Goal: Task Accomplishment & Management: Use online tool/utility

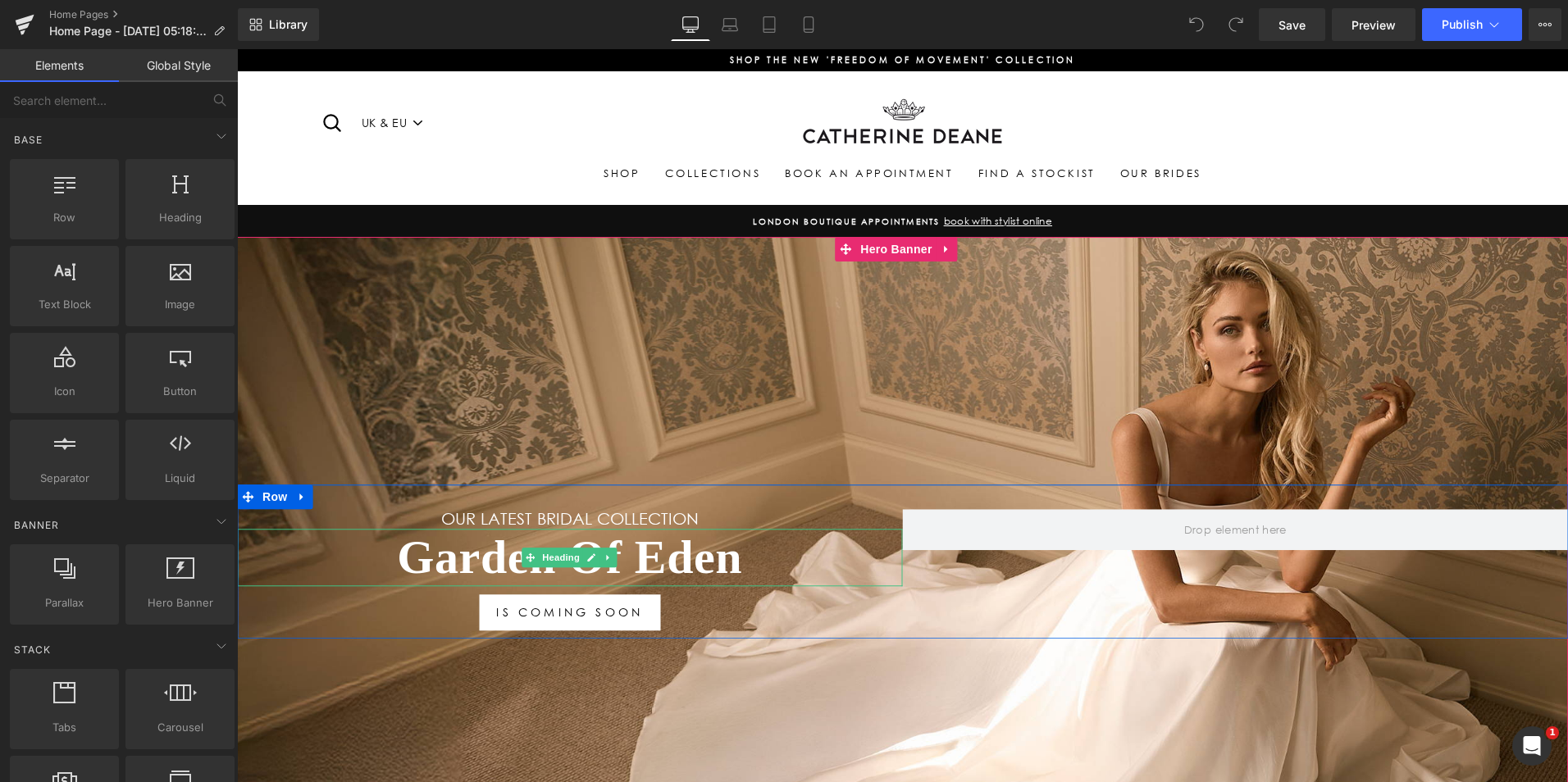
drag, startPoint x: 731, startPoint y: 551, endPoint x: 753, endPoint y: 549, distance: 22.1
click at [731, 551] on h1 "Garden Of Eden" at bounding box center [570, 558] width 666 height 57
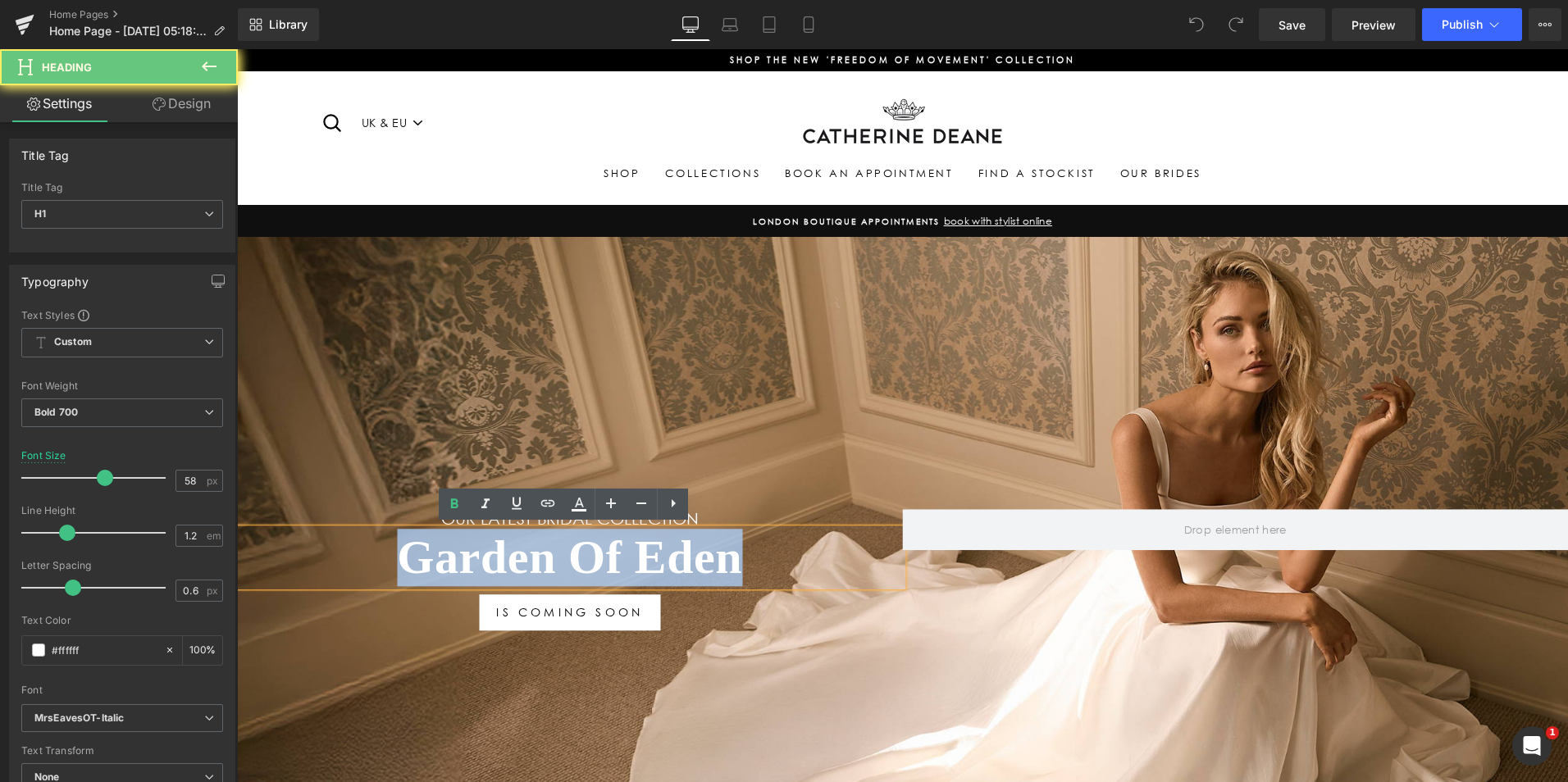
drag, startPoint x: 766, startPoint y: 550, endPoint x: 293, endPoint y: 553, distance: 473.0
click at [293, 553] on h1 "Garden Of Eden" at bounding box center [570, 558] width 666 height 57
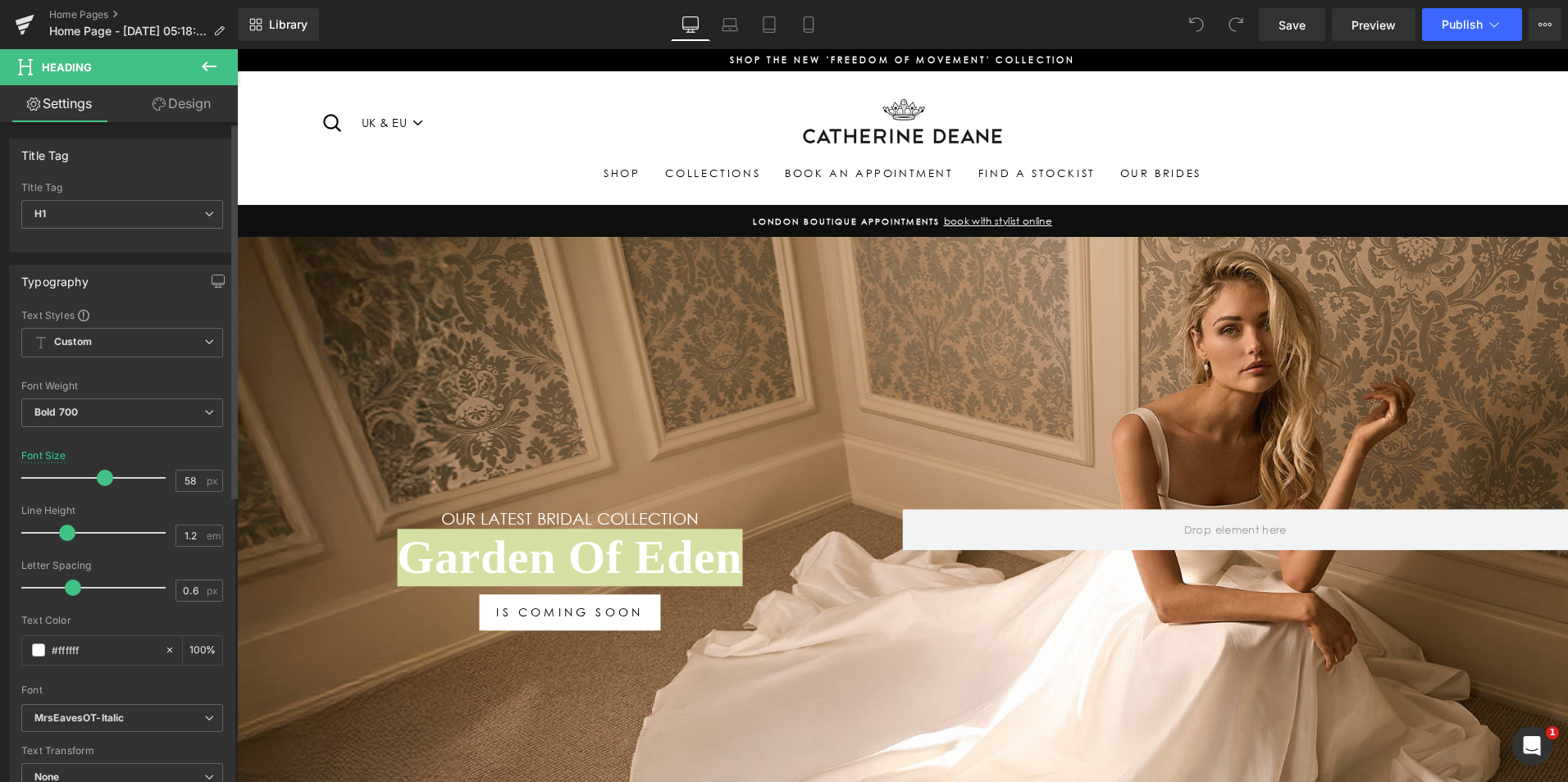
click at [170, 327] on div "Font Default Tiemann Century Gothic MrsEavesOT-Italic Shalimar MrsEavesOT-Itali…" at bounding box center [122, 506] width 201 height 396
click at [162, 337] on span "Custom" at bounding box center [122, 342] width 201 height 29
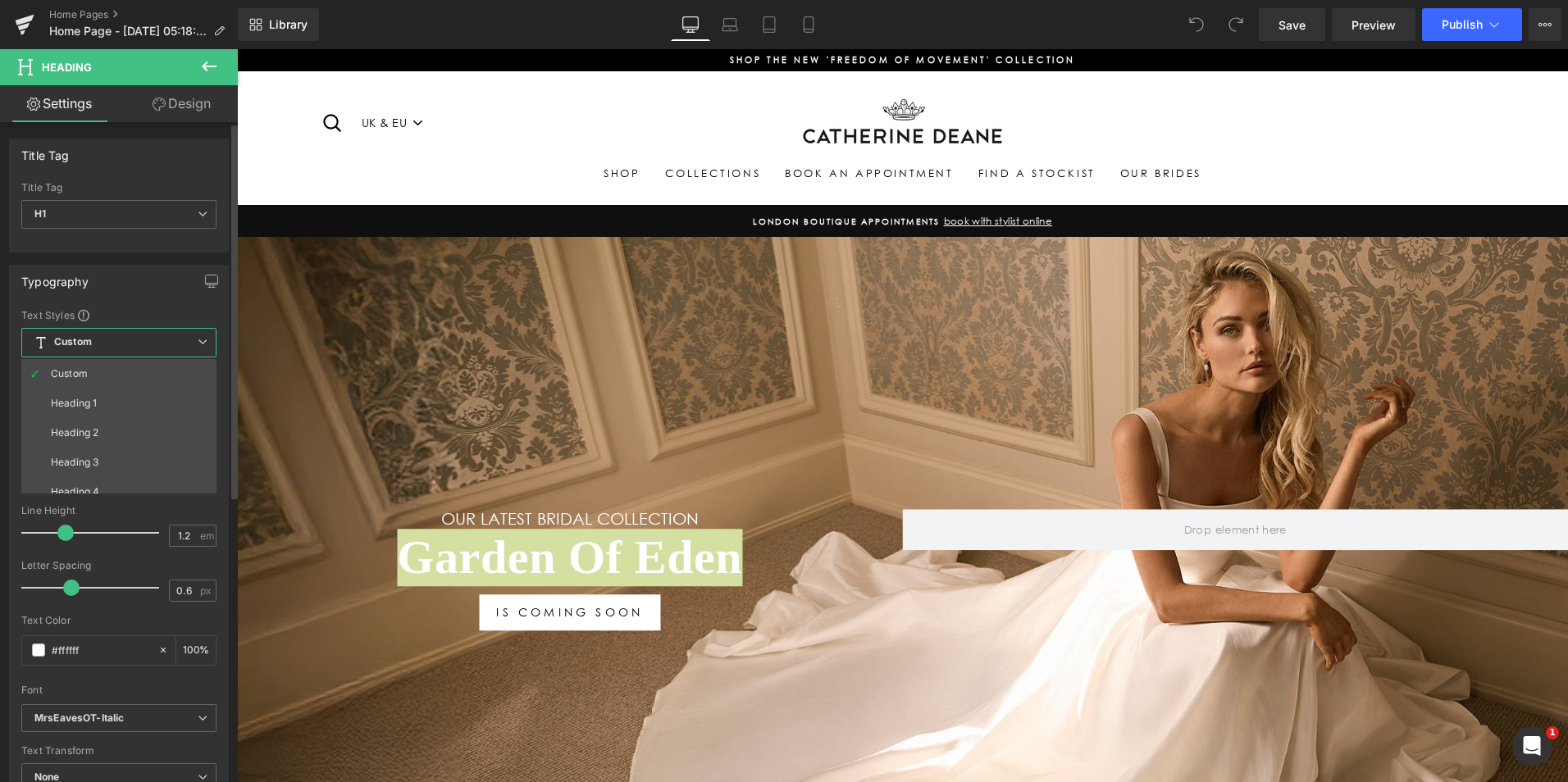
click at [163, 337] on span "Custom" at bounding box center [119, 342] width 196 height 29
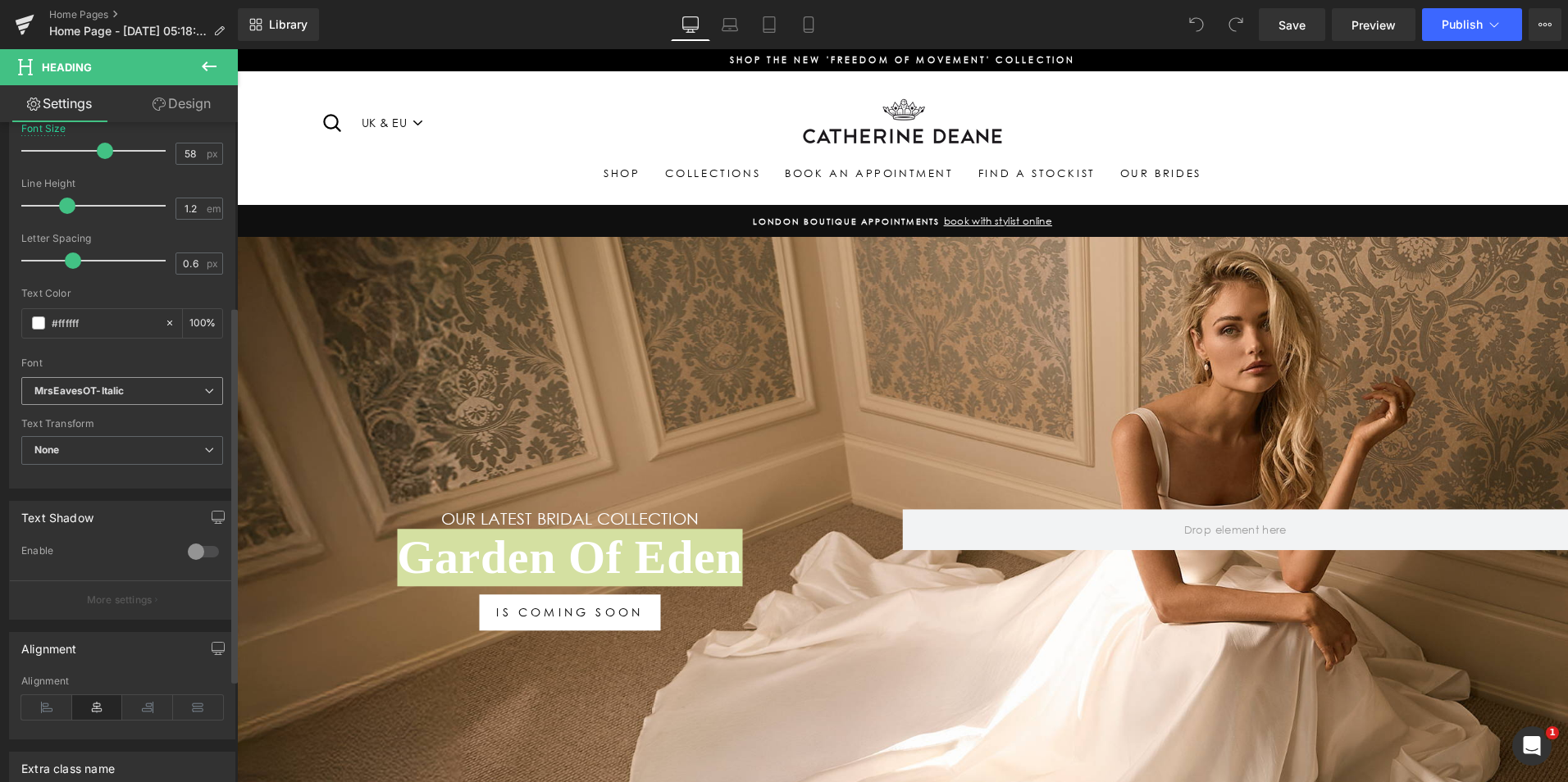
scroll to position [328, 0]
click at [171, 457] on span "None" at bounding box center [122, 450] width 201 height 29
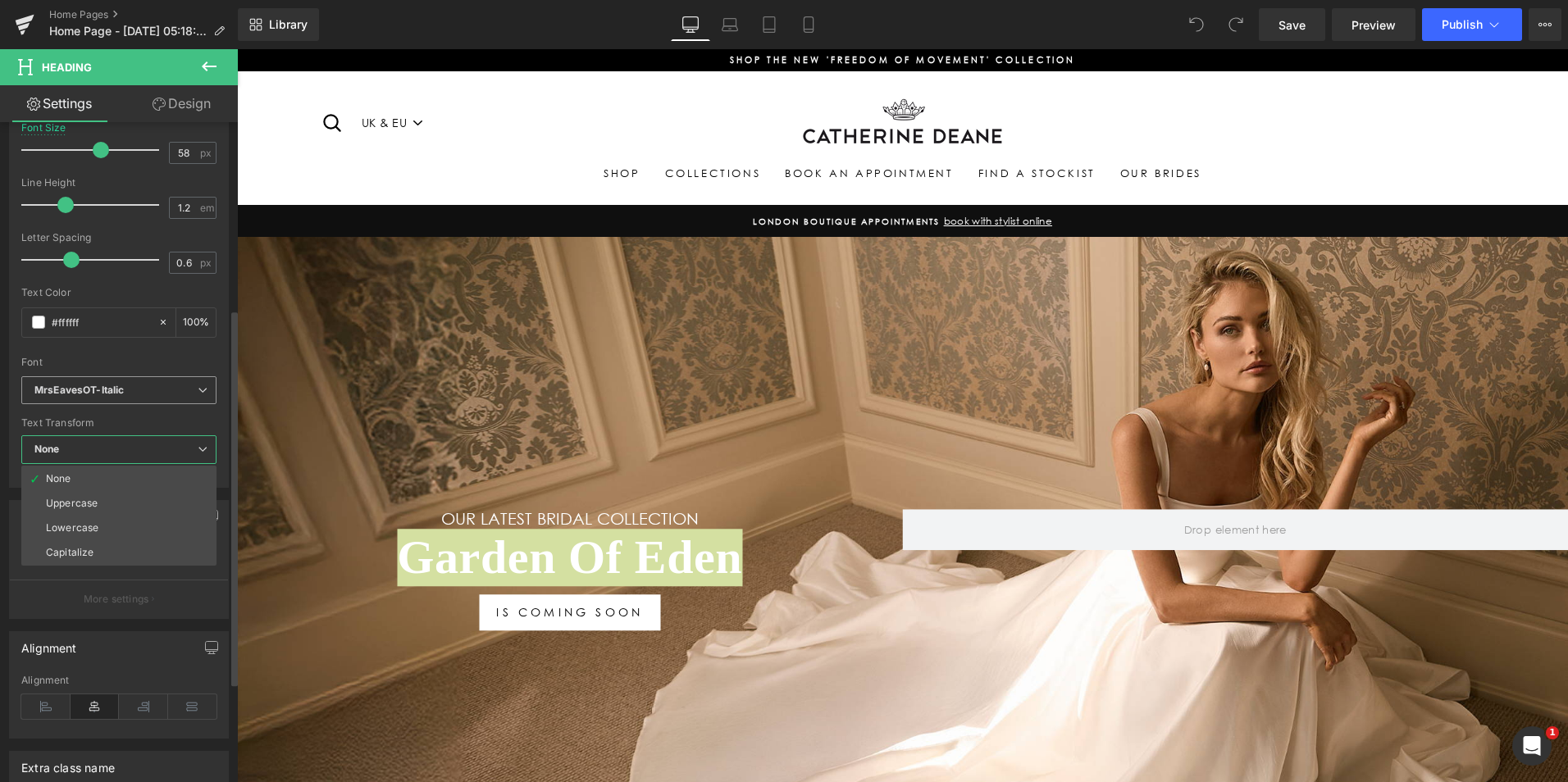
click at [164, 395] on b "MrsEavesOT-Italic" at bounding box center [116, 391] width 163 height 14
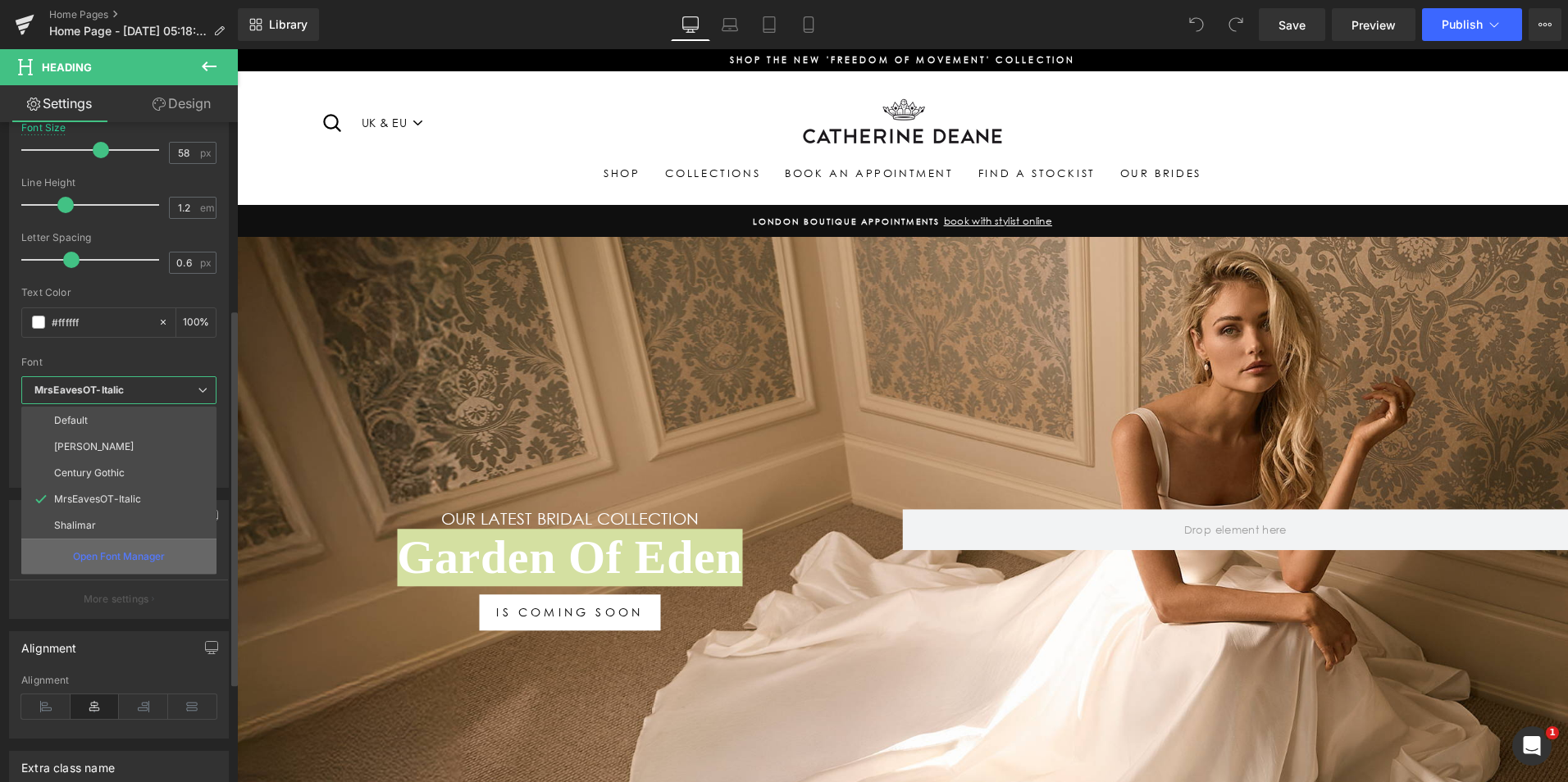
click at [114, 552] on p "Open Font Manager" at bounding box center [119, 556] width 91 height 15
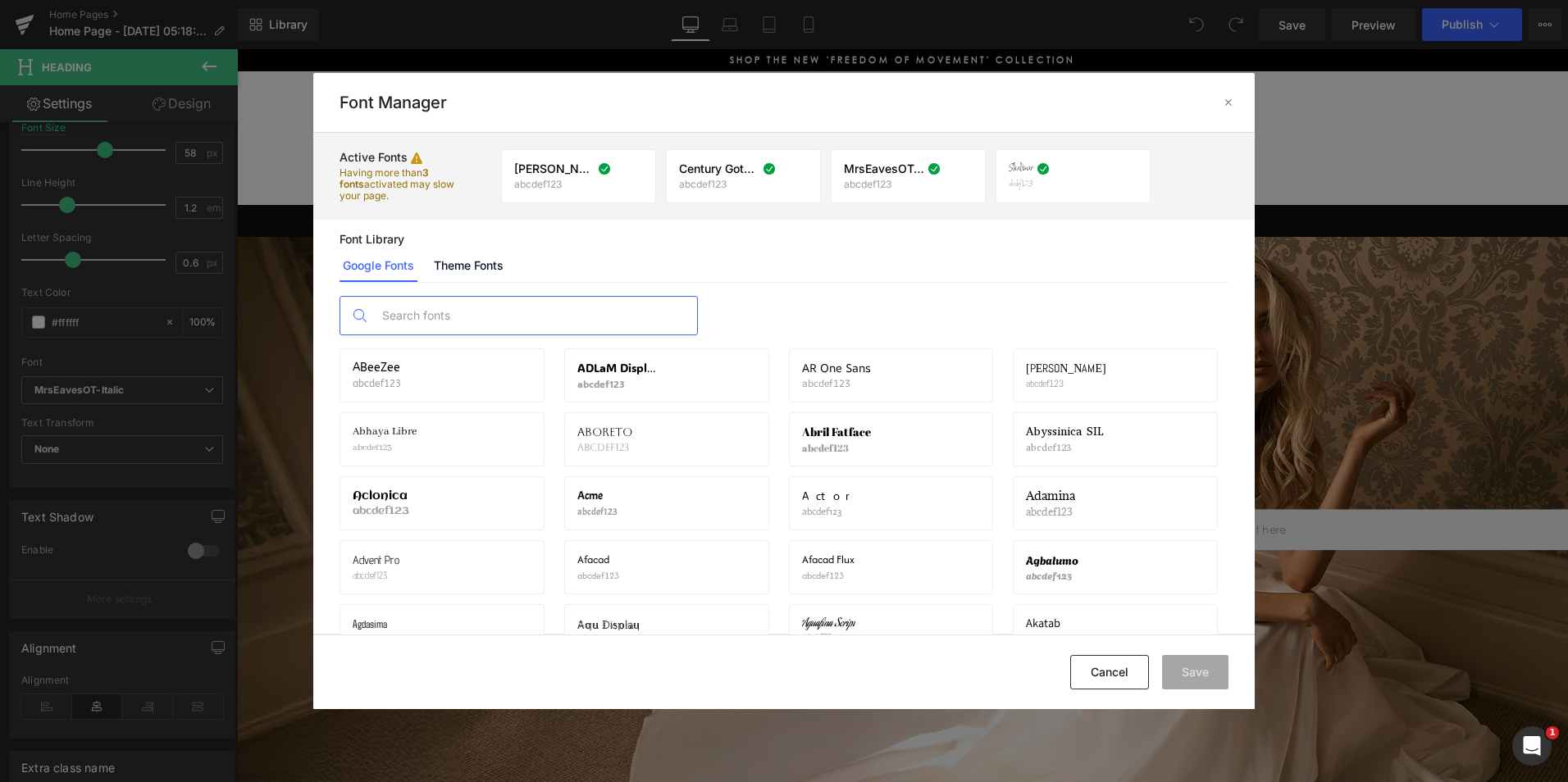
click at [547, 312] on input "text" at bounding box center [535, 315] width 324 height 38
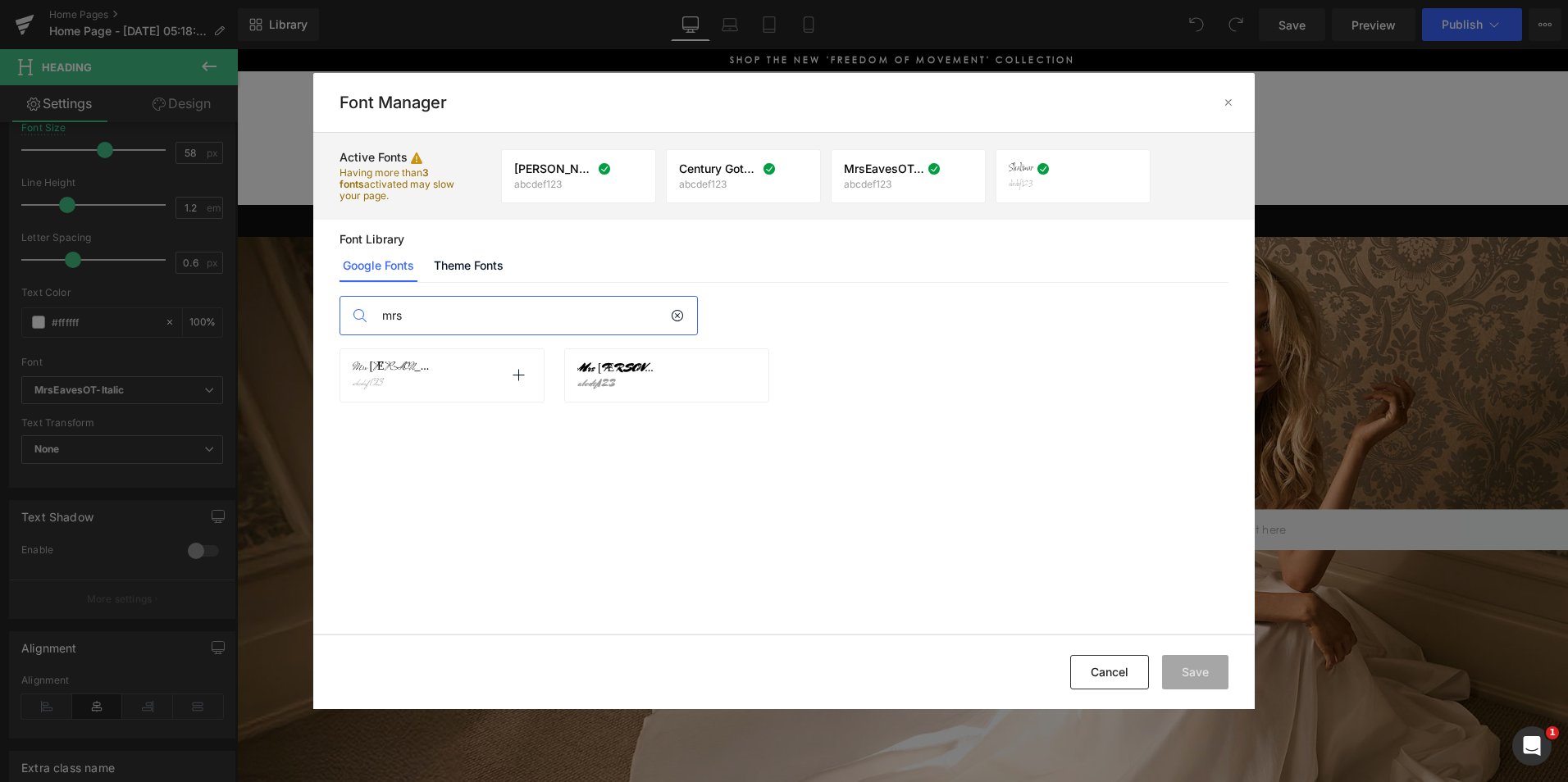
type input "mrs"
click at [471, 384] on div "Mrs Saint Delafield abcdef123 Activate font" at bounding box center [443, 375] width 179 height 28
click at [465, 374] on div "Mrs Saint Delafield abcdef123 Activate font" at bounding box center [443, 375] width 179 height 28
drag, startPoint x: 465, startPoint y: 374, endPoint x: 529, endPoint y: 446, distance: 96.3
click at [529, 446] on div "Mrs Saint Delafield abcdef123 Activate font Mrs Sheppards abcdef123 Activate fo…" at bounding box center [783, 490] width 888 height 285
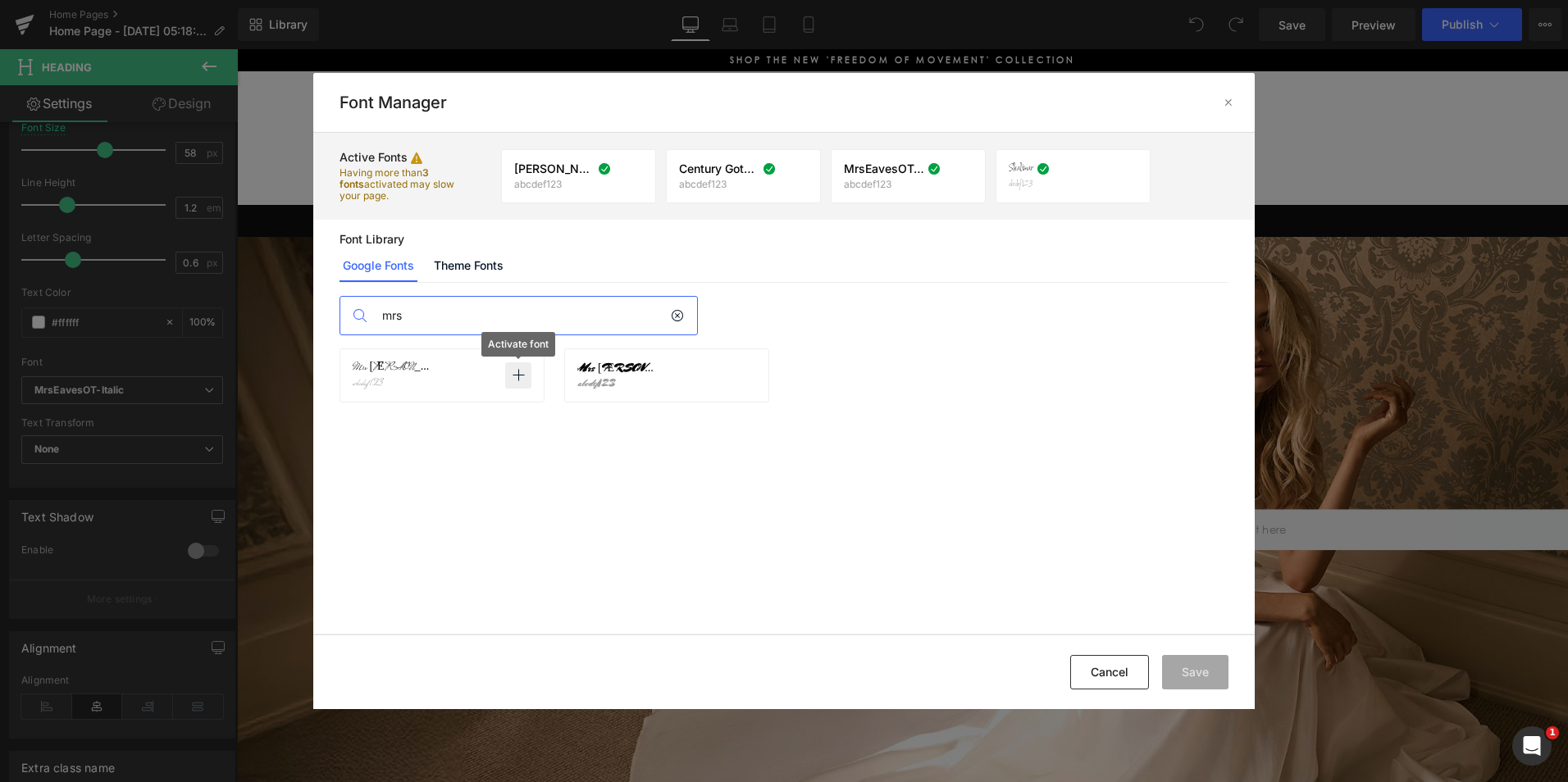
click at [523, 373] on icon at bounding box center [517, 374] width 13 height 13
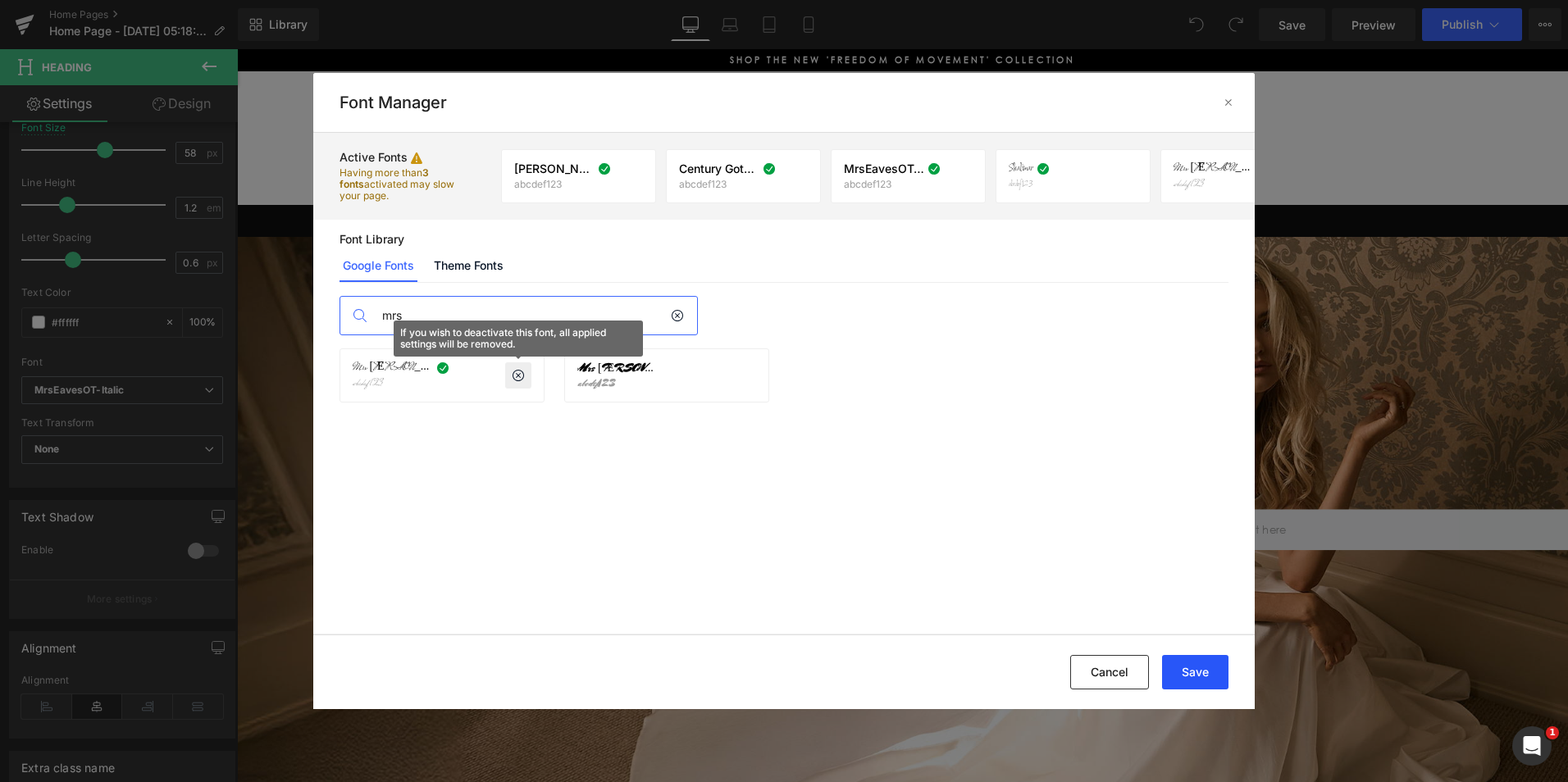
click at [1193, 672] on button "Save" at bounding box center [1195, 672] width 66 height 34
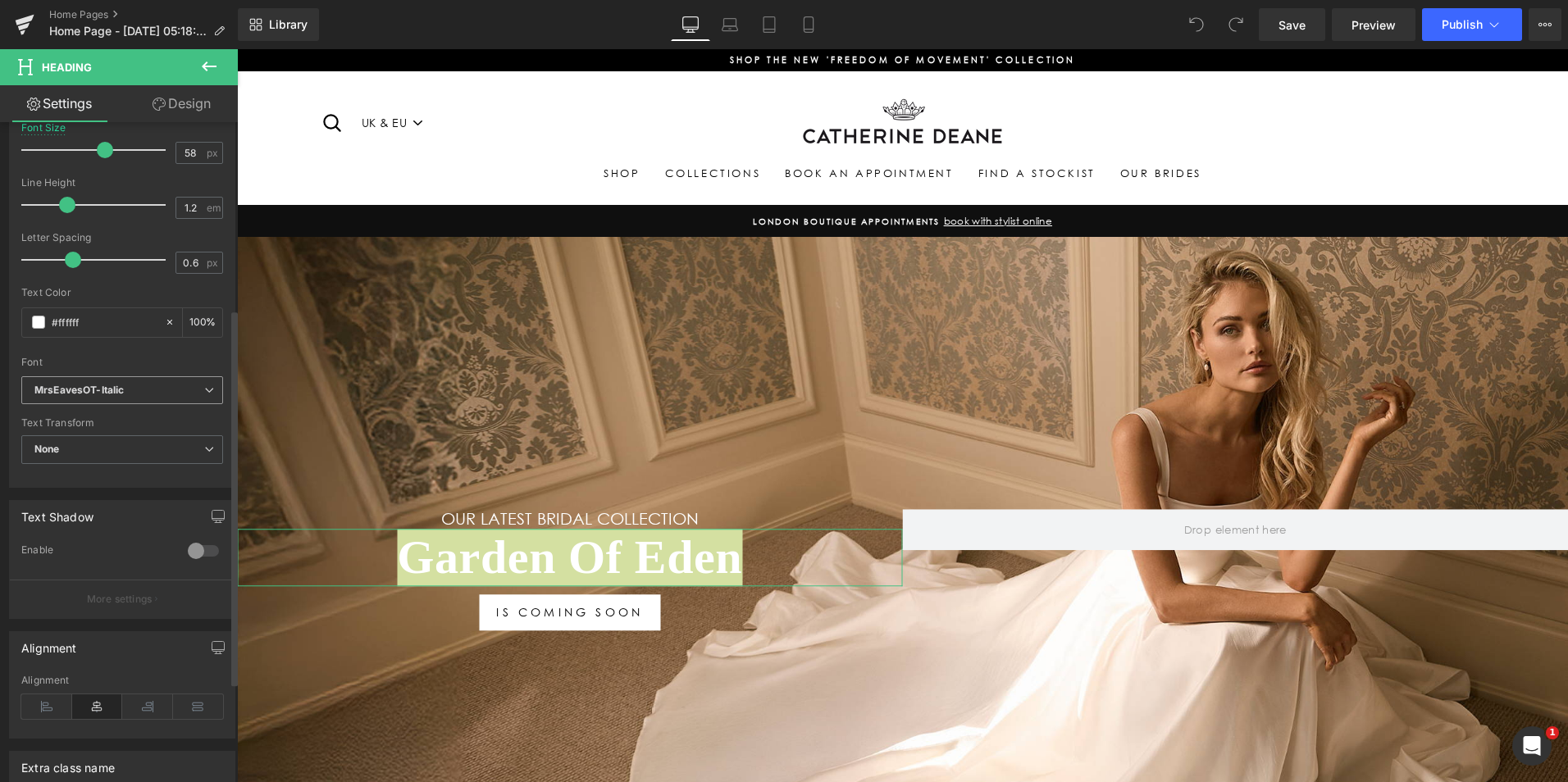
click at [206, 390] on icon at bounding box center [209, 390] width 10 height 10
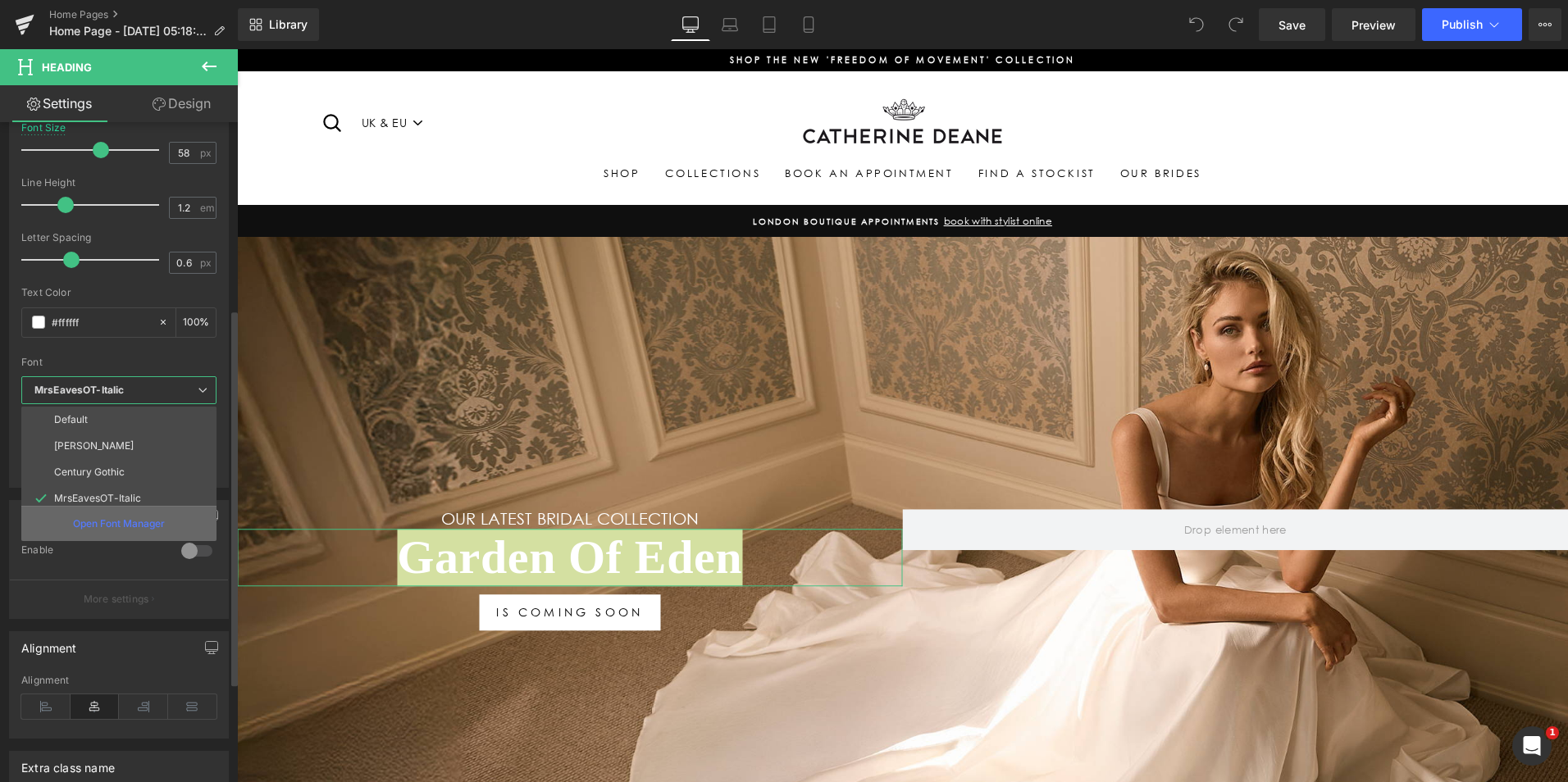
click at [141, 524] on p "Open Font Manager" at bounding box center [119, 523] width 91 height 15
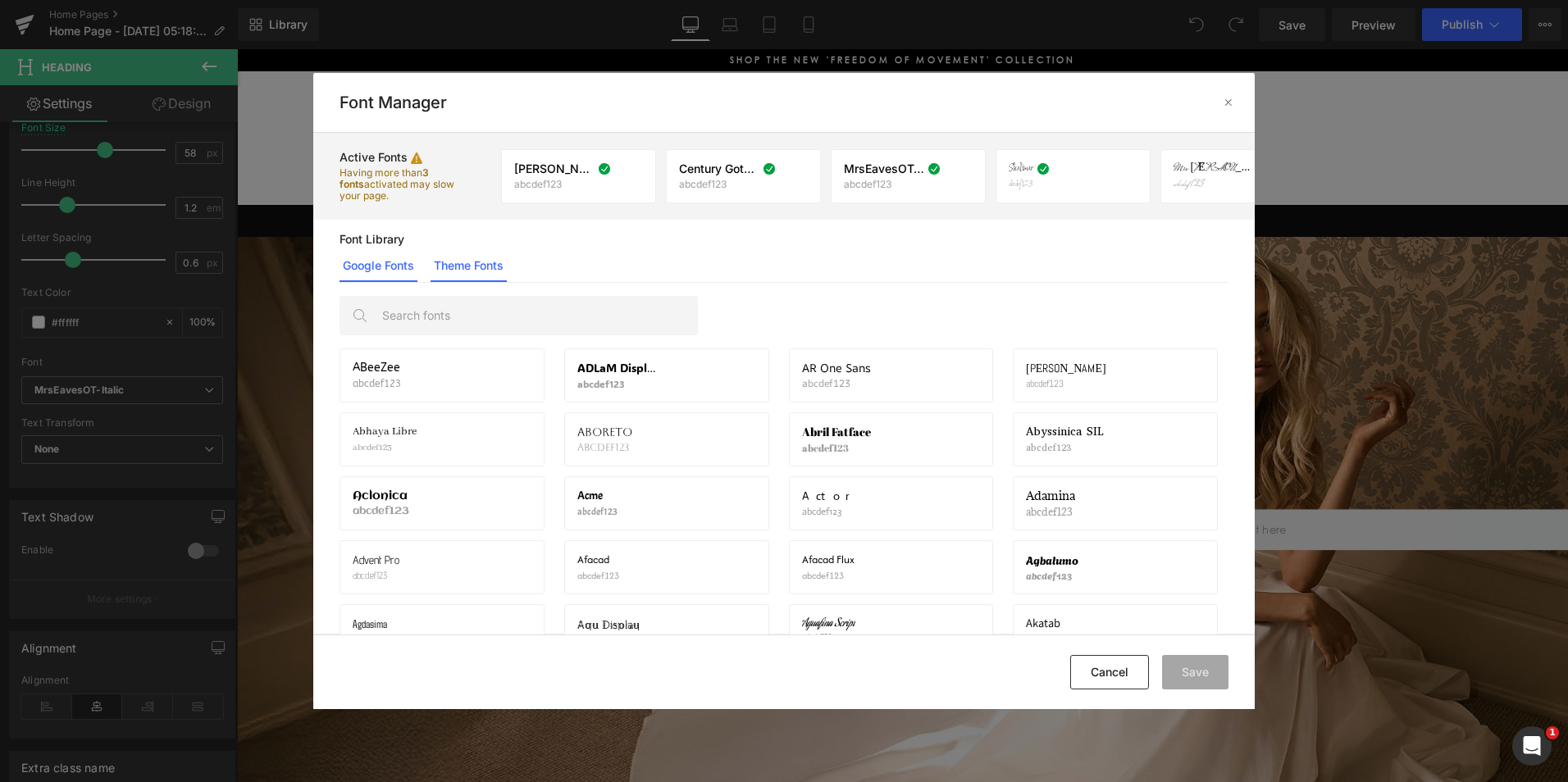
click at [0, 0] on link "Theme Fonts" at bounding box center [0, 0] width 0 height 0
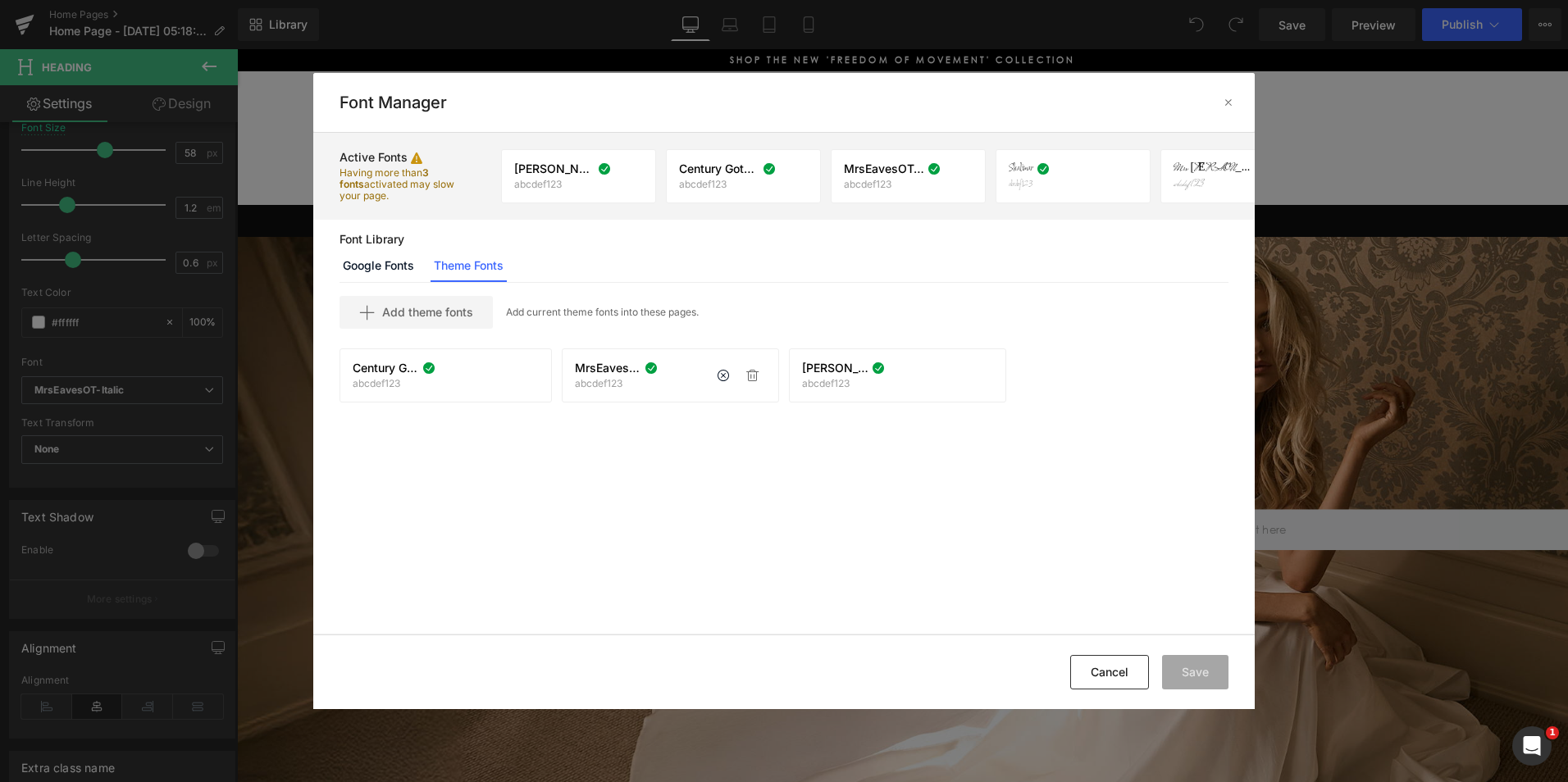
click at [713, 392] on div "MrsEavesOT-Italic abcdef123 If you wish to deactivate this font, all applied se…" at bounding box center [670, 375] width 217 height 54
click at [427, 311] on span "Add theme fonts" at bounding box center [428, 311] width 91 height 13
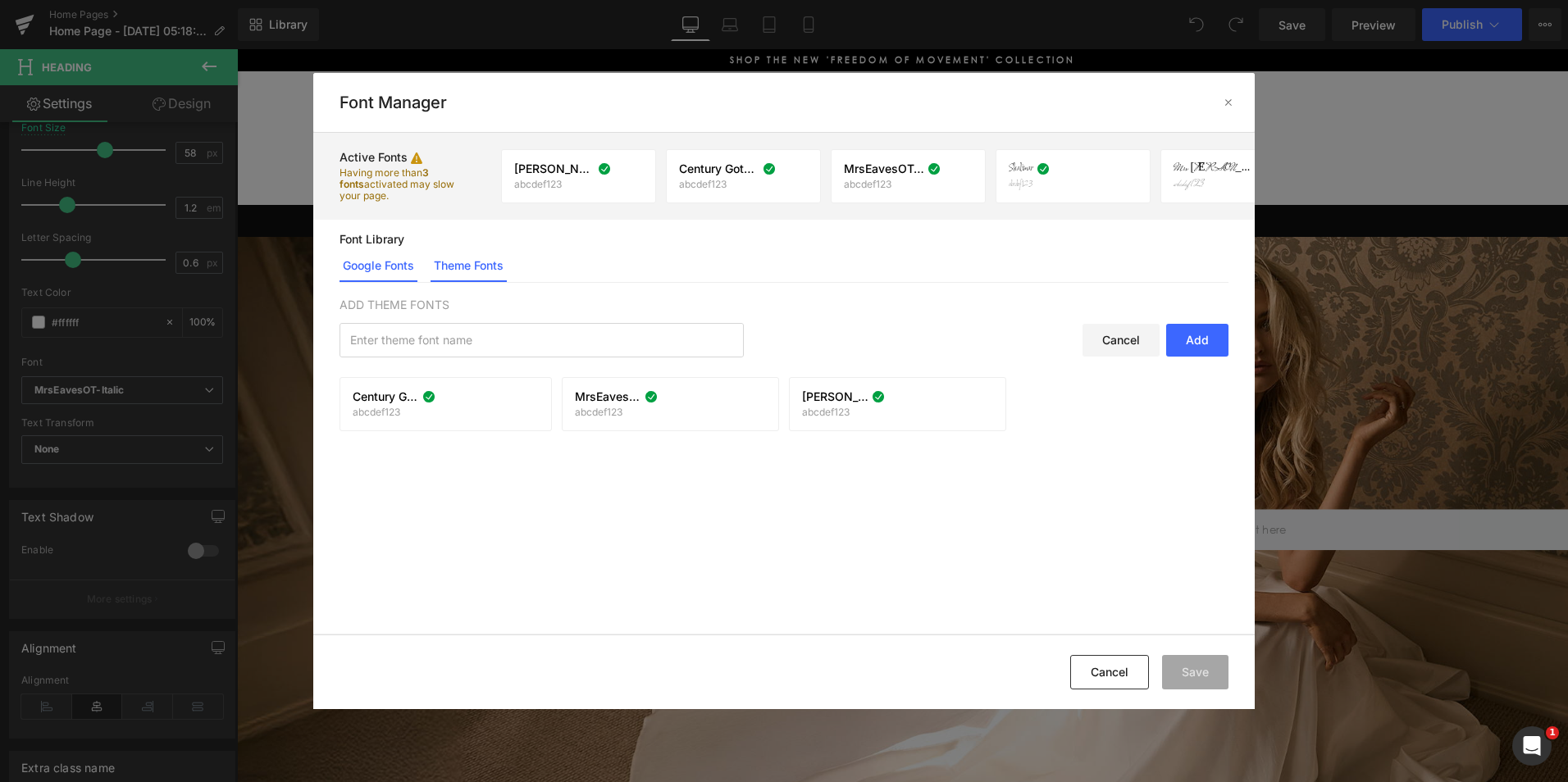
click at [386, 277] on link "Google Fonts" at bounding box center [378, 266] width 78 height 33
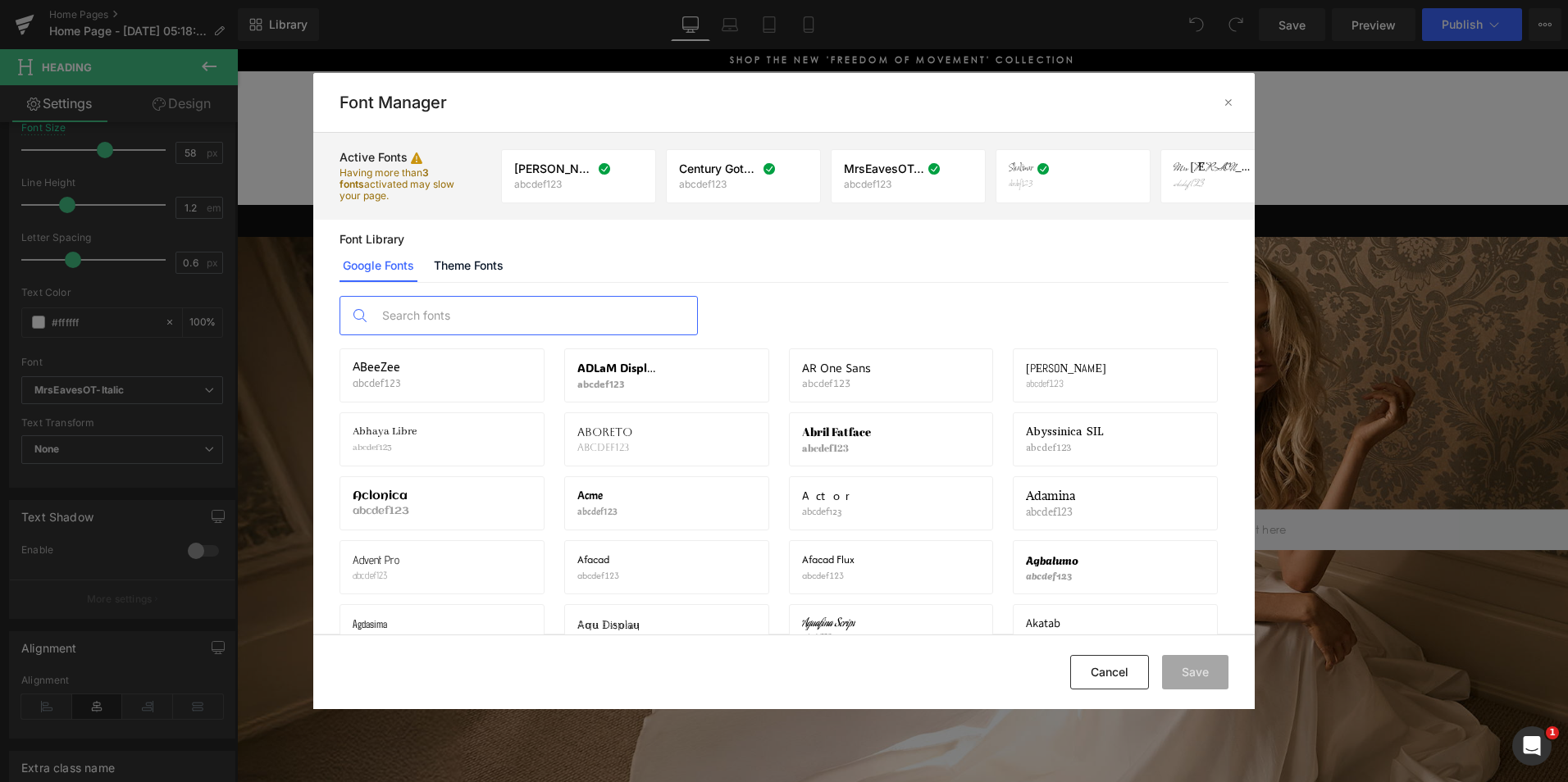
click at [583, 332] on input "text" at bounding box center [535, 315] width 324 height 38
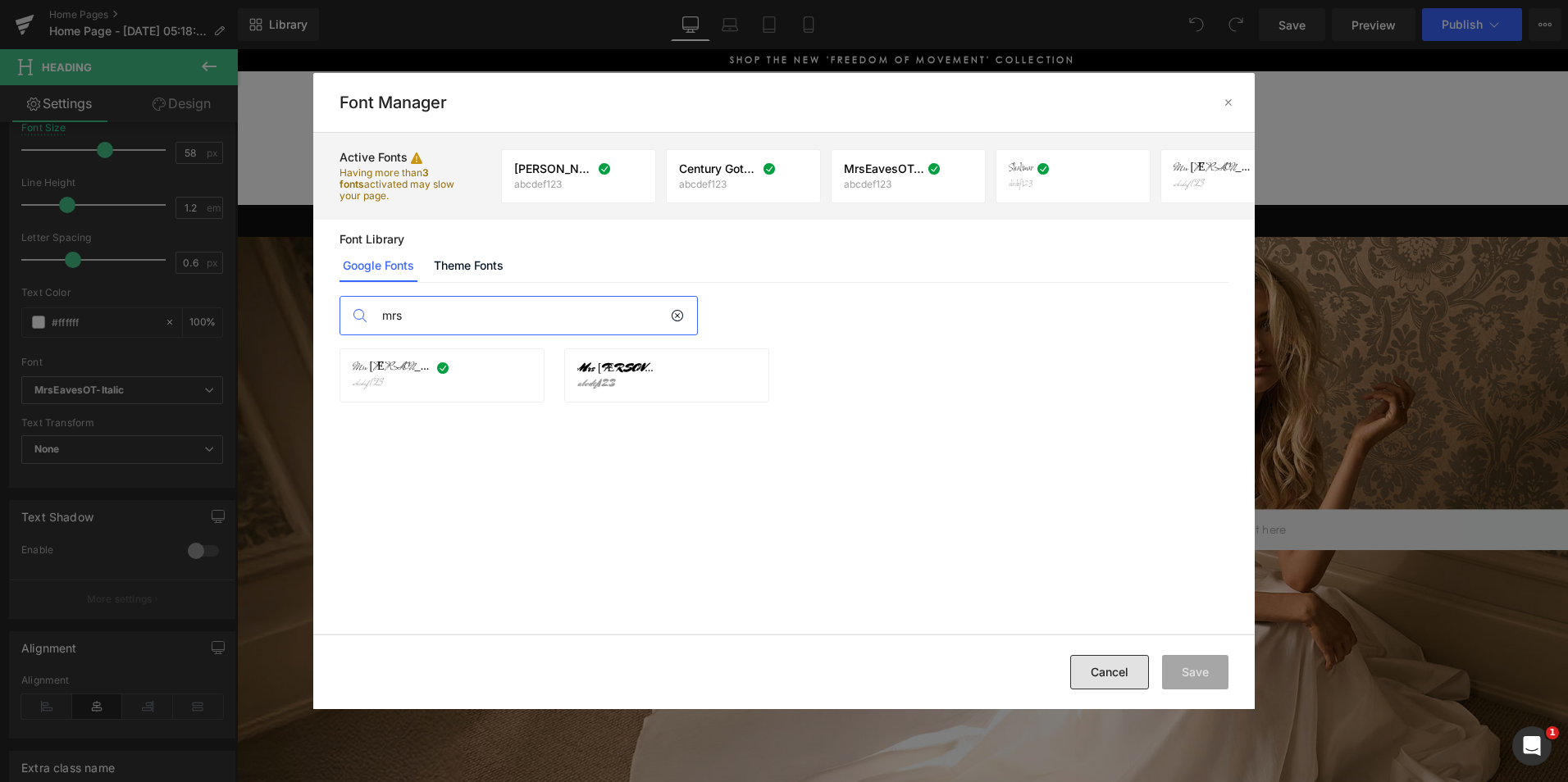
type input "mrs"
click at [1127, 680] on button "Cancel" at bounding box center [1109, 672] width 79 height 34
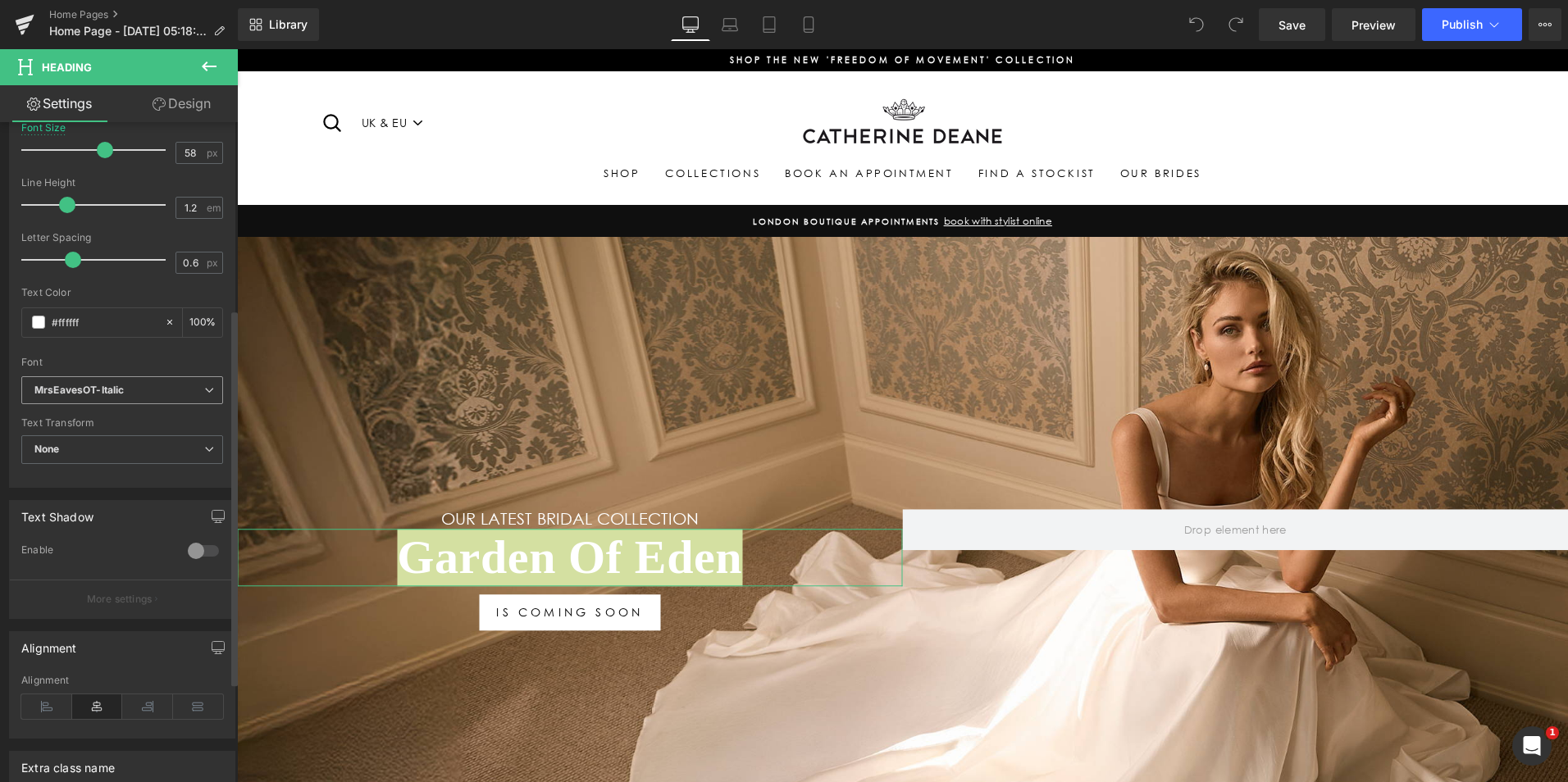
click at [155, 393] on b "MrsEavesOT-Italic" at bounding box center [119, 391] width 170 height 14
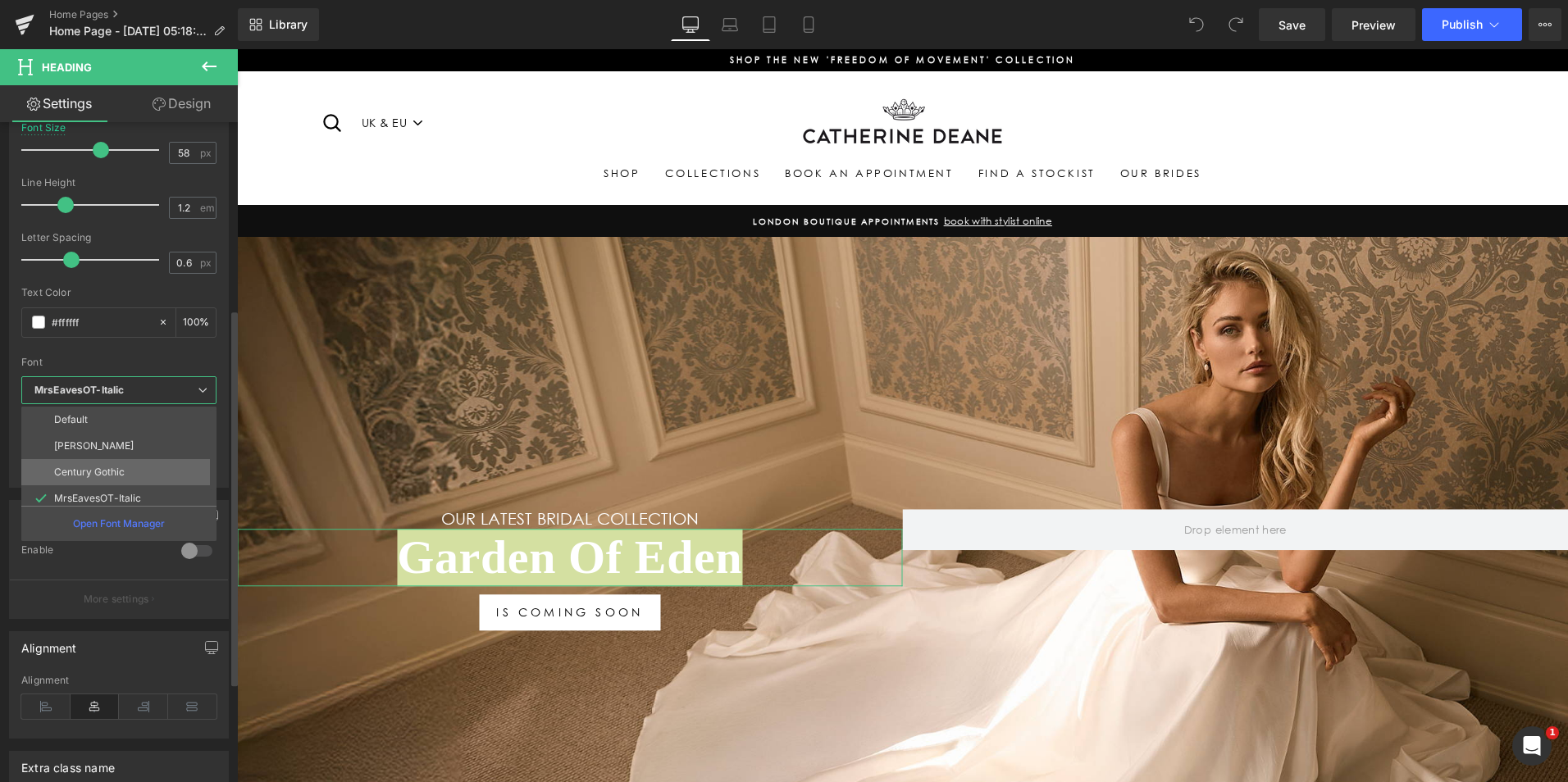
click at [118, 468] on p "Century Gothic" at bounding box center [89, 473] width 71 height 12
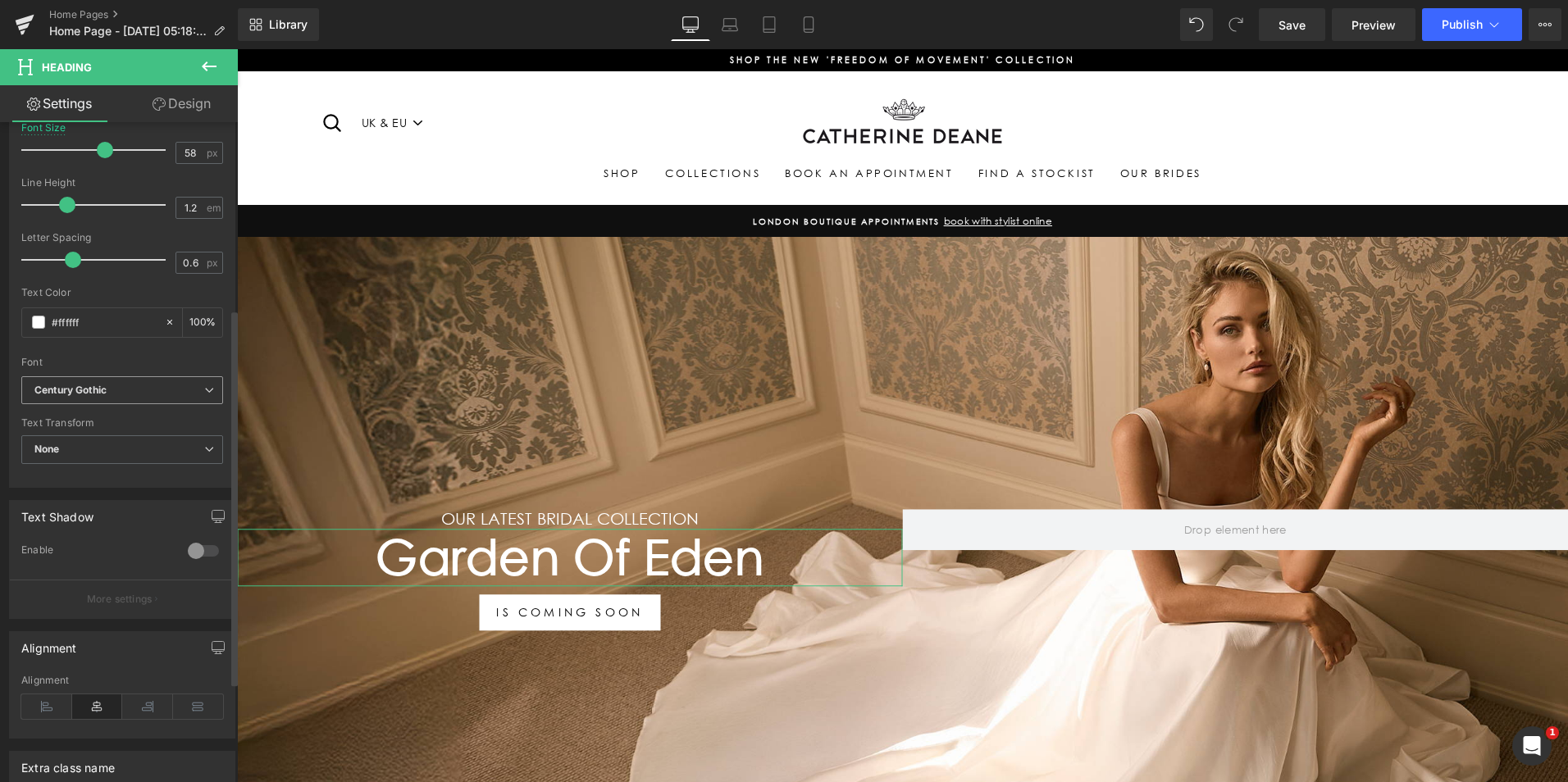
click at [166, 391] on b "Century Gothic" at bounding box center [119, 391] width 170 height 14
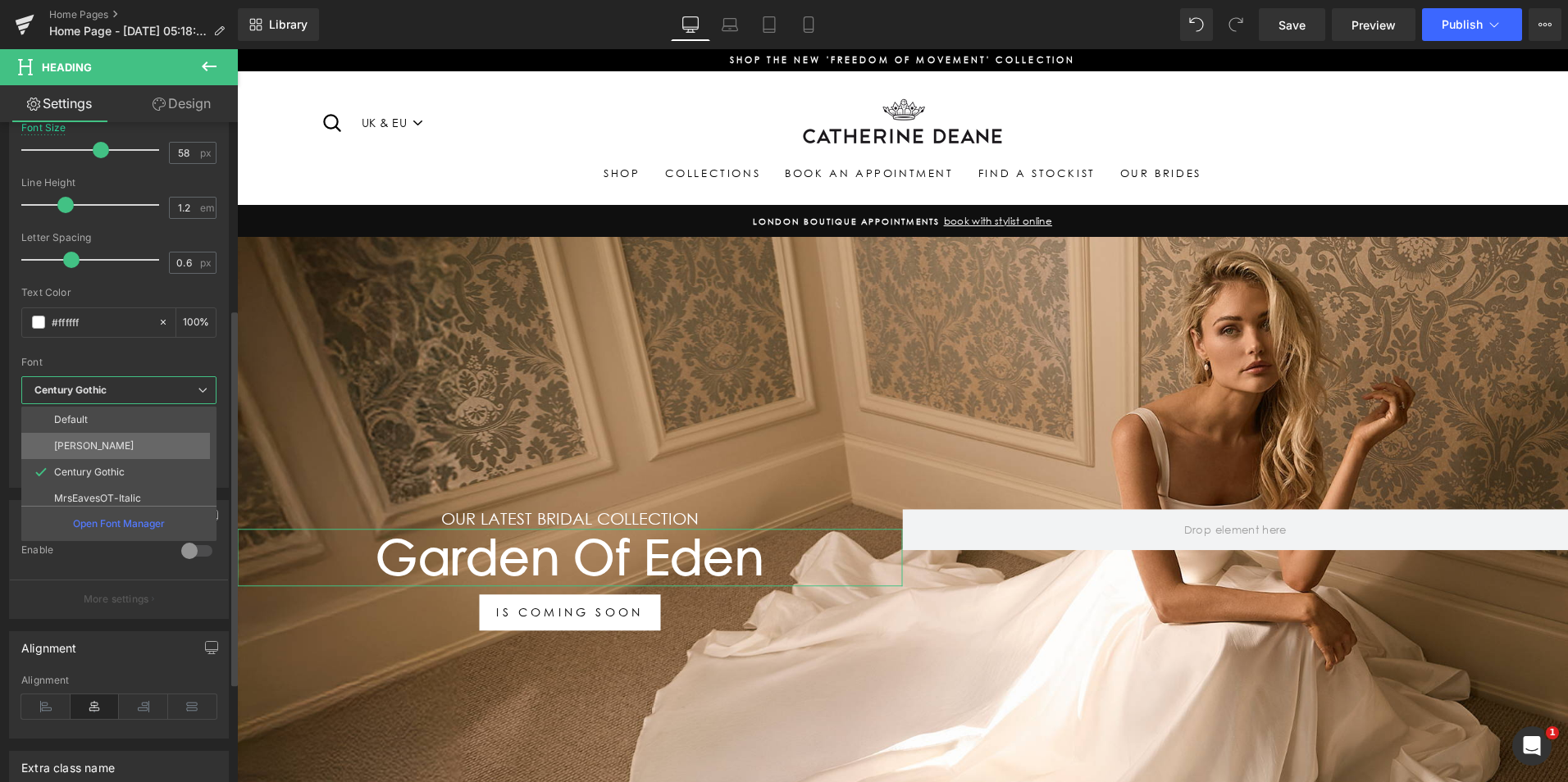
click at [133, 439] on li "[PERSON_NAME]" at bounding box center [123, 445] width 202 height 26
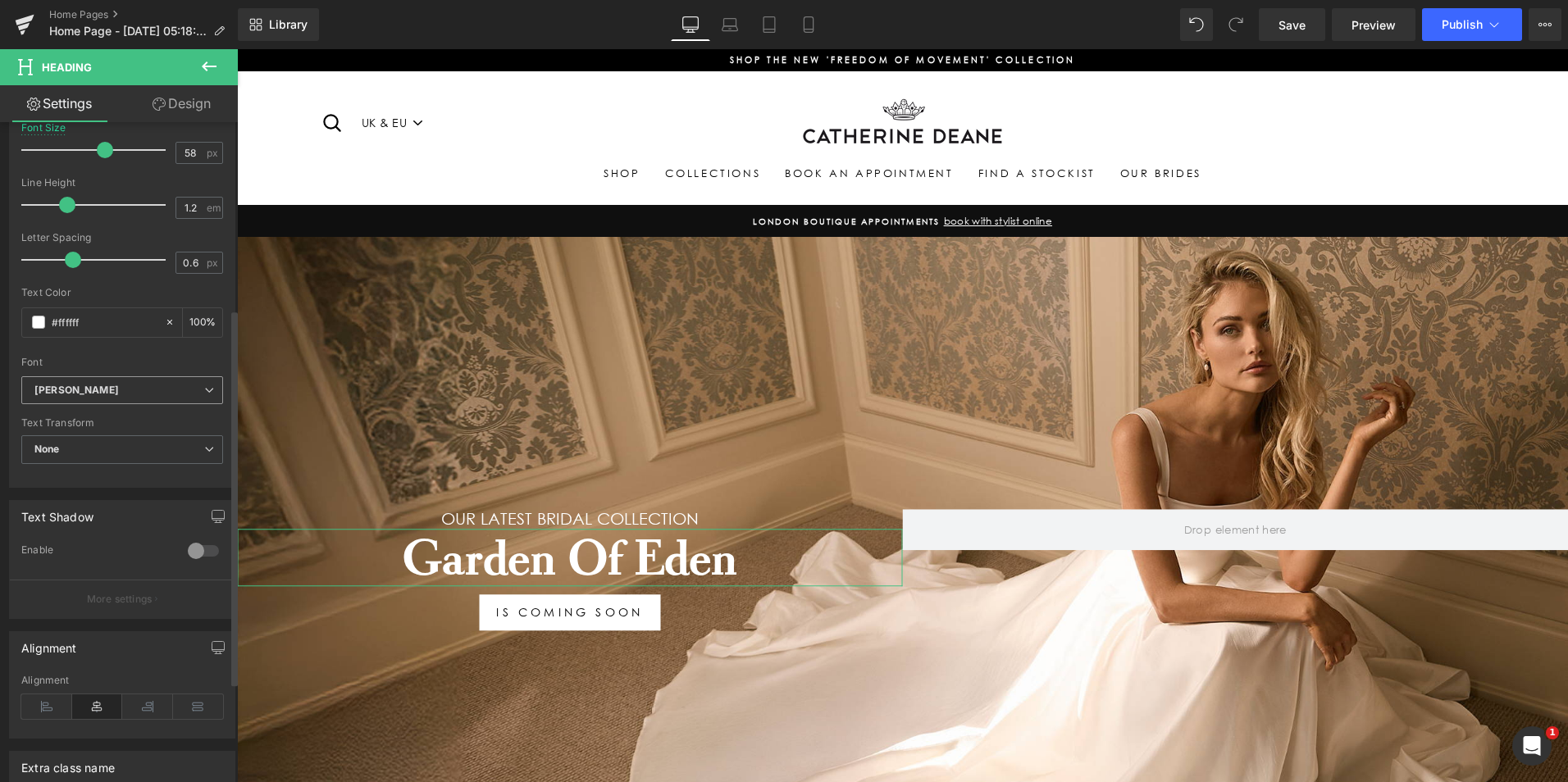
click at [144, 394] on b "[PERSON_NAME]" at bounding box center [119, 391] width 170 height 14
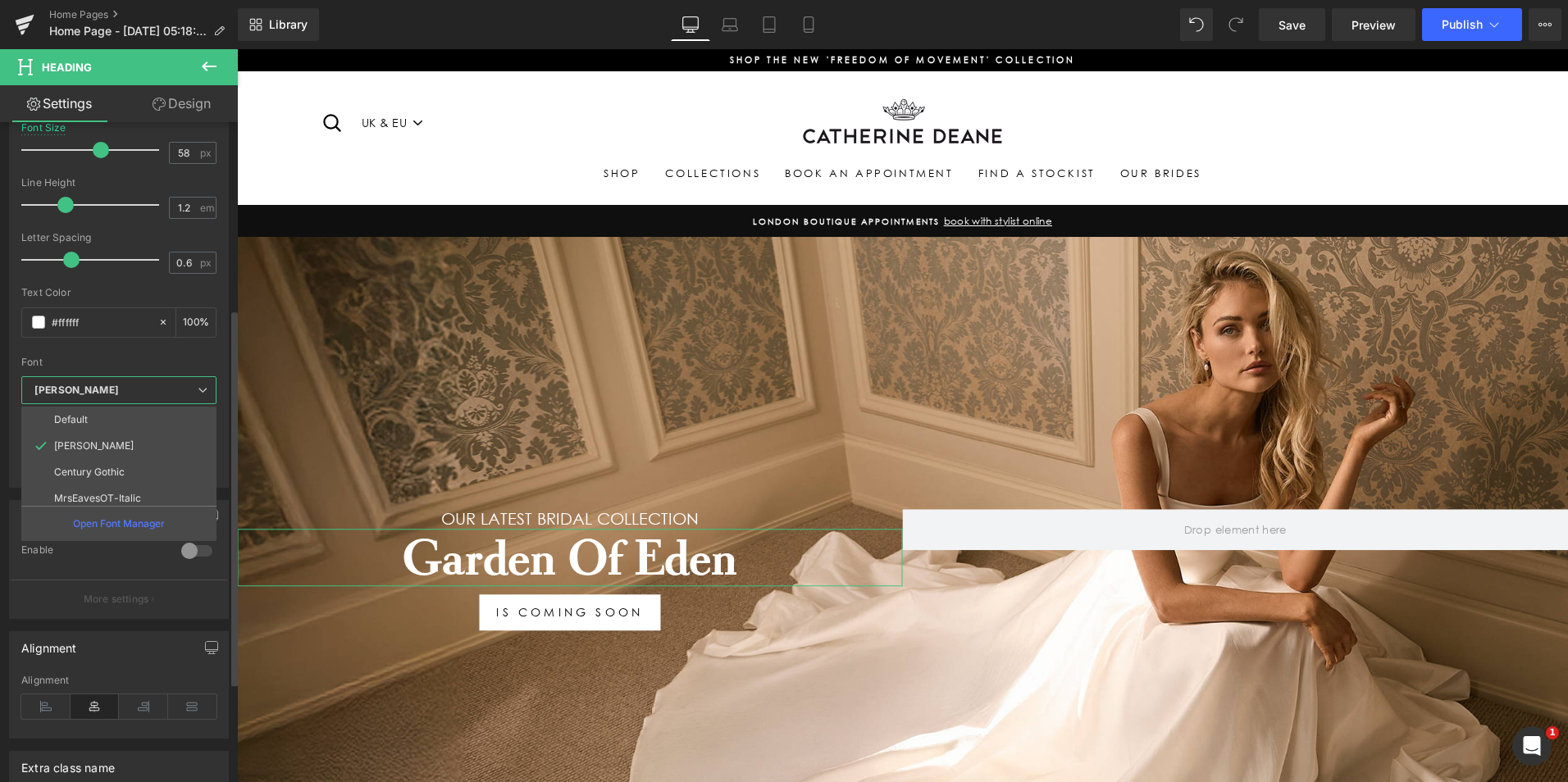
click at [112, 501] on p "MrsEavesOT-Italic" at bounding box center [97, 499] width 87 height 12
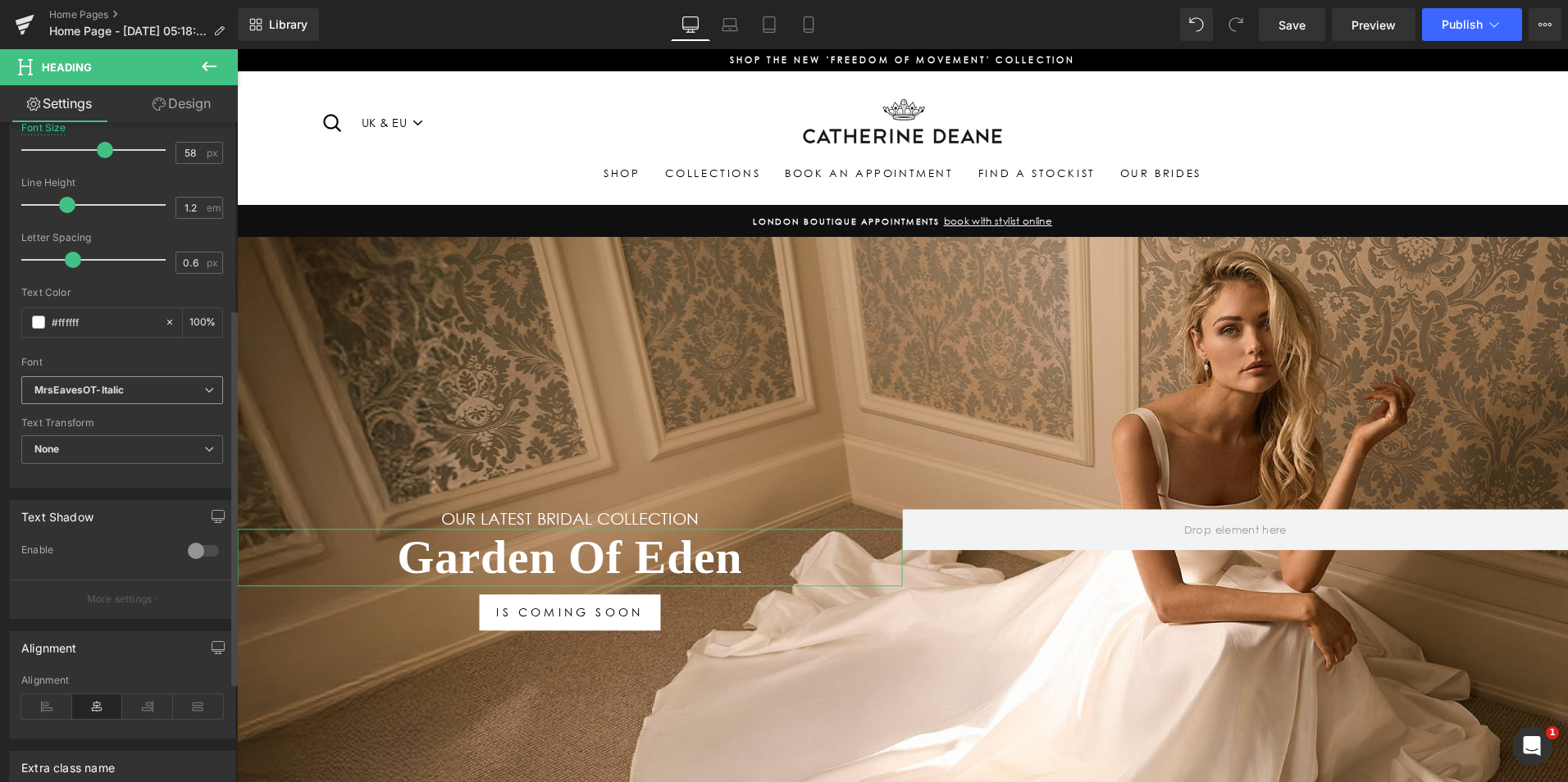
click at [166, 400] on span "MrsEavesOT-Italic" at bounding box center [122, 391] width 201 height 29
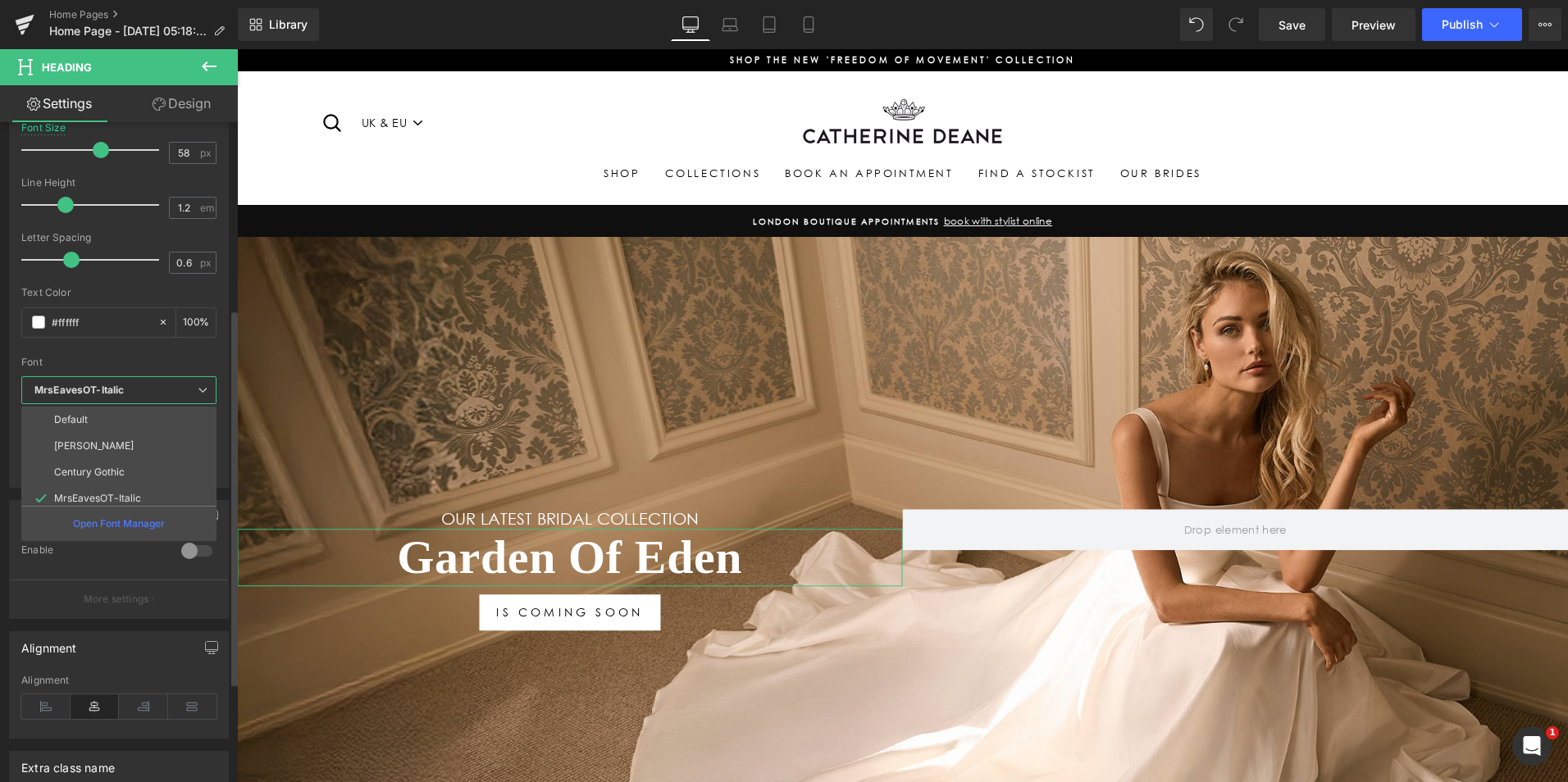
click at [128, 492] on li "MrsEavesOT-Italic" at bounding box center [123, 498] width 202 height 26
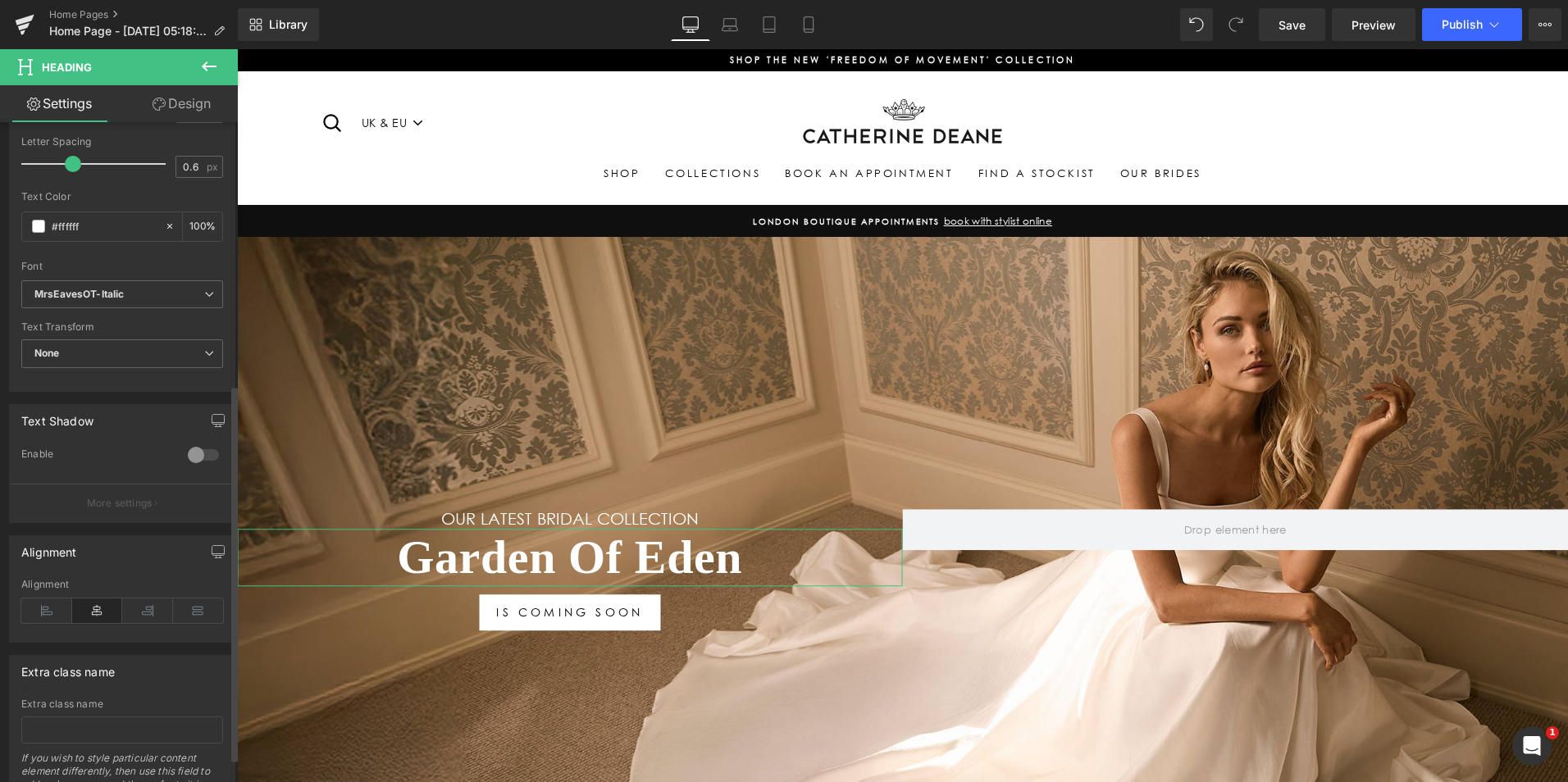
scroll to position [175, 0]
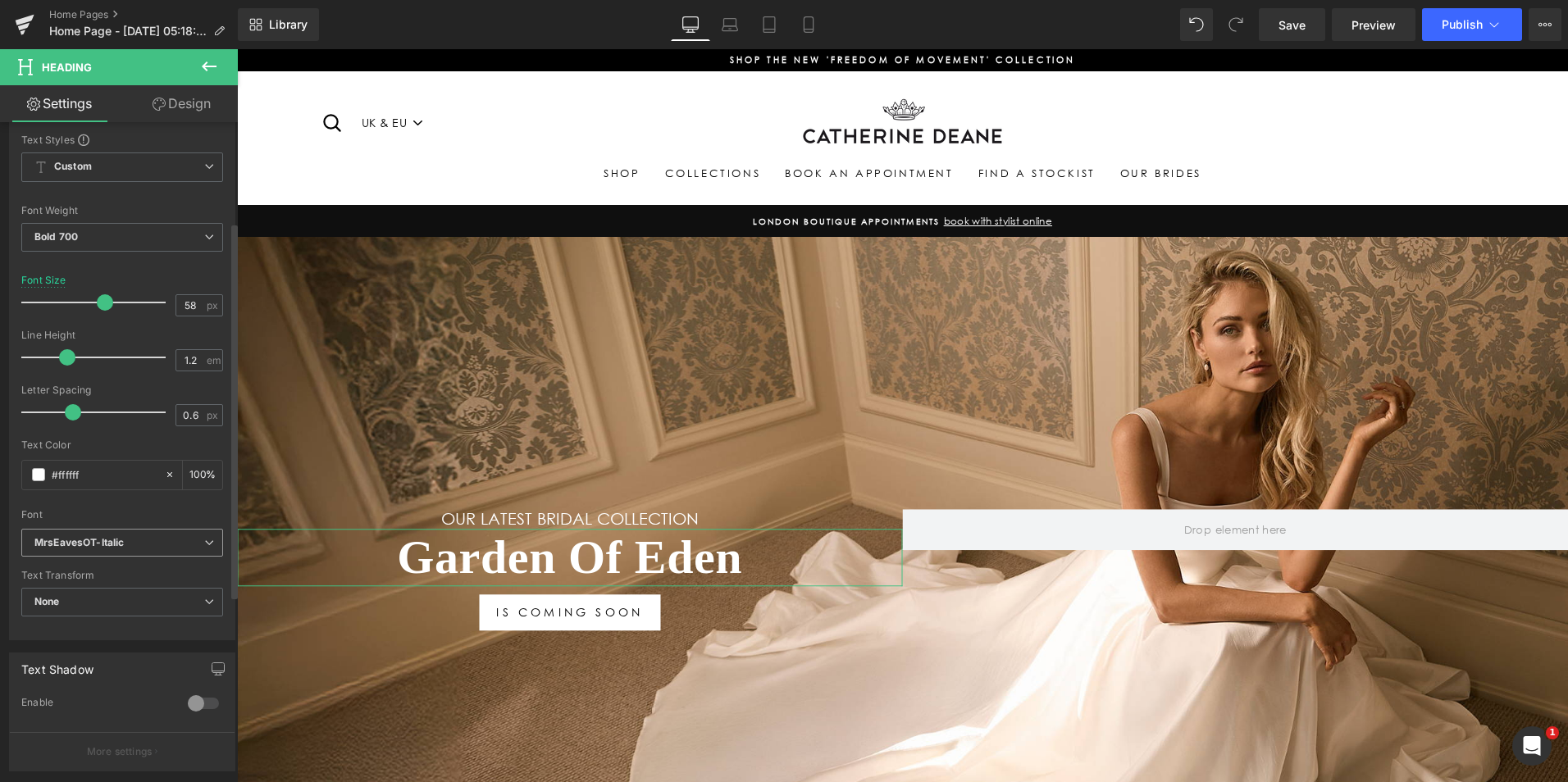
click at [154, 541] on b "MrsEavesOT-Italic" at bounding box center [119, 543] width 170 height 14
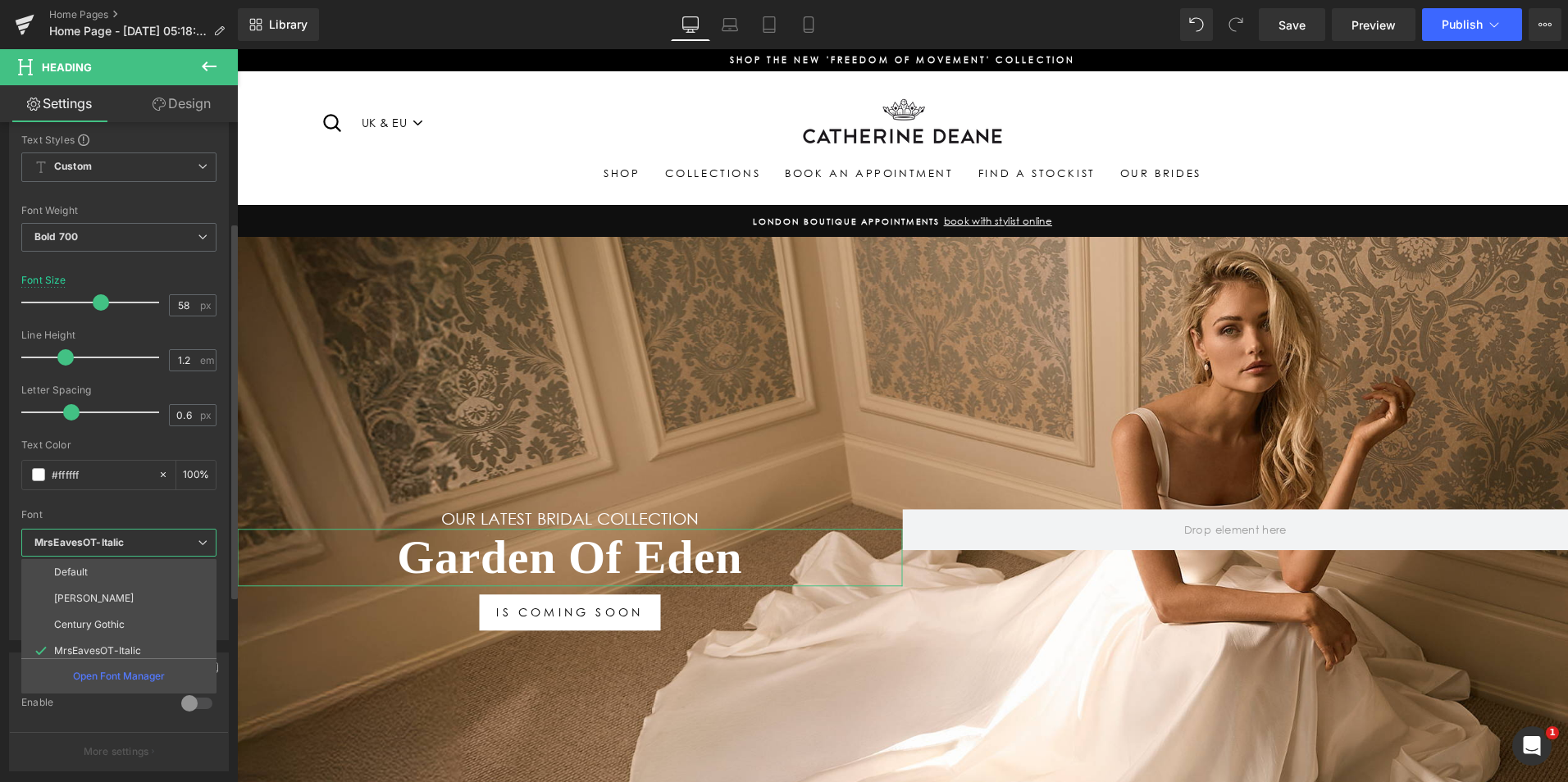
click at [126, 616] on li "Century Gothic" at bounding box center [123, 624] width 202 height 26
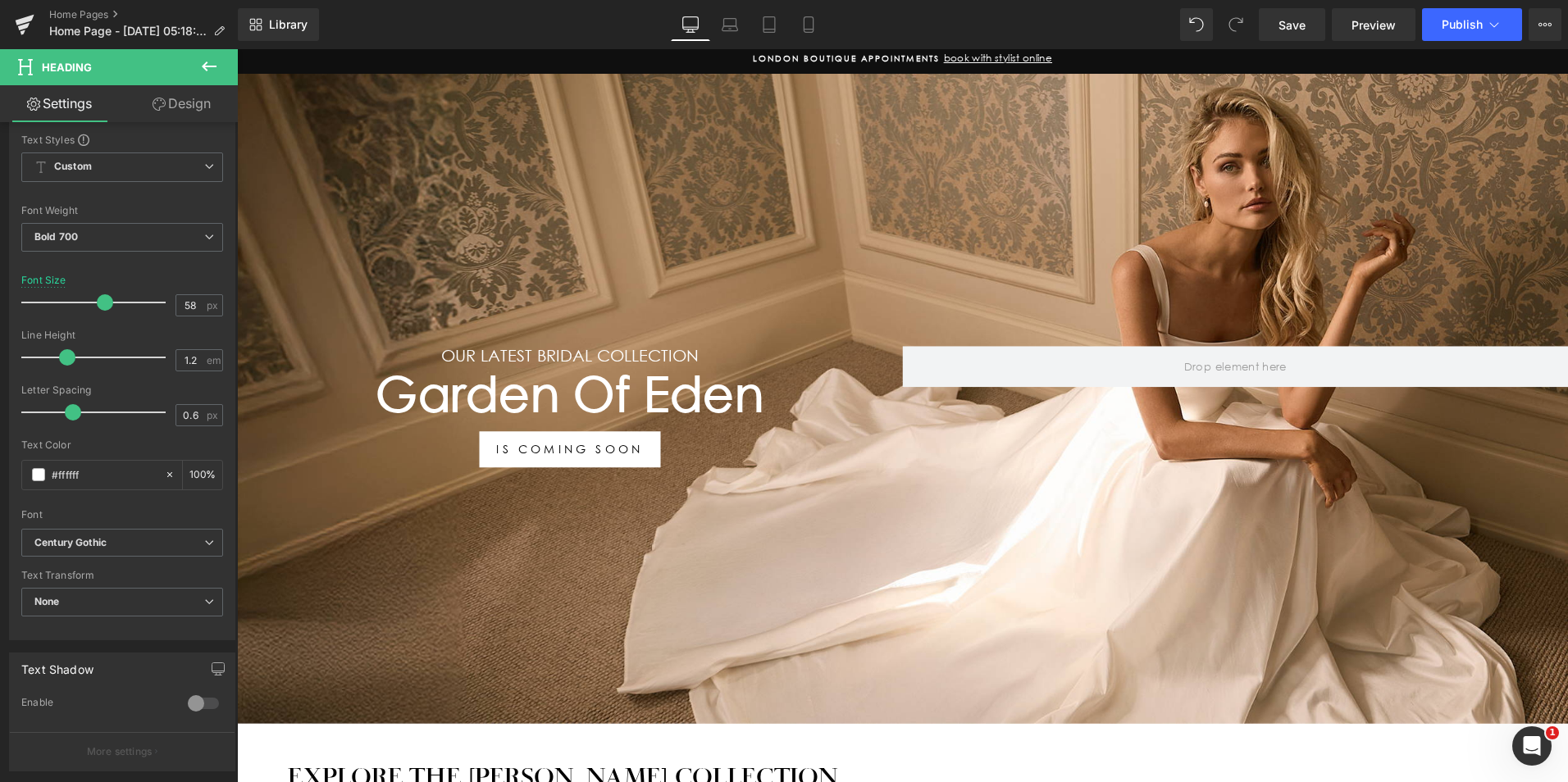
scroll to position [164, 0]
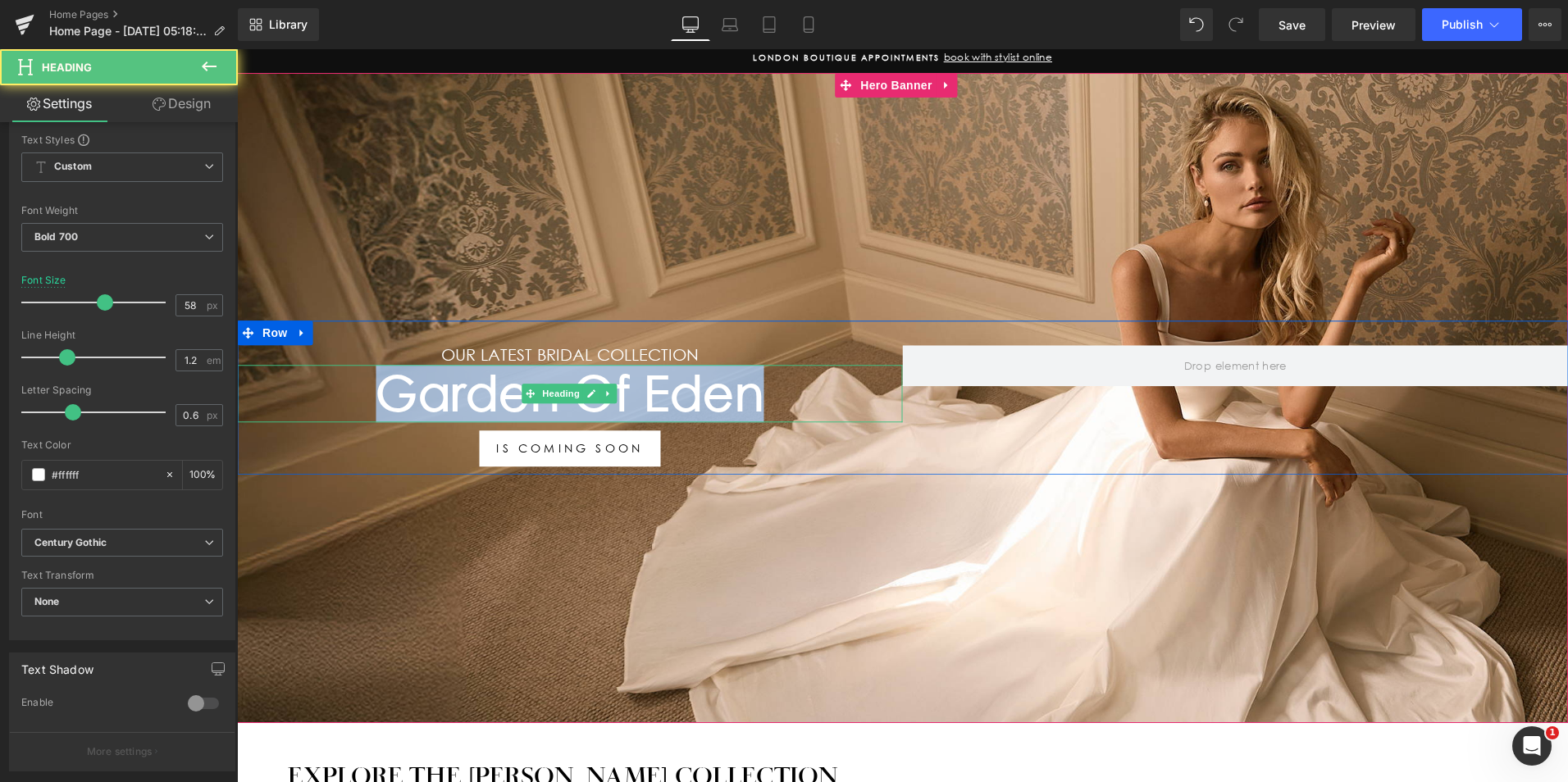
drag, startPoint x: 741, startPoint y: 401, endPoint x: 280, endPoint y: 395, distance: 461.0
click at [290, 392] on h1 "Garden Of Eden" at bounding box center [570, 394] width 666 height 57
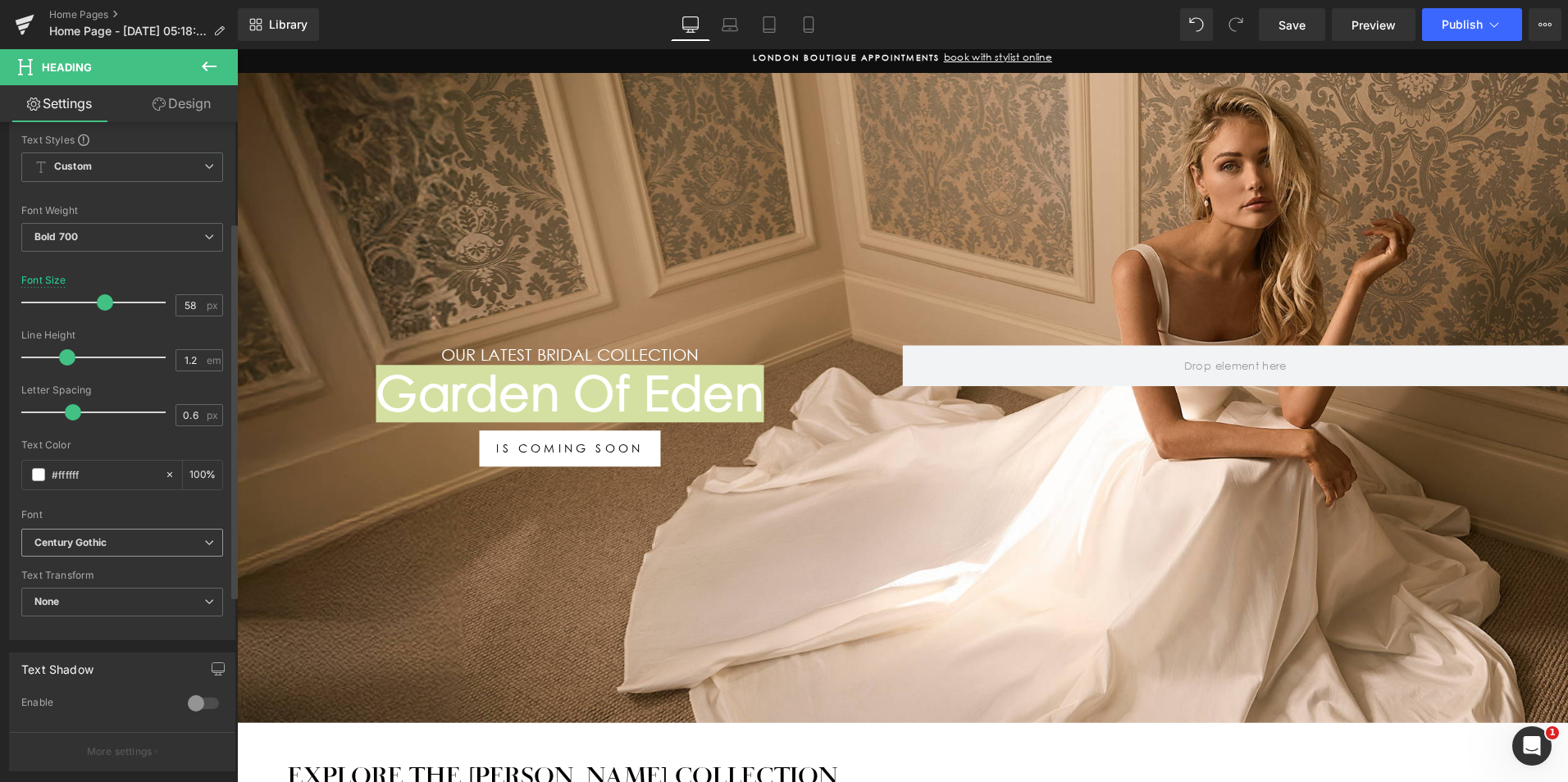
click at [142, 551] on span "Century Gothic" at bounding box center [122, 544] width 201 height 29
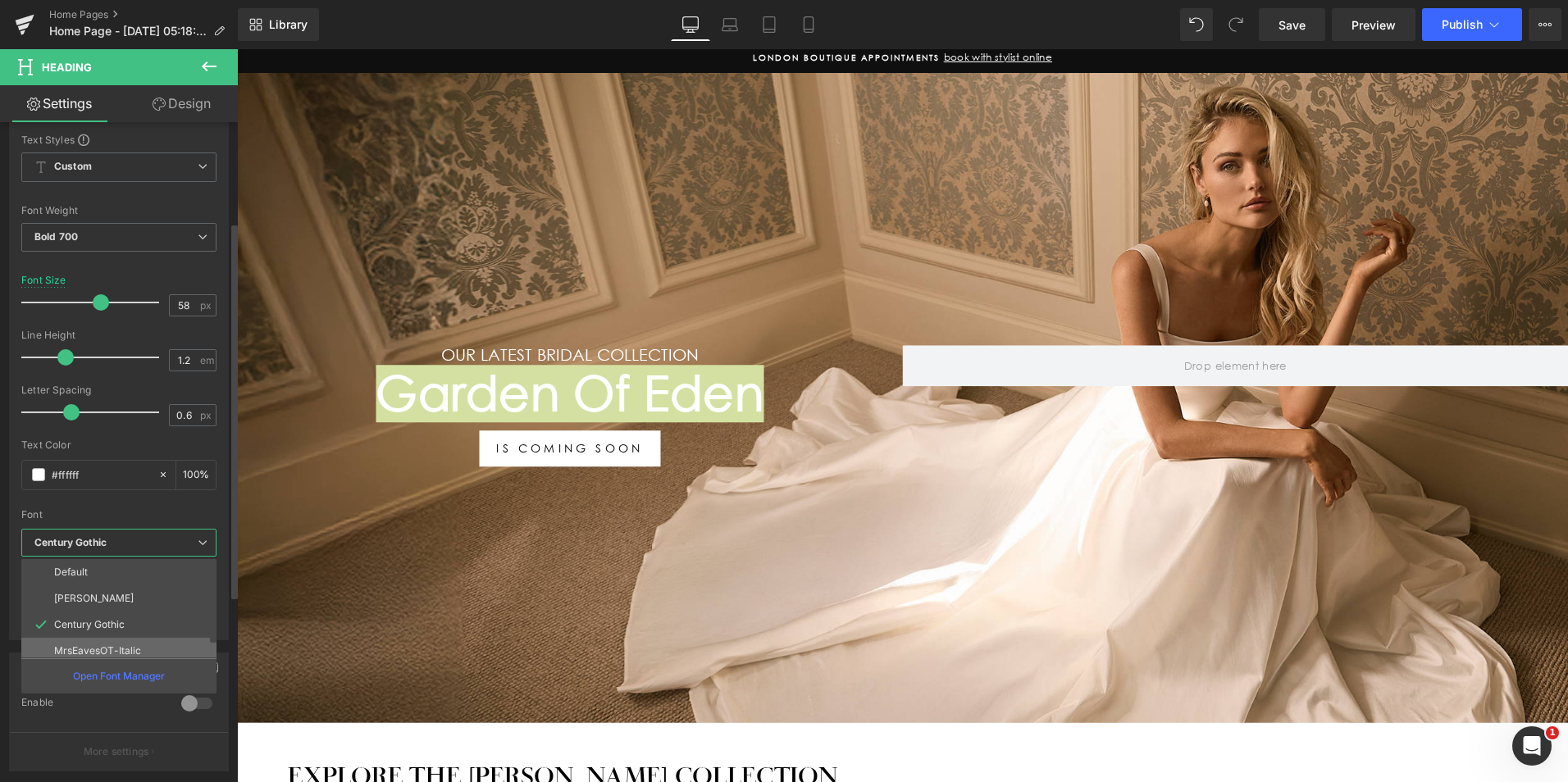
click at [132, 648] on p "MrsEavesOT-Italic" at bounding box center [97, 652] width 87 height 12
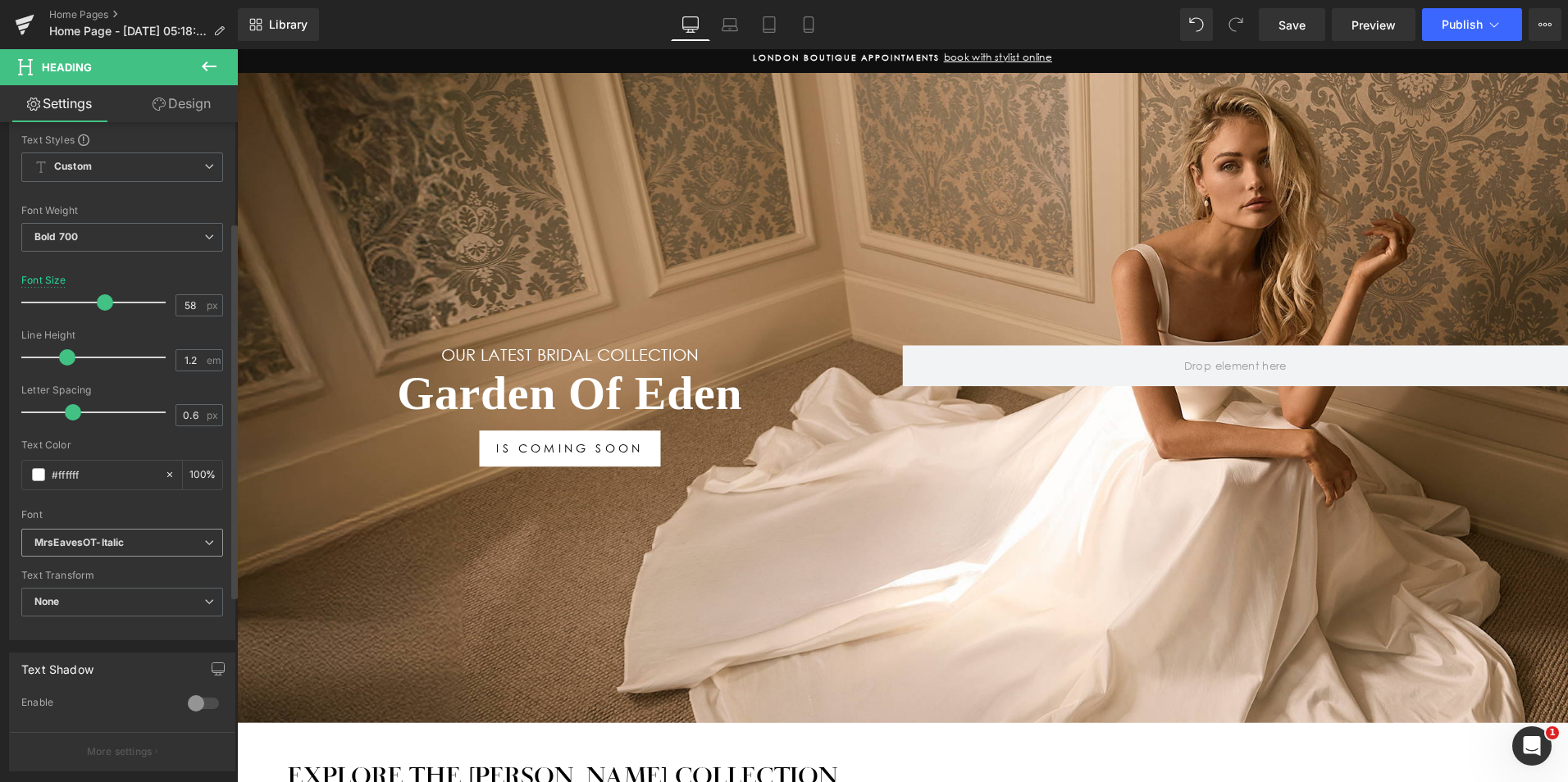
click at [163, 550] on span "MrsEavesOT-Italic" at bounding box center [122, 544] width 201 height 29
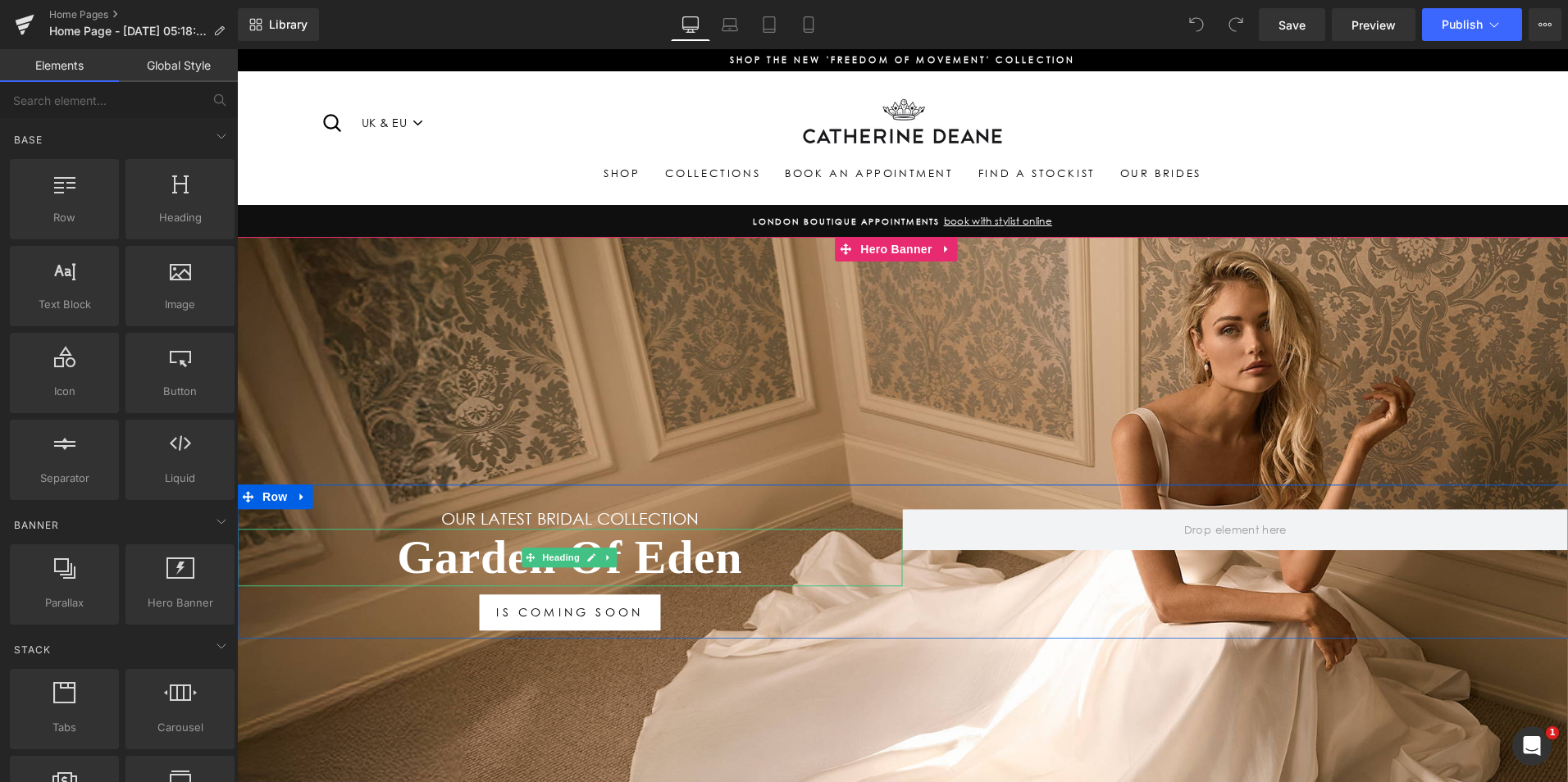
click at [758, 557] on h1 "Garden Of Eden" at bounding box center [570, 558] width 666 height 57
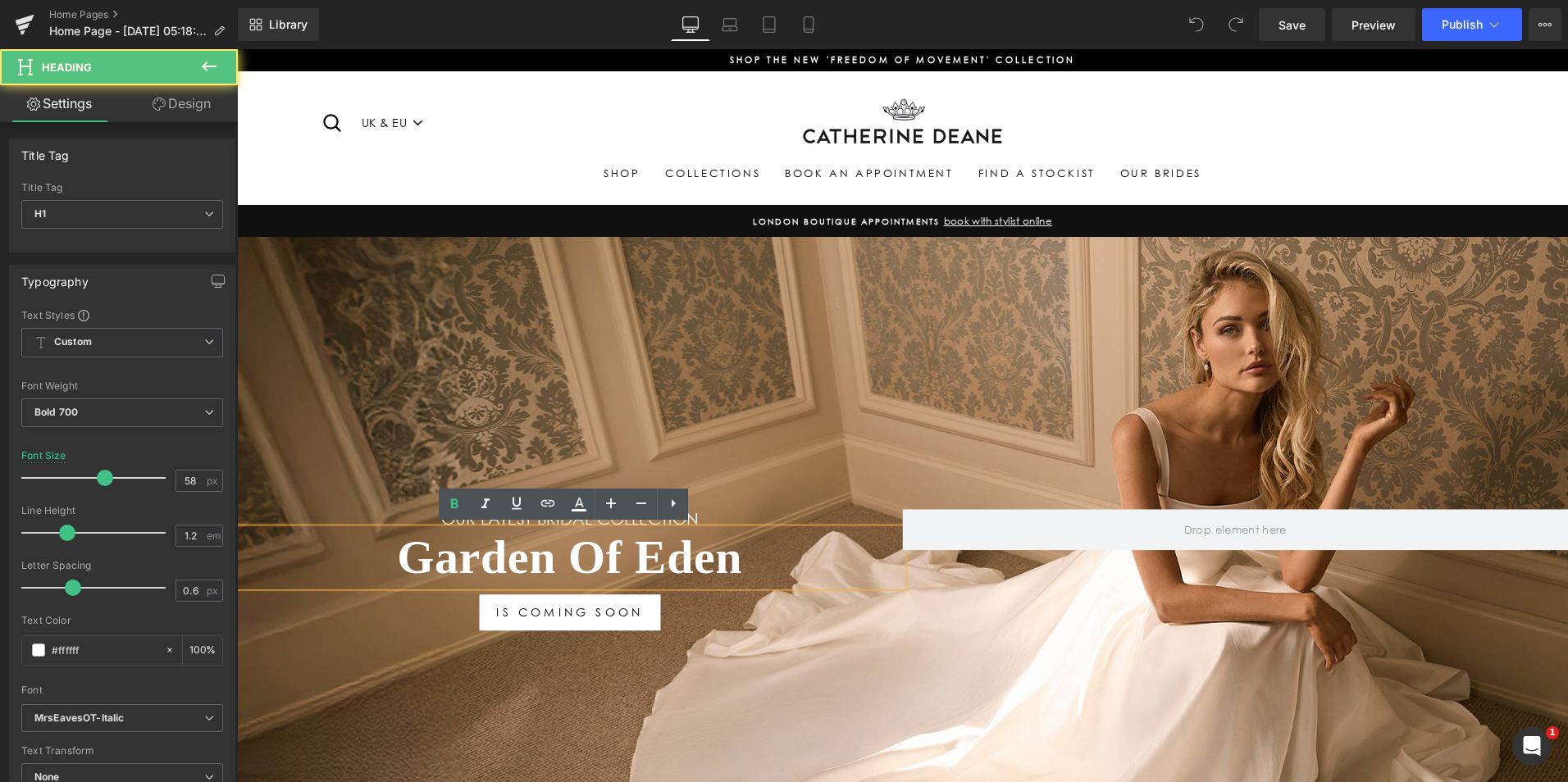
click at [348, 548] on h1 "Garden Of Eden" at bounding box center [570, 558] width 666 height 57
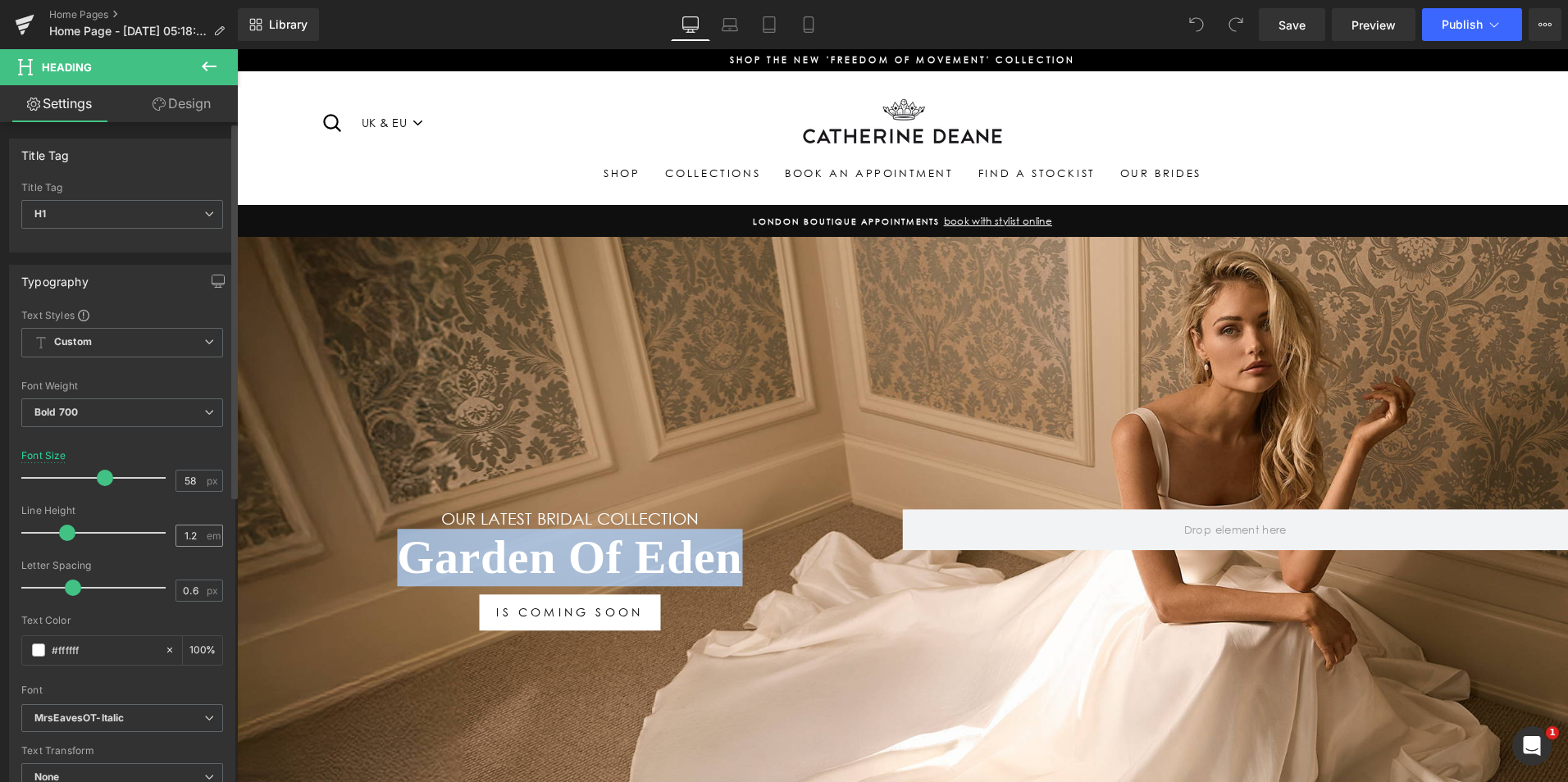
scroll to position [1, 0]
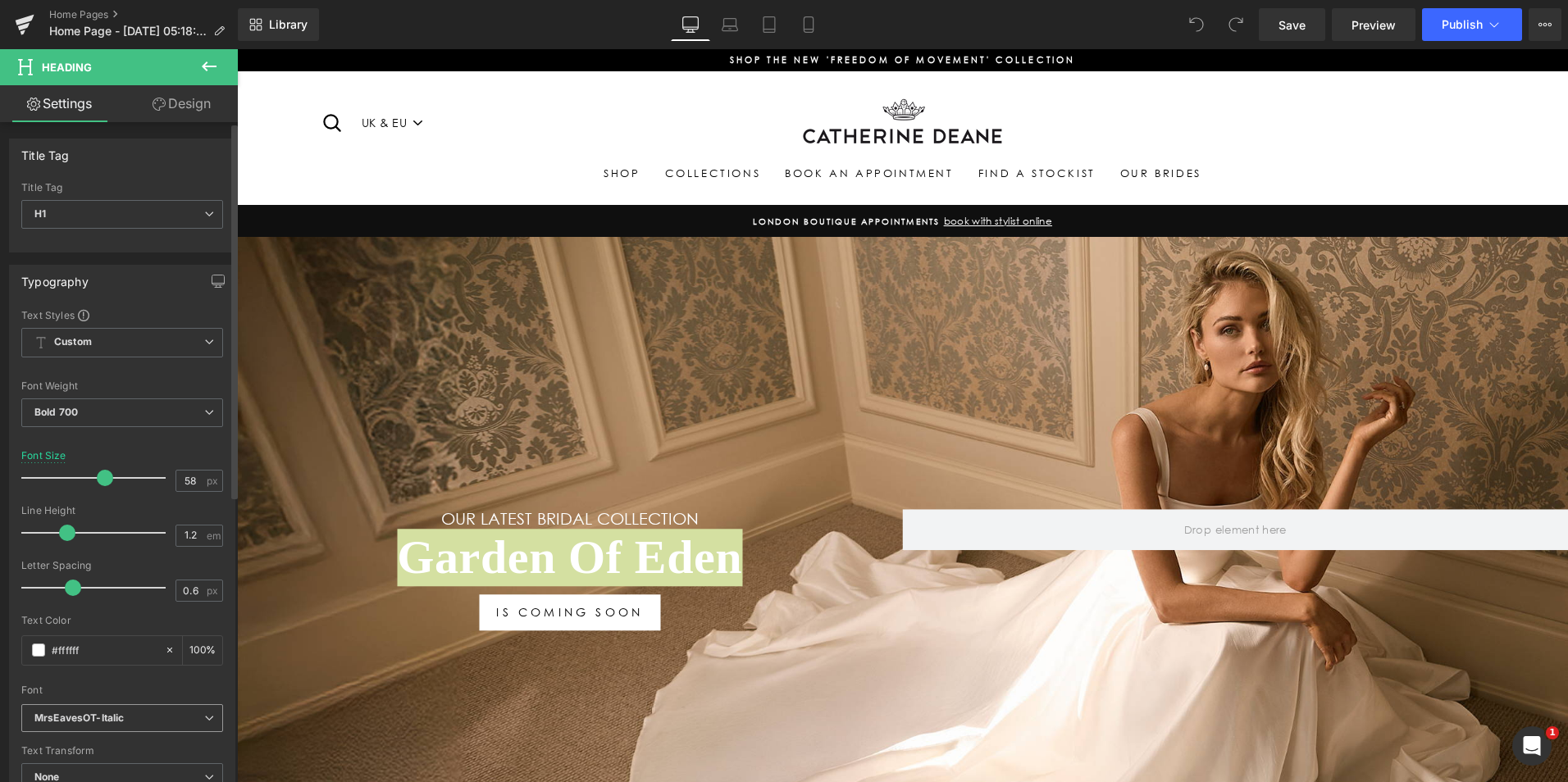
click at [186, 724] on b "MrsEavesOT-Italic" at bounding box center [119, 719] width 170 height 14
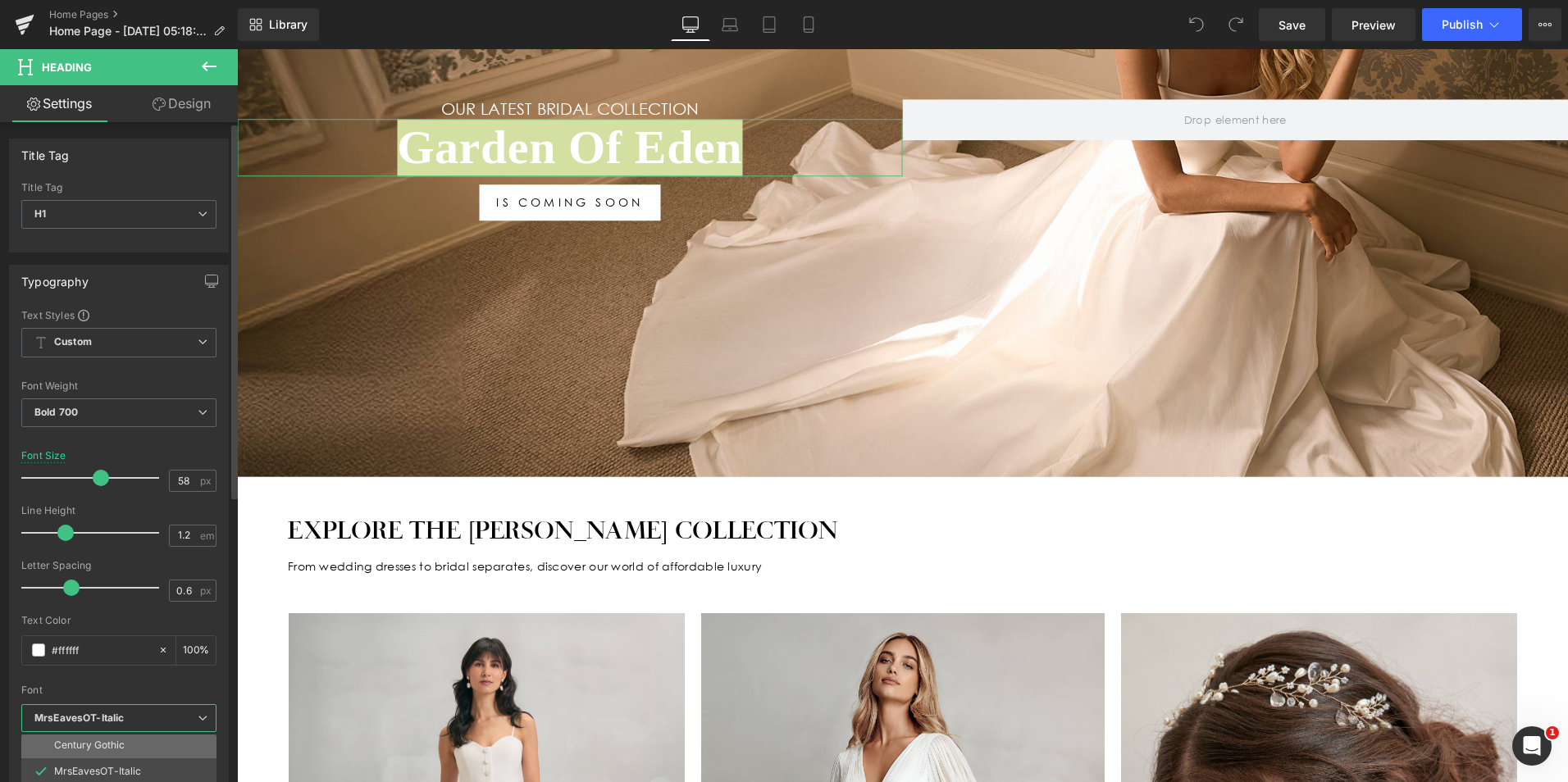
scroll to position [59, 0]
click at [118, 739] on p "Century Gothic" at bounding box center [89, 741] width 71 height 12
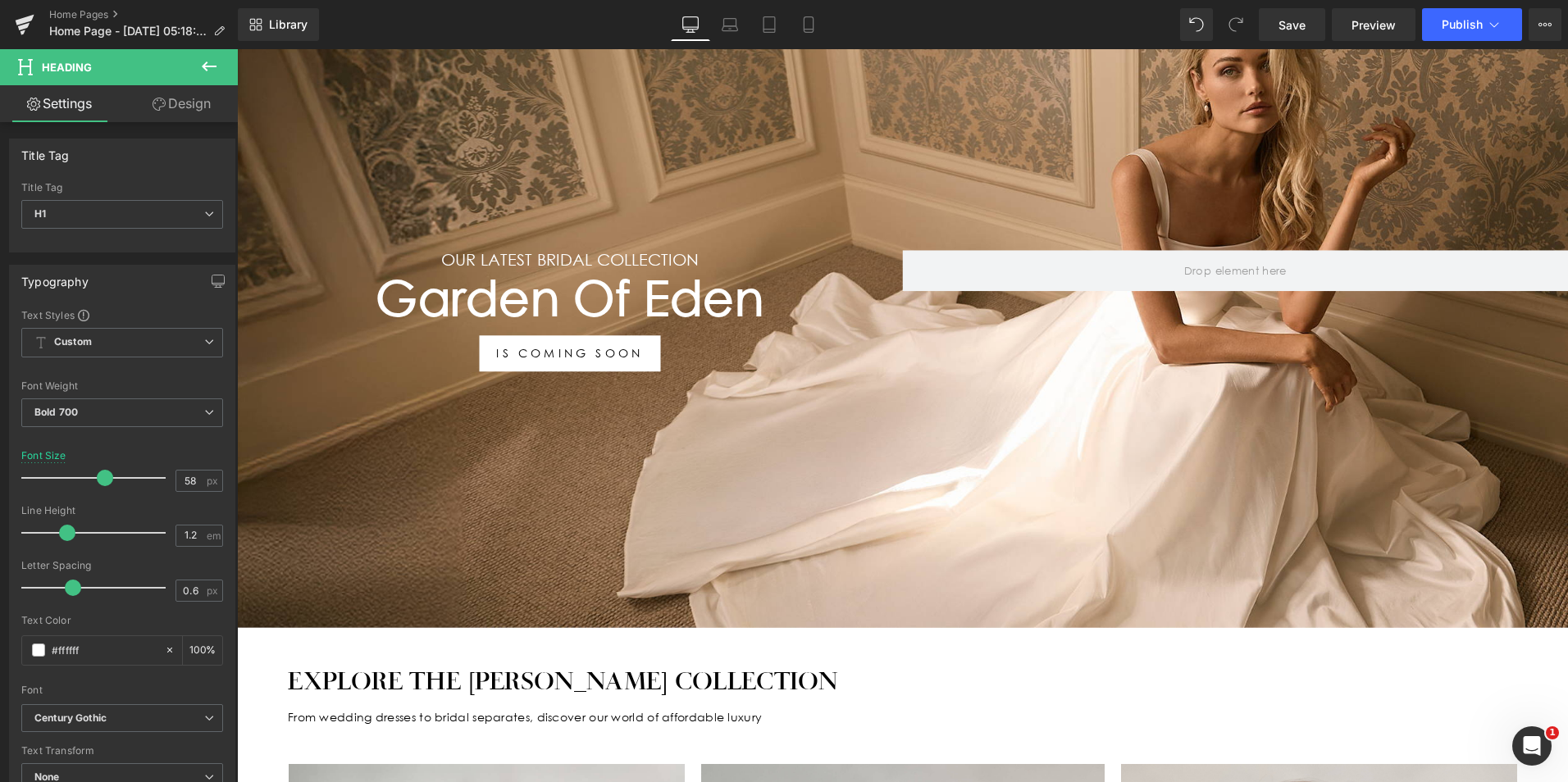
scroll to position [246, 0]
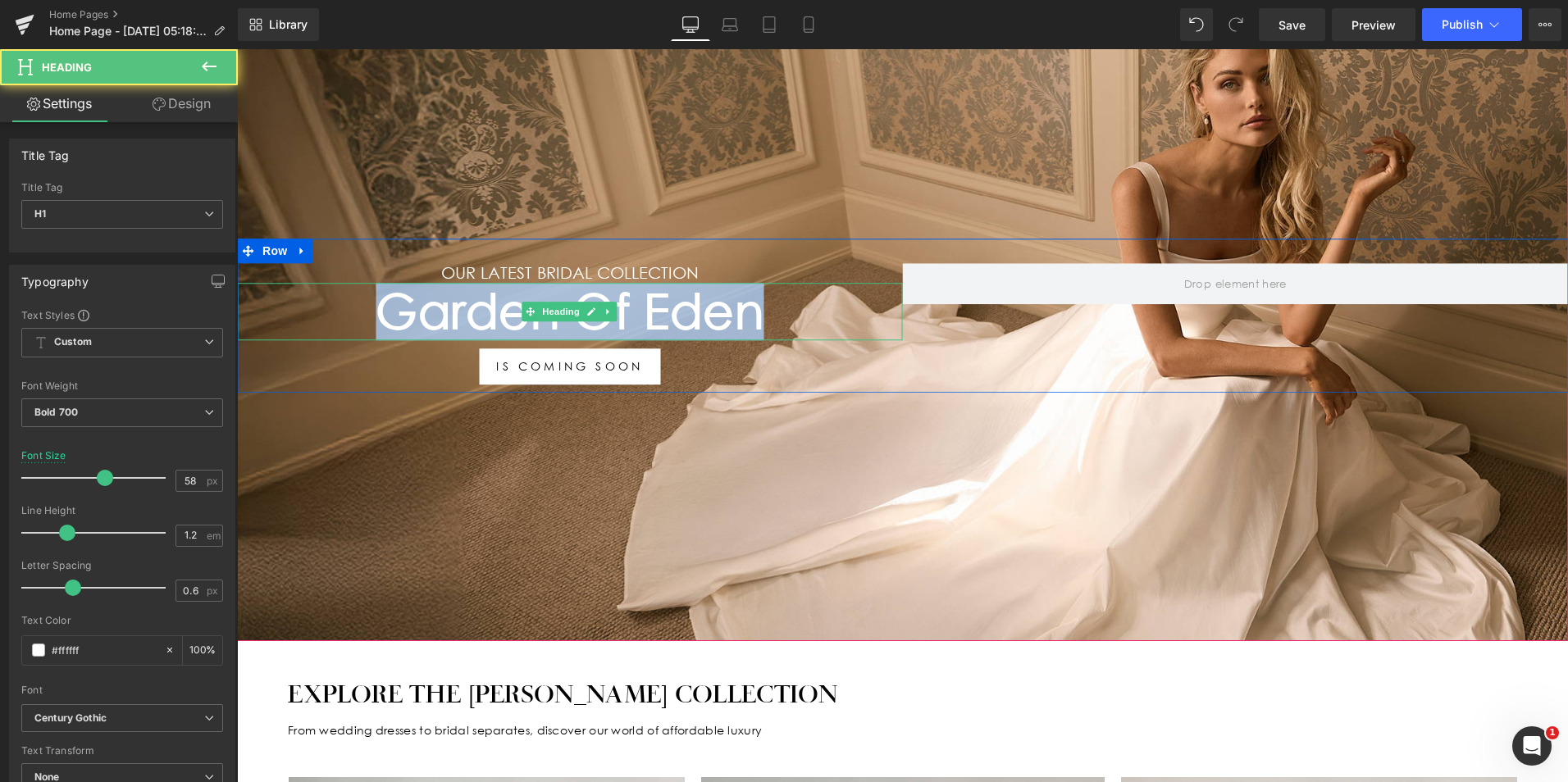
drag, startPoint x: 757, startPoint y: 298, endPoint x: 257, endPoint y: 323, distance: 500.6
click at [342, 293] on h1 "Garden Of Eden" at bounding box center [570, 312] width 666 height 57
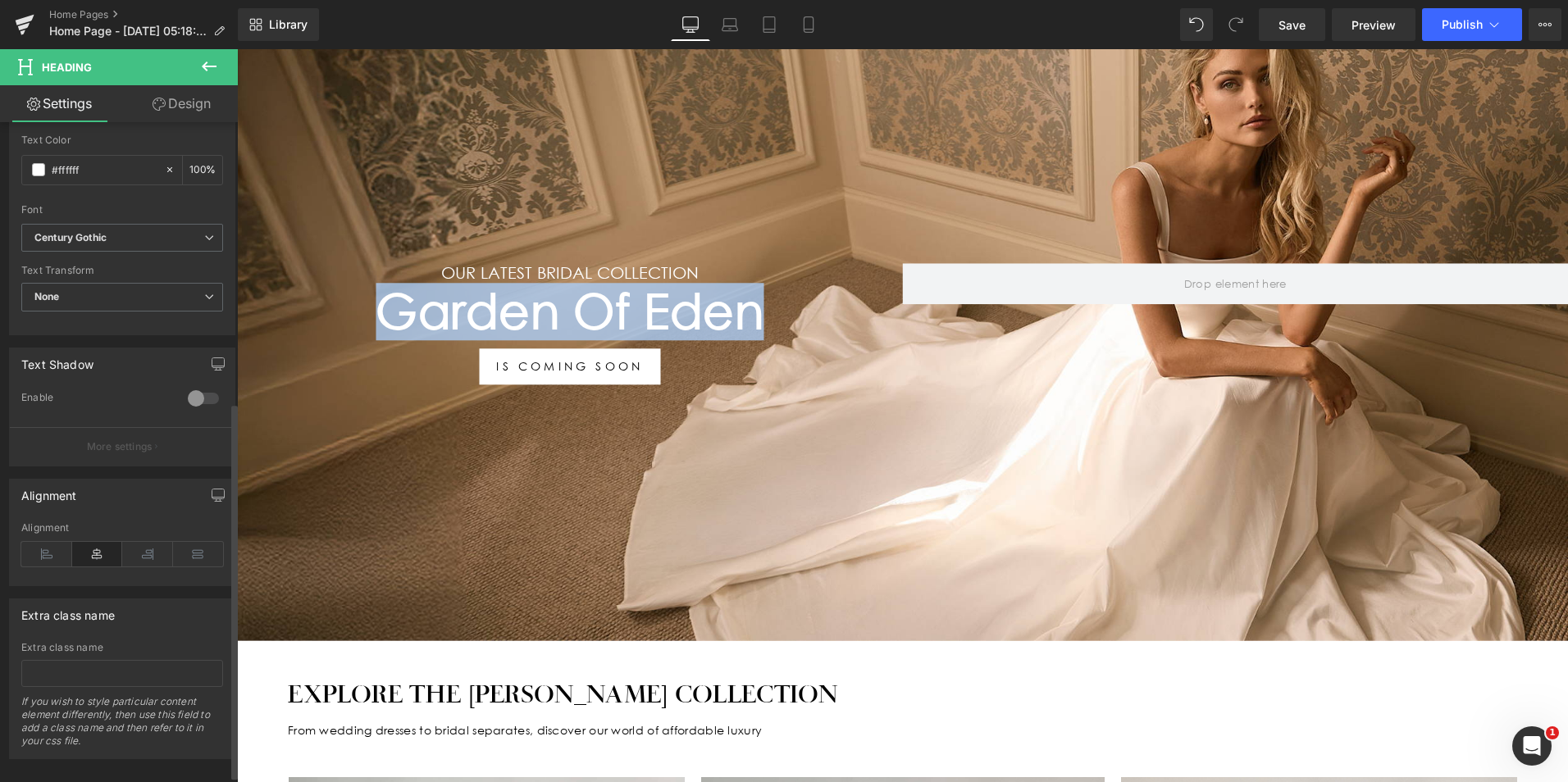
scroll to position [492, 0]
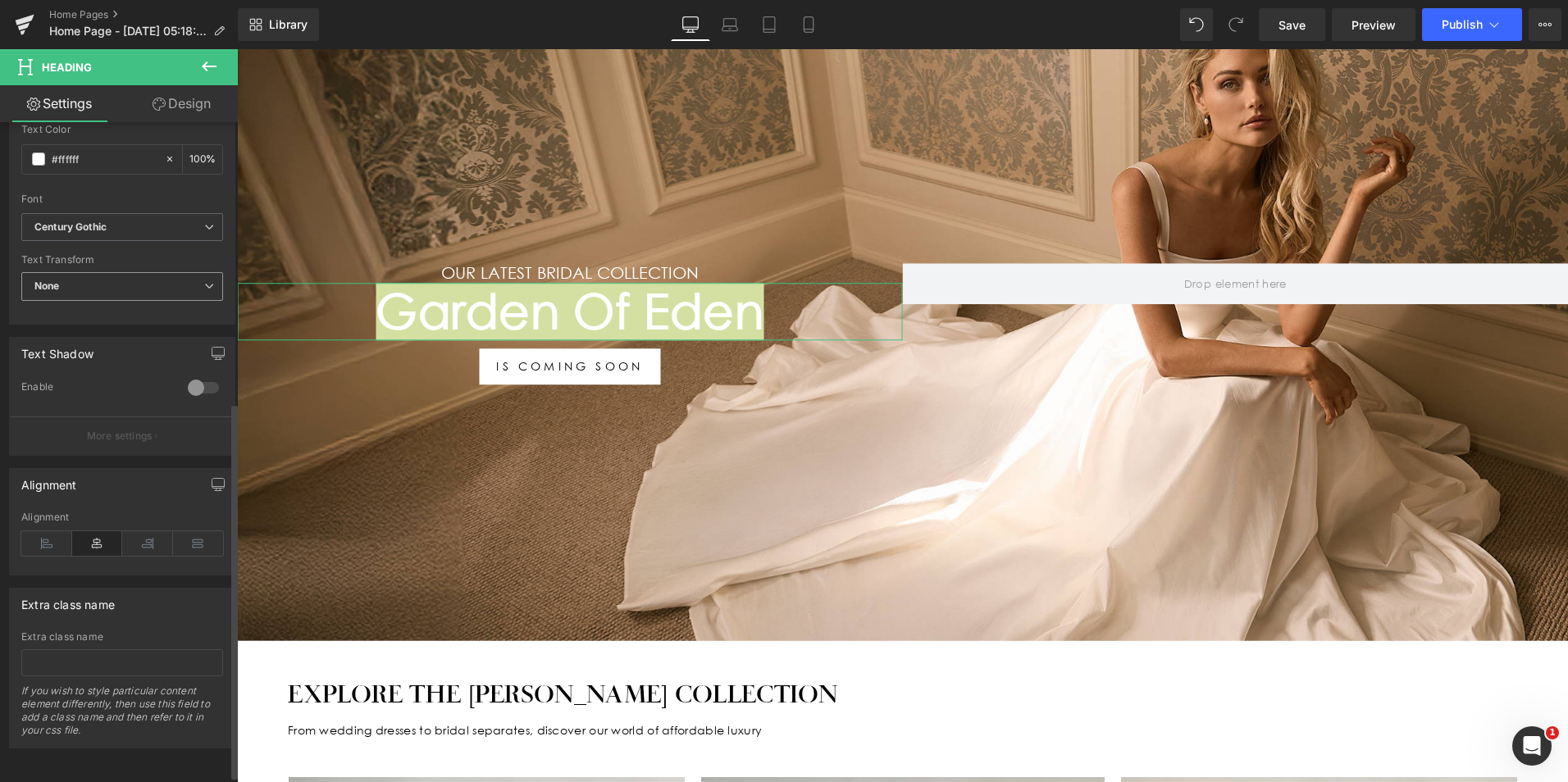
click at [155, 290] on span "None" at bounding box center [122, 287] width 201 height 29
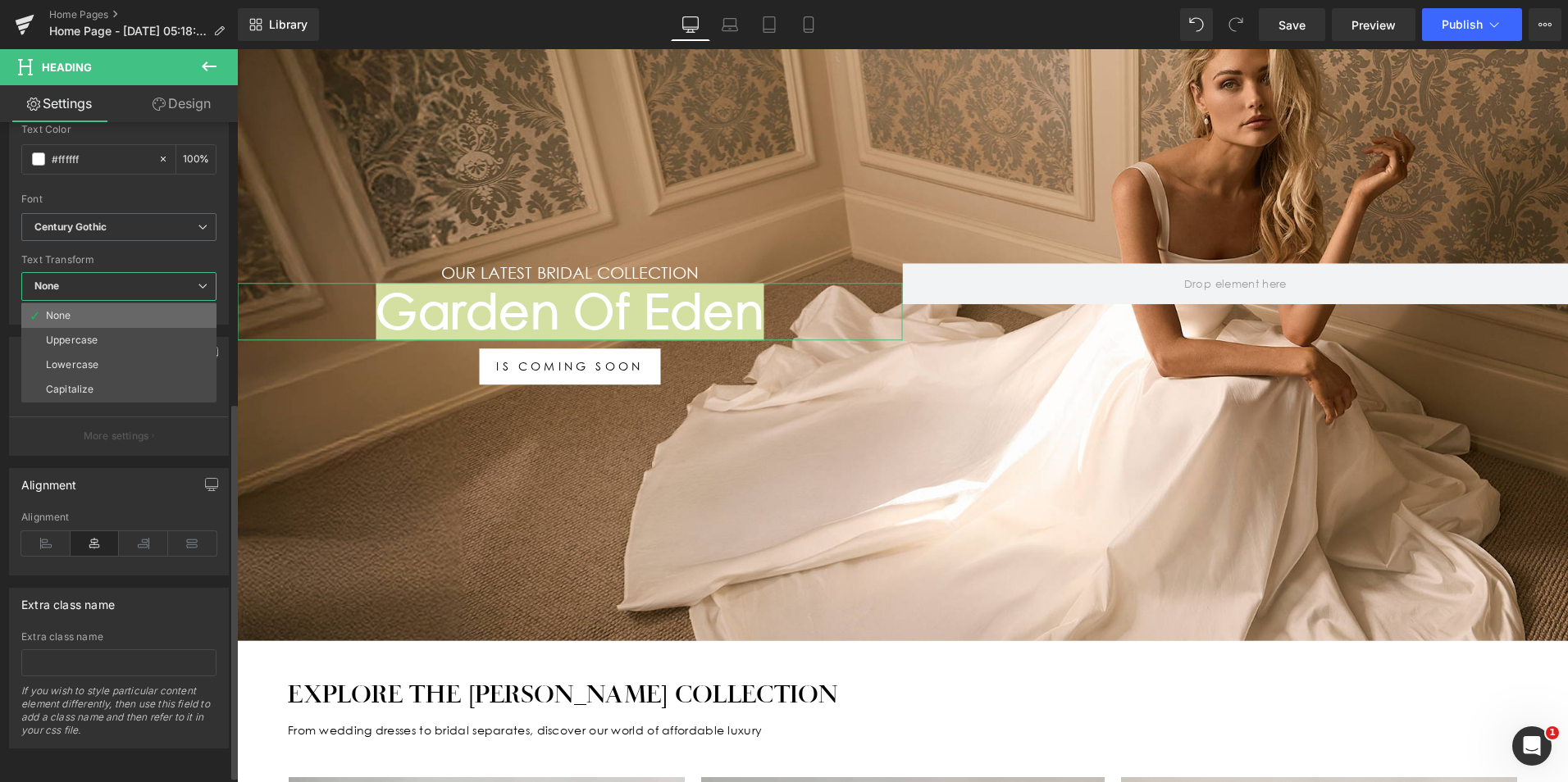
click at [118, 327] on li "None" at bounding box center [119, 315] width 196 height 24
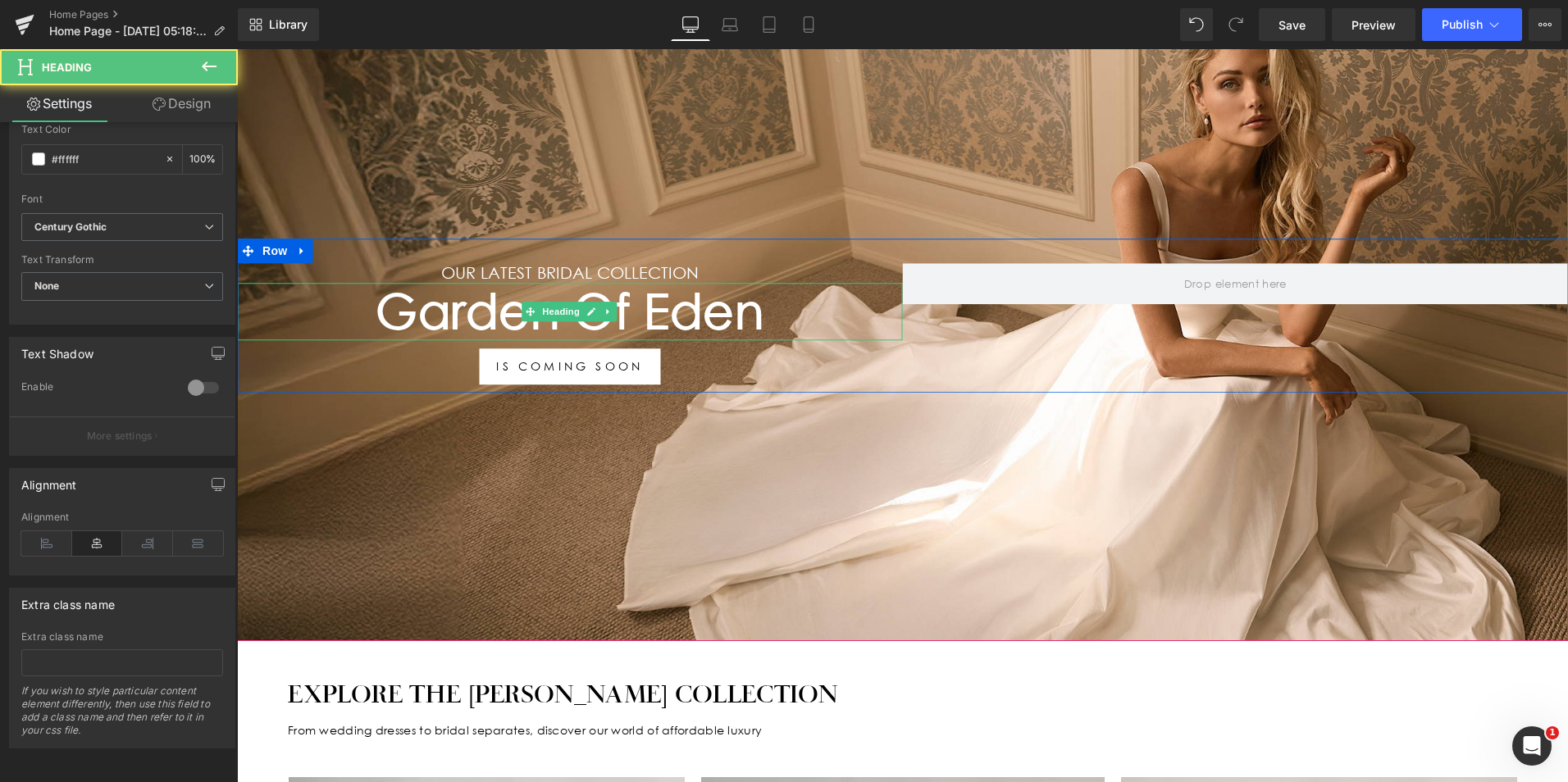
click at [682, 306] on h1 "Garden Of Eden" at bounding box center [570, 312] width 666 height 57
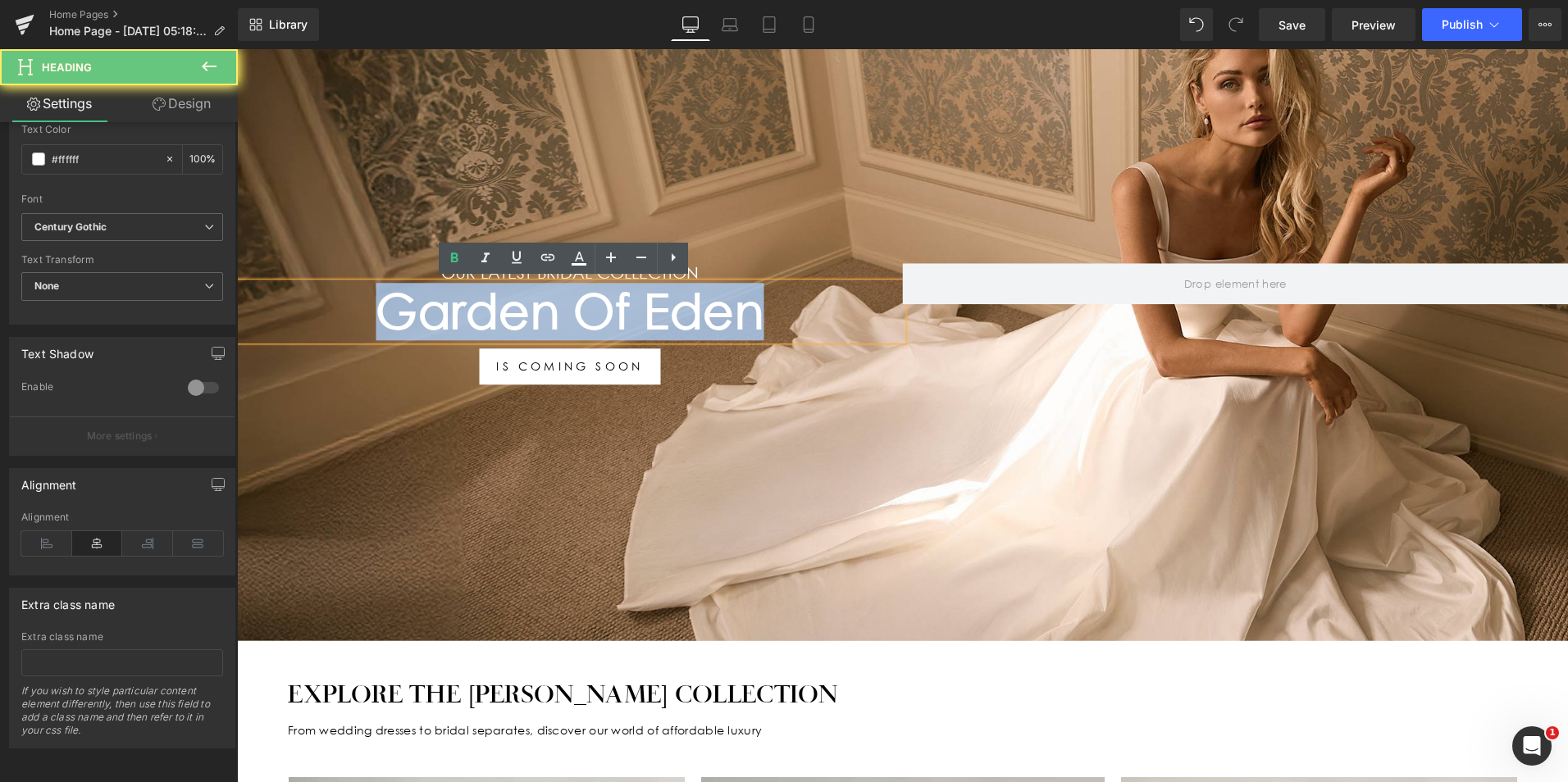
drag, startPoint x: 416, startPoint y: 286, endPoint x: 97, endPoint y: 267, distance: 319.6
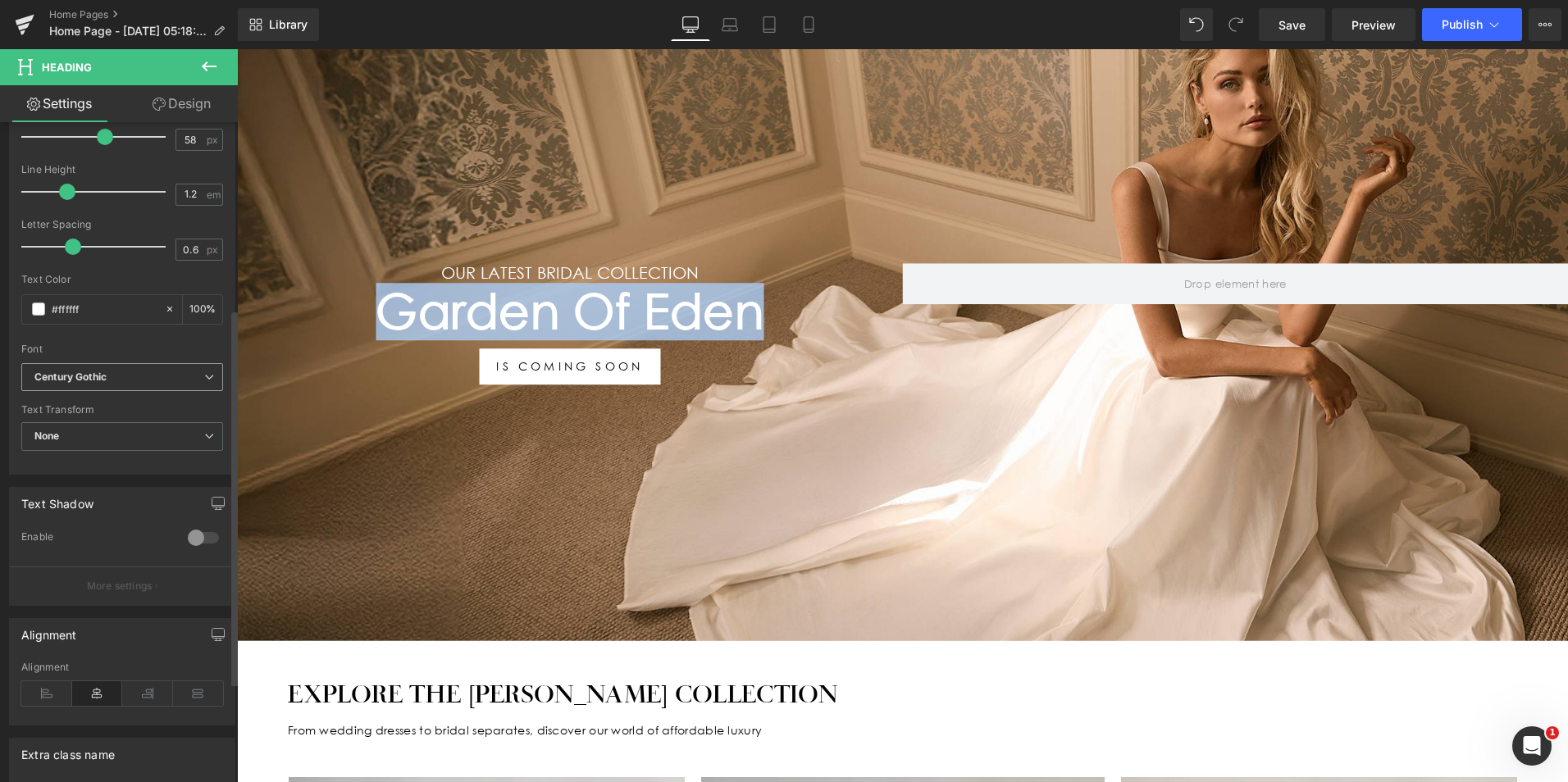
scroll to position [328, 0]
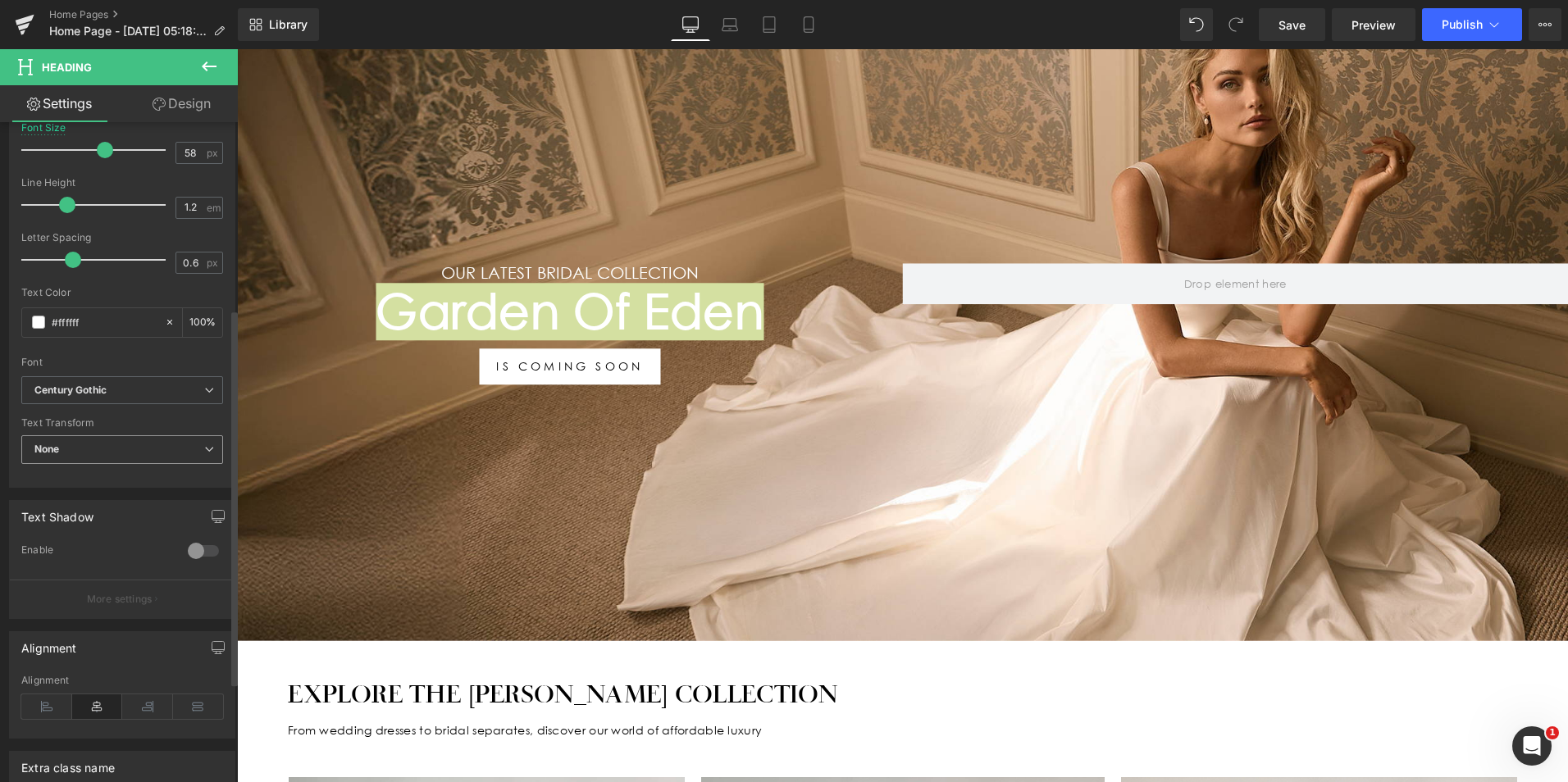
click at [121, 447] on span "None" at bounding box center [122, 450] width 201 height 29
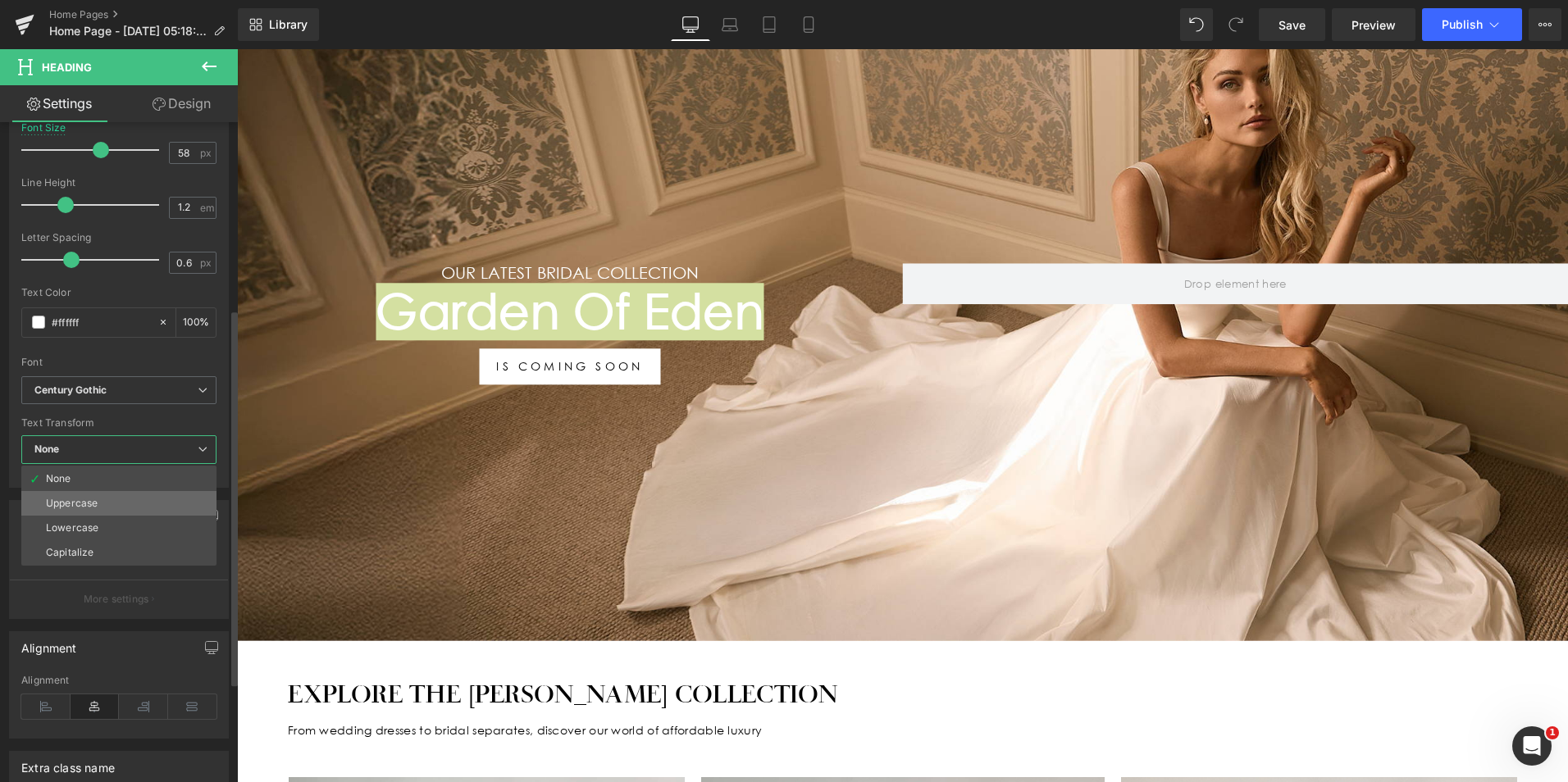
click at [105, 501] on li "Uppercase" at bounding box center [119, 503] width 196 height 24
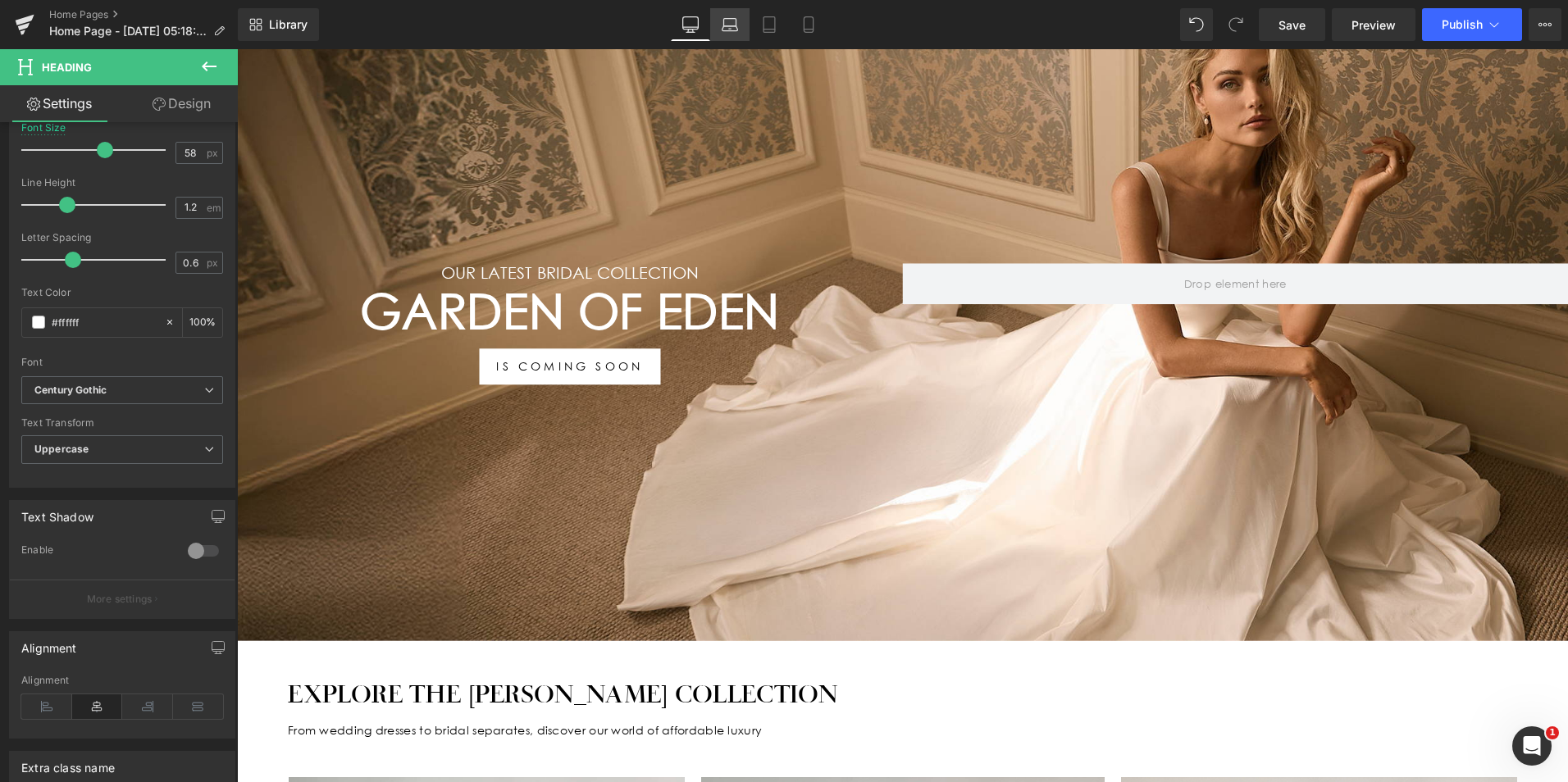
click at [734, 27] on icon at bounding box center [730, 24] width 17 height 17
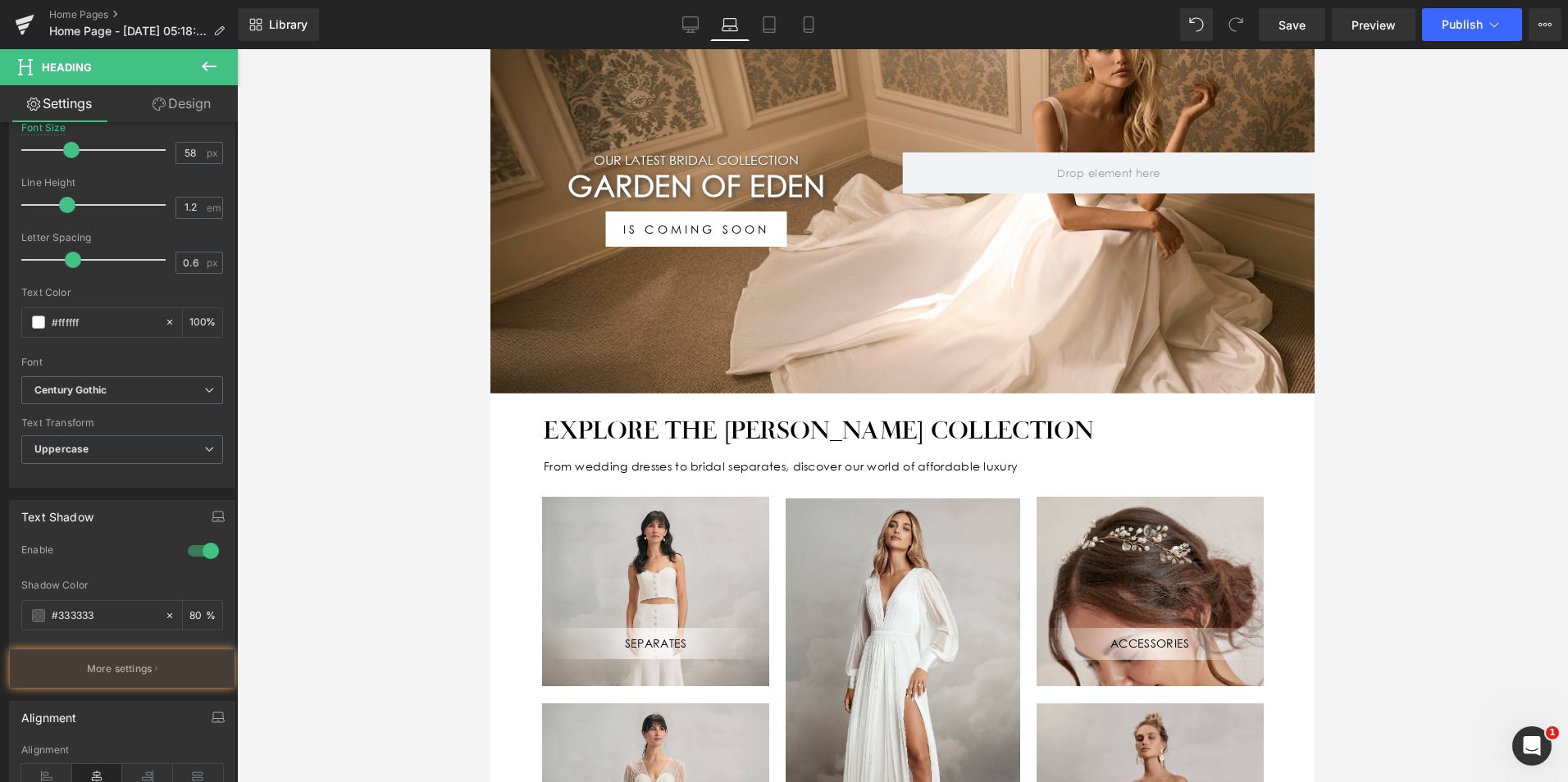
scroll to position [115, 0]
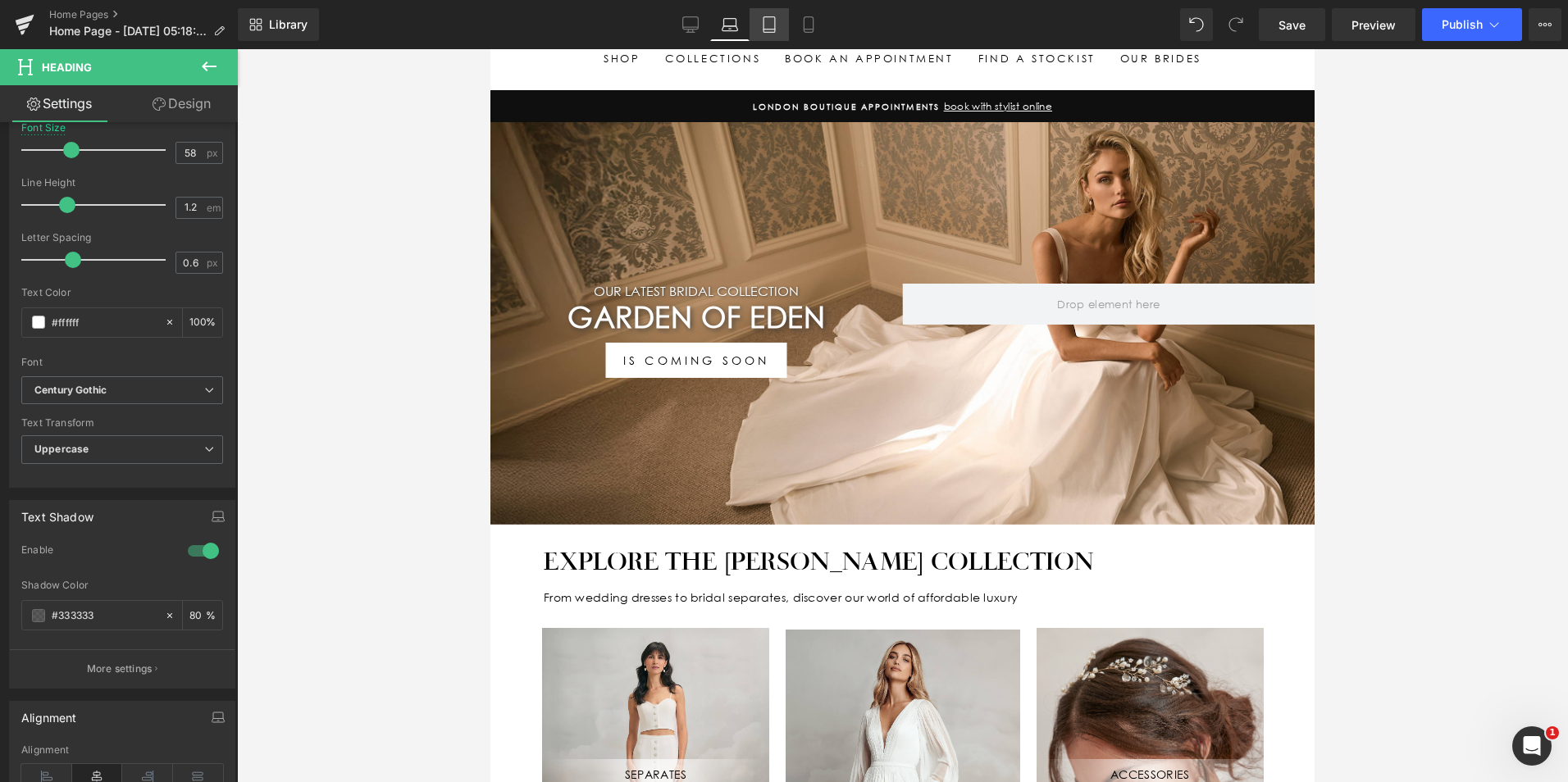
click at [763, 23] on icon at bounding box center [768, 24] width 17 height 17
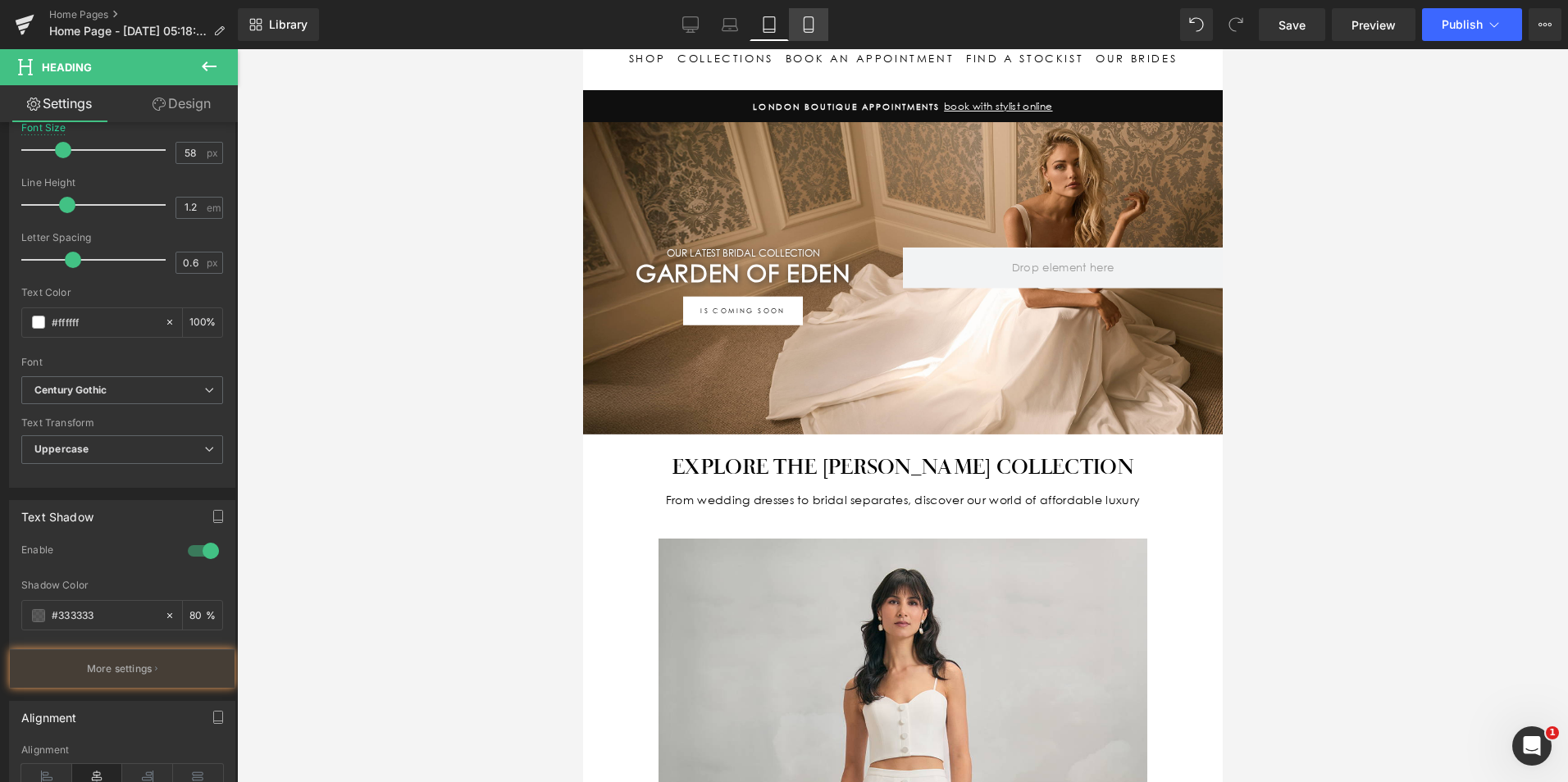
scroll to position [75, 0]
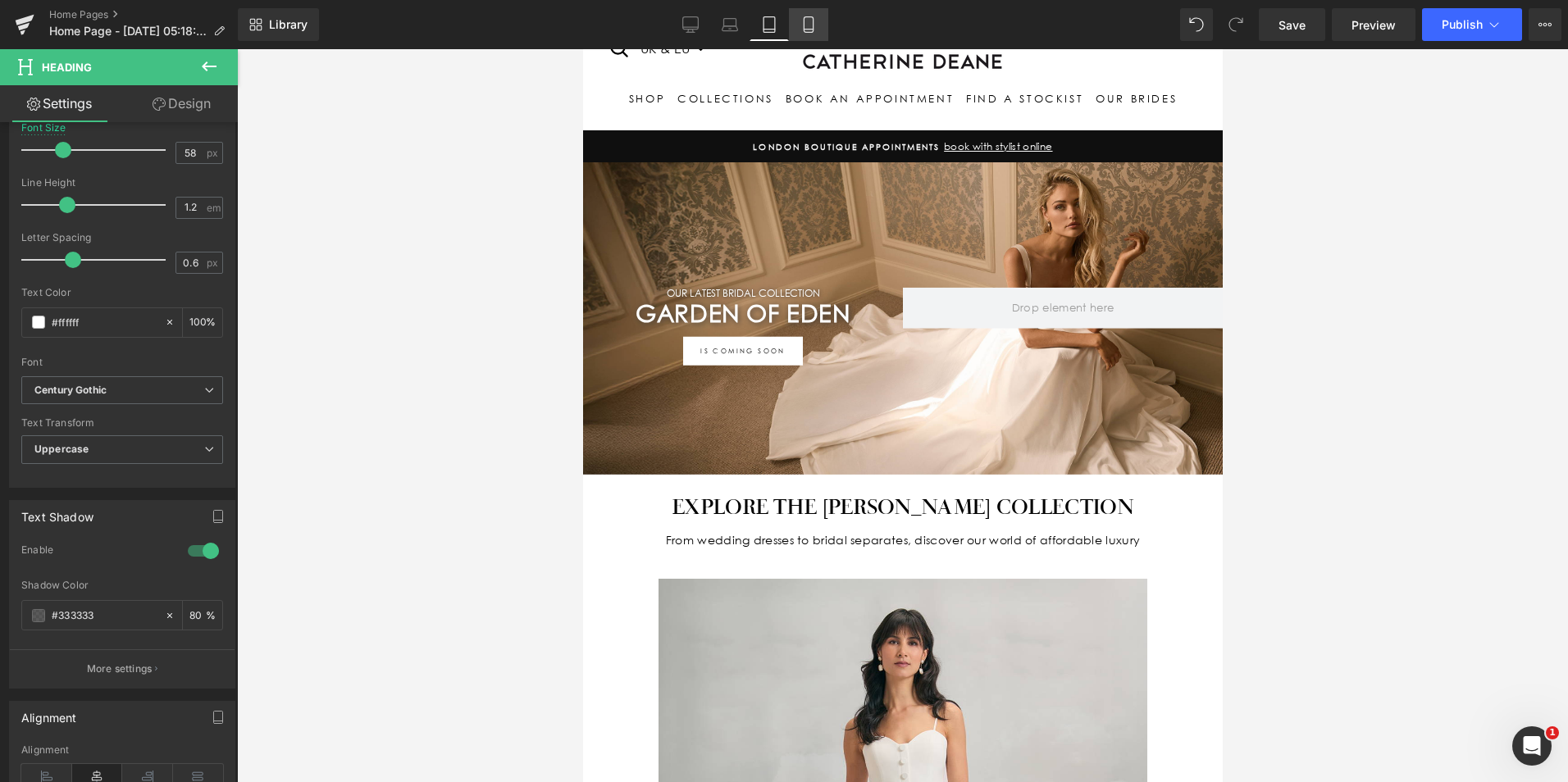
click at [805, 28] on icon at bounding box center [808, 24] width 17 height 17
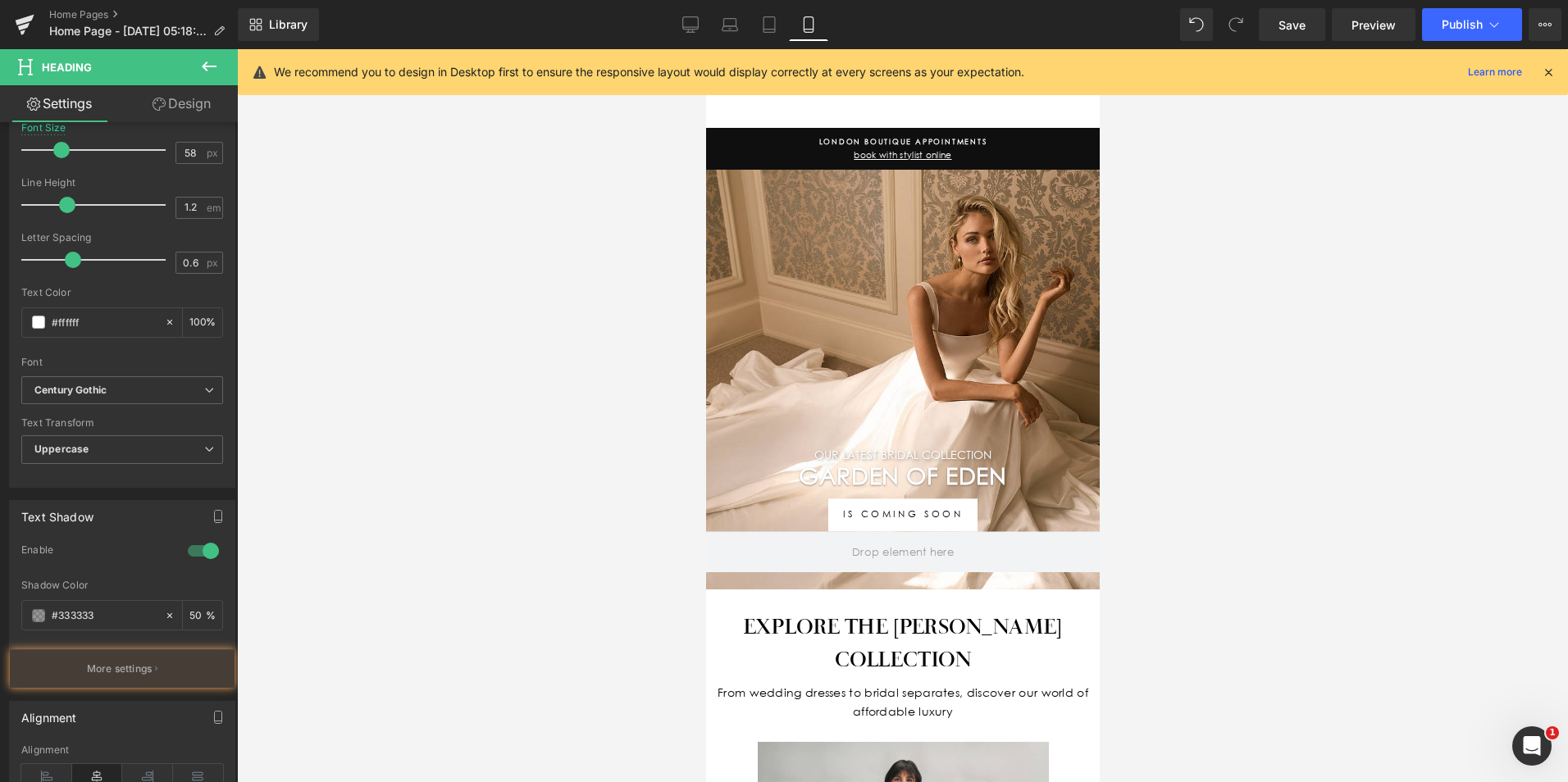
scroll to position [114, 0]
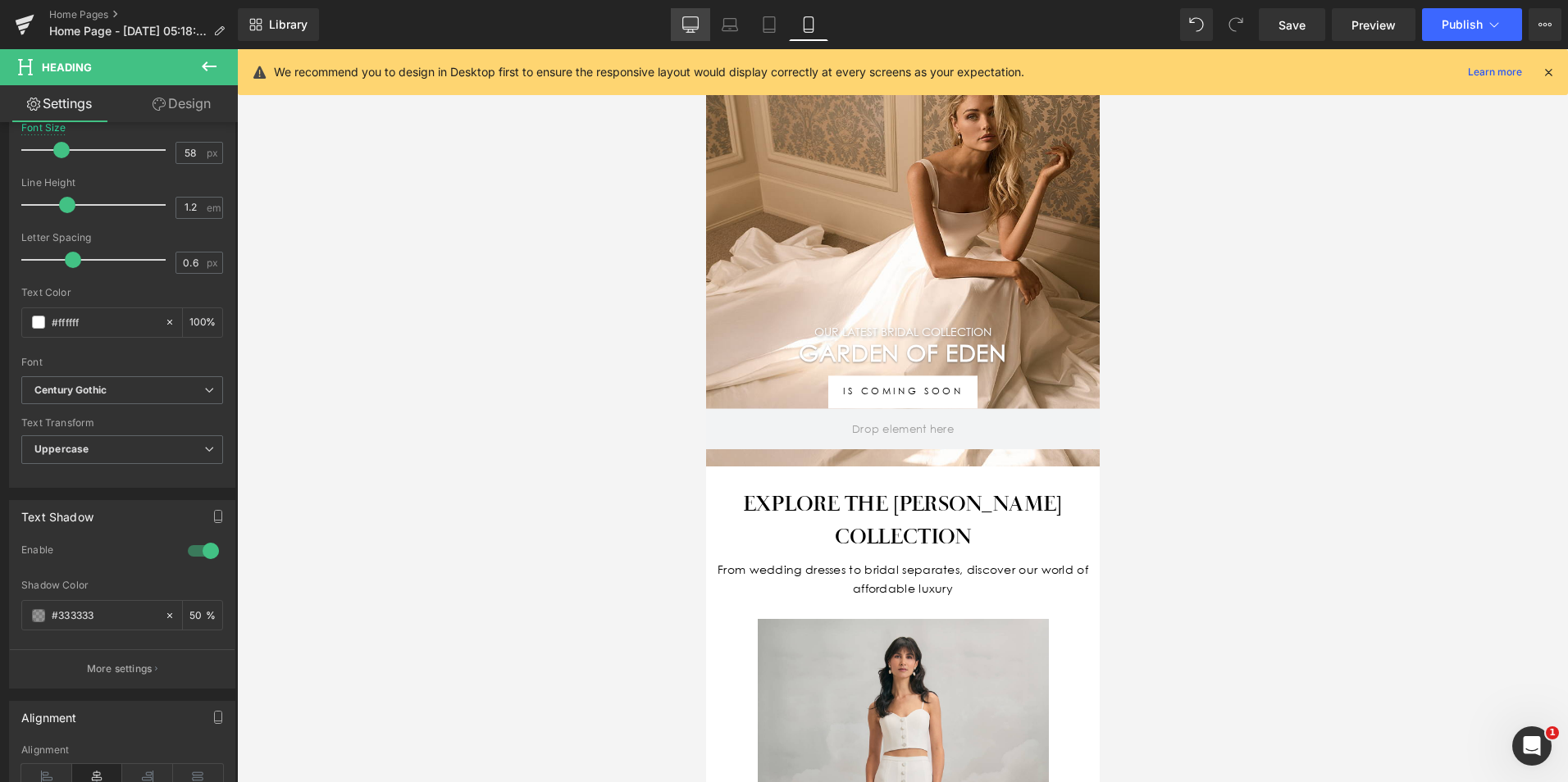
click at [690, 20] on icon at bounding box center [690, 24] width 17 height 17
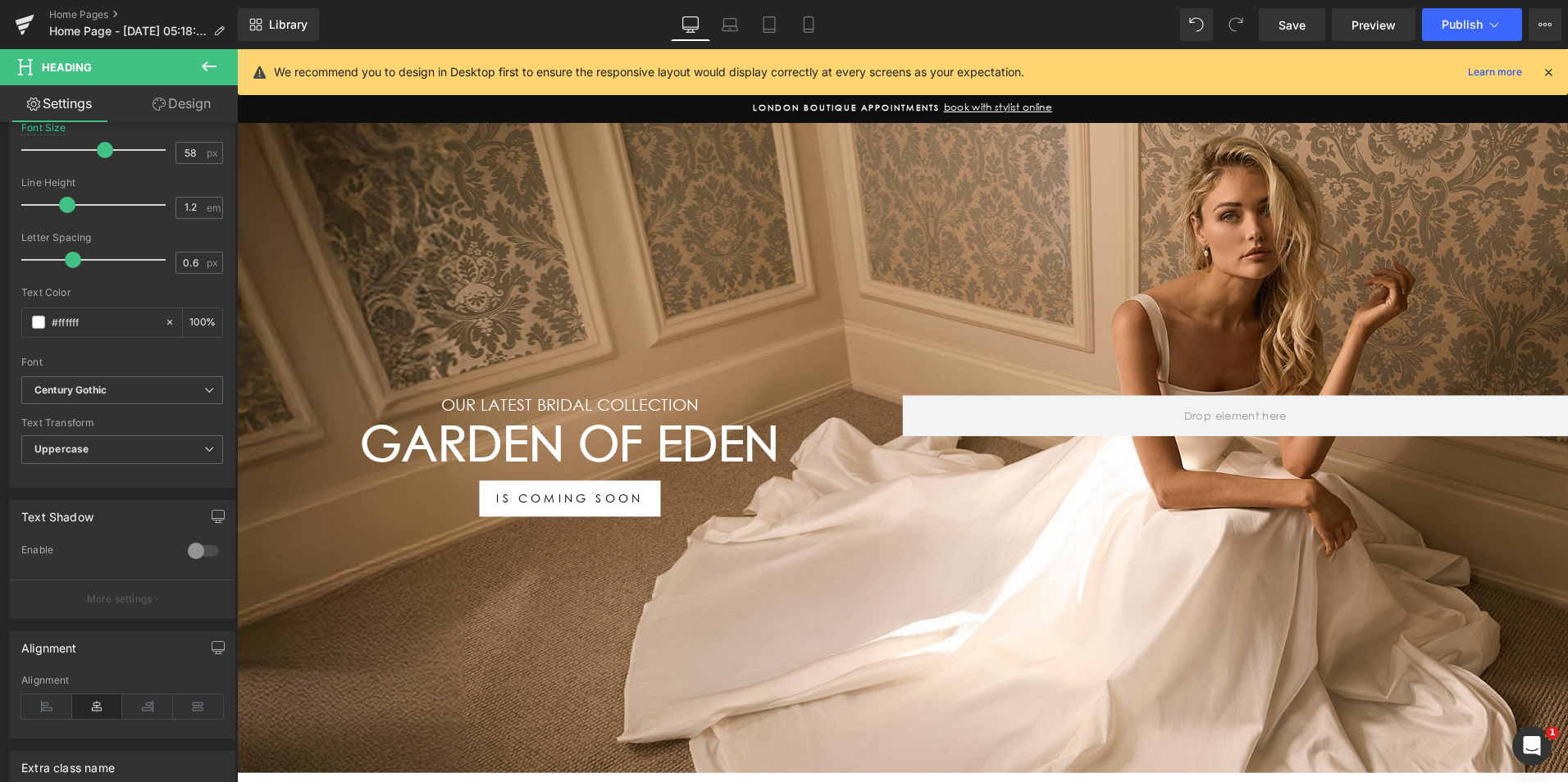
scroll to position [193, 0]
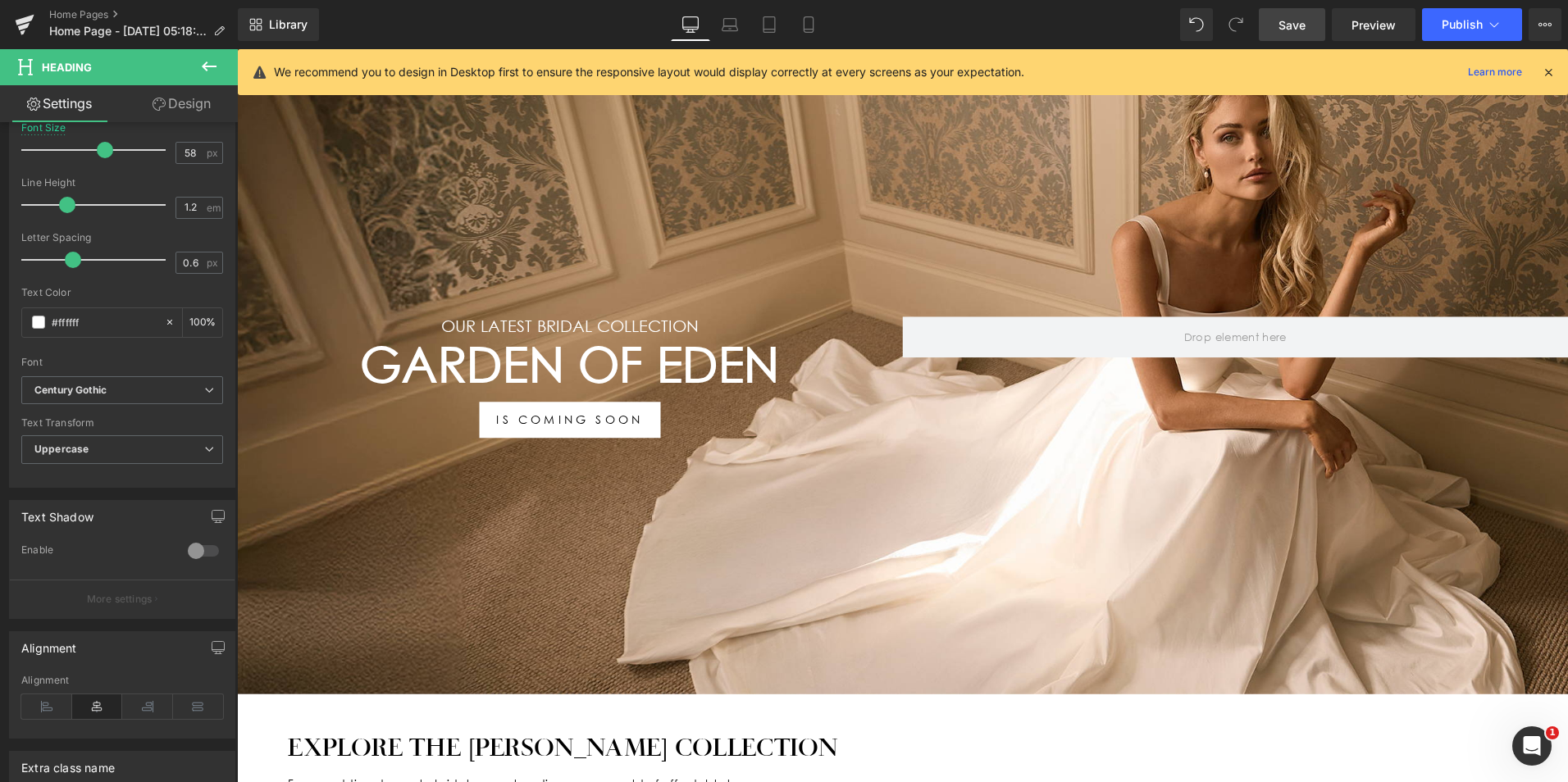
click at [1303, 24] on span "Save" at bounding box center [1292, 25] width 27 height 18
click at [728, 23] on icon at bounding box center [730, 24] width 17 height 17
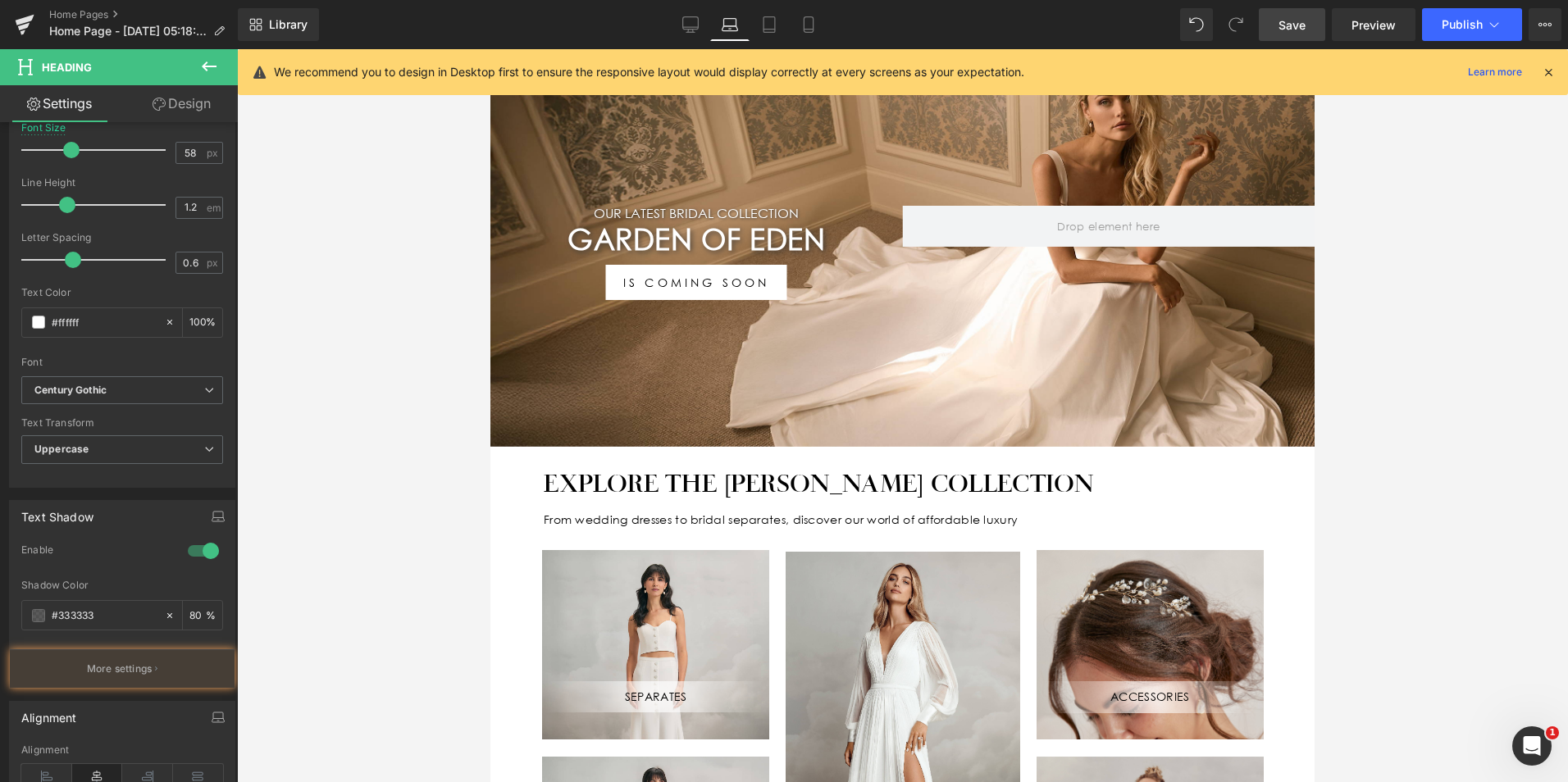
scroll to position [78, 0]
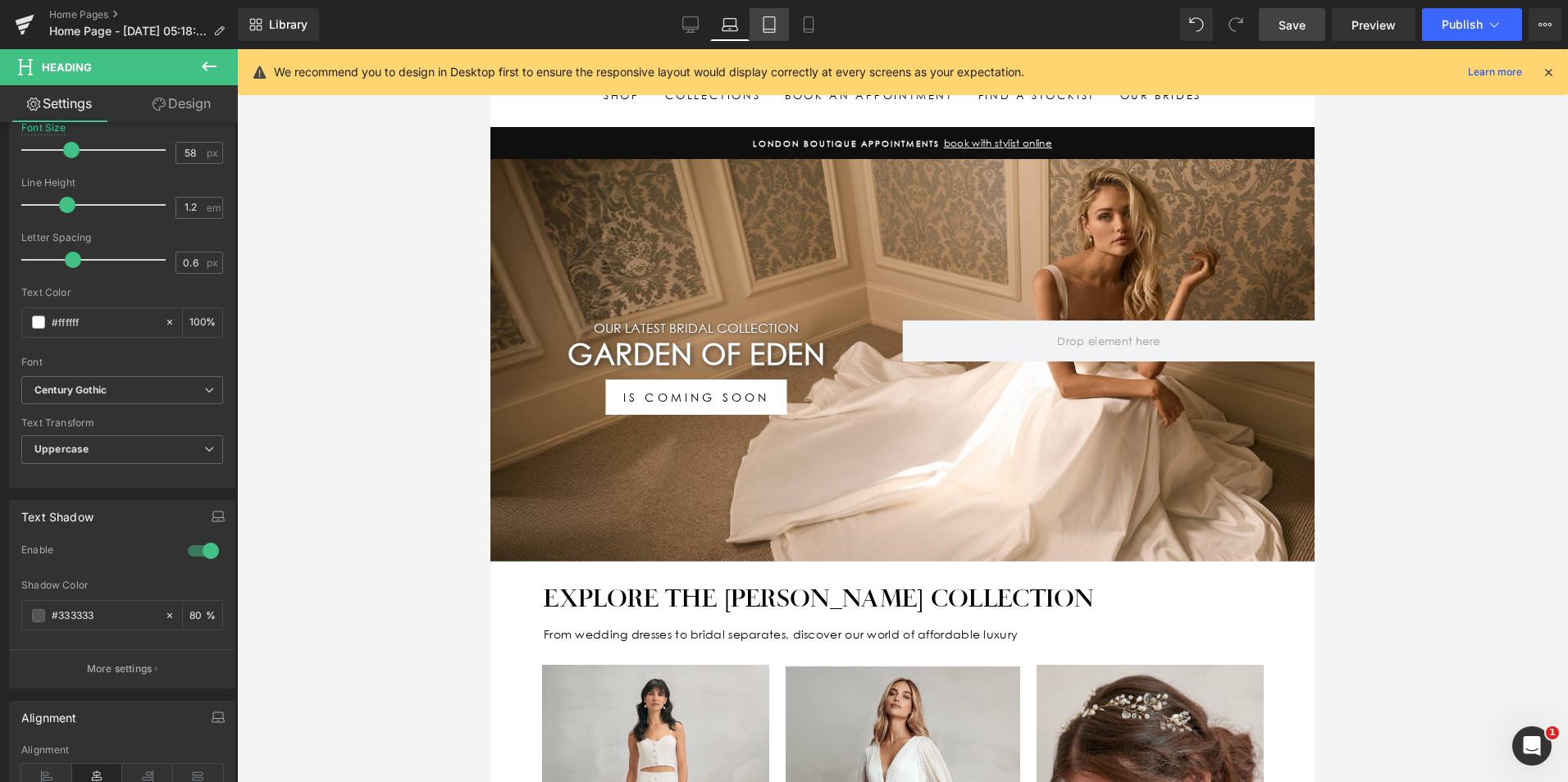
click at [761, 29] on icon at bounding box center [768, 24] width 17 height 17
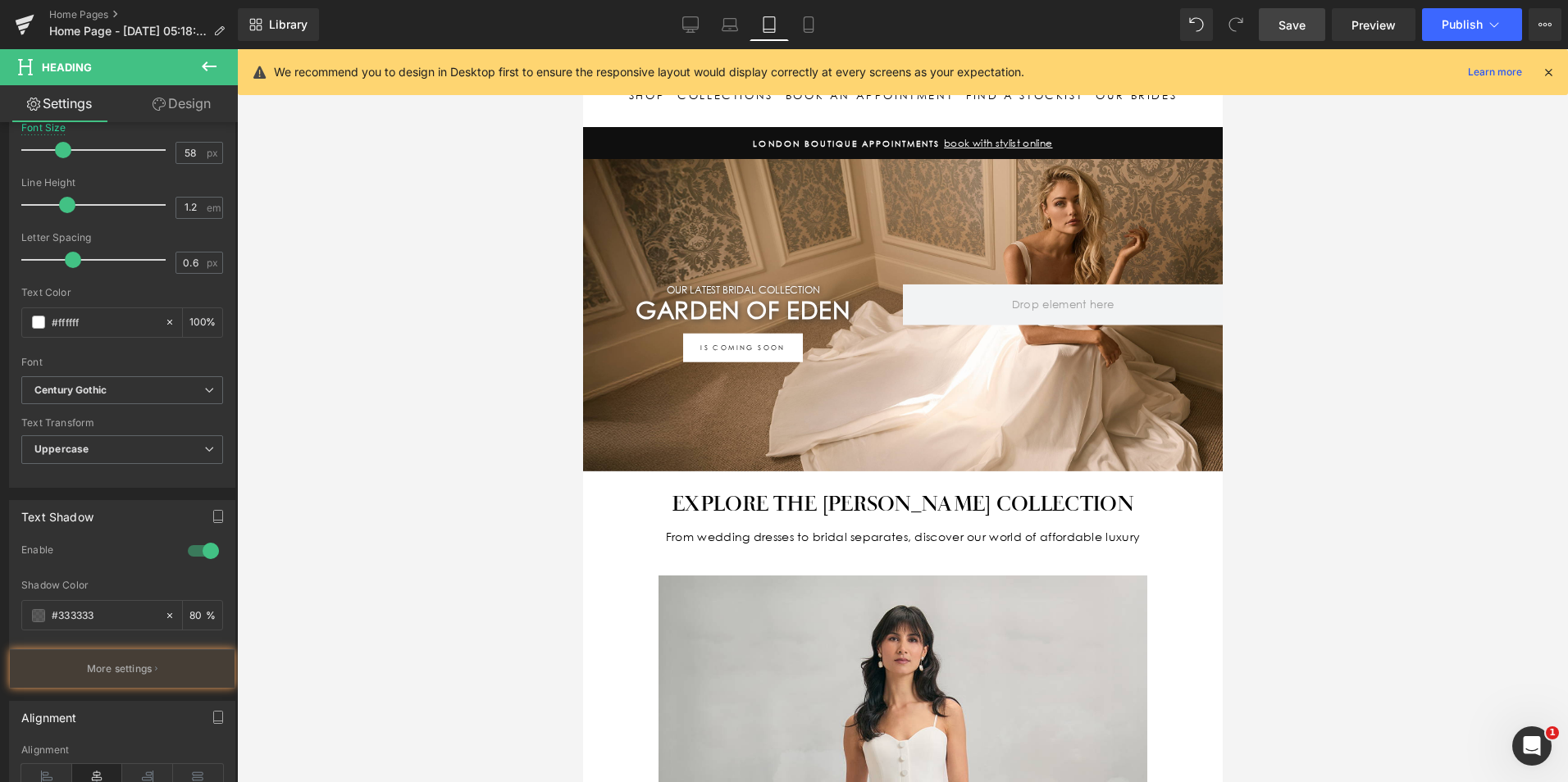
scroll to position [38, 0]
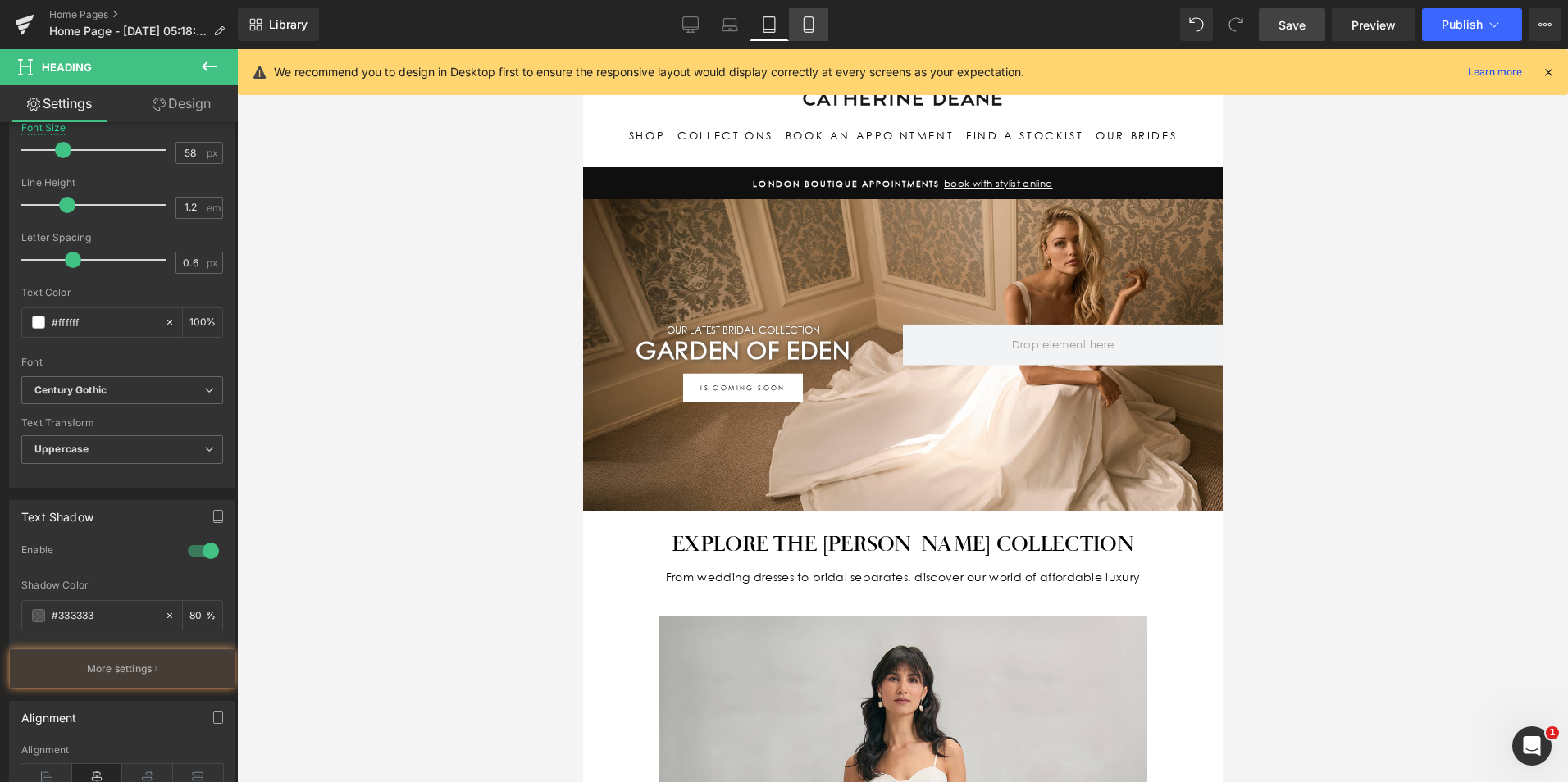
drag, startPoint x: 811, startPoint y: 35, endPoint x: 792, endPoint y: 34, distance: 19.0
click at [811, 34] on link "Mobile" at bounding box center [808, 24] width 39 height 33
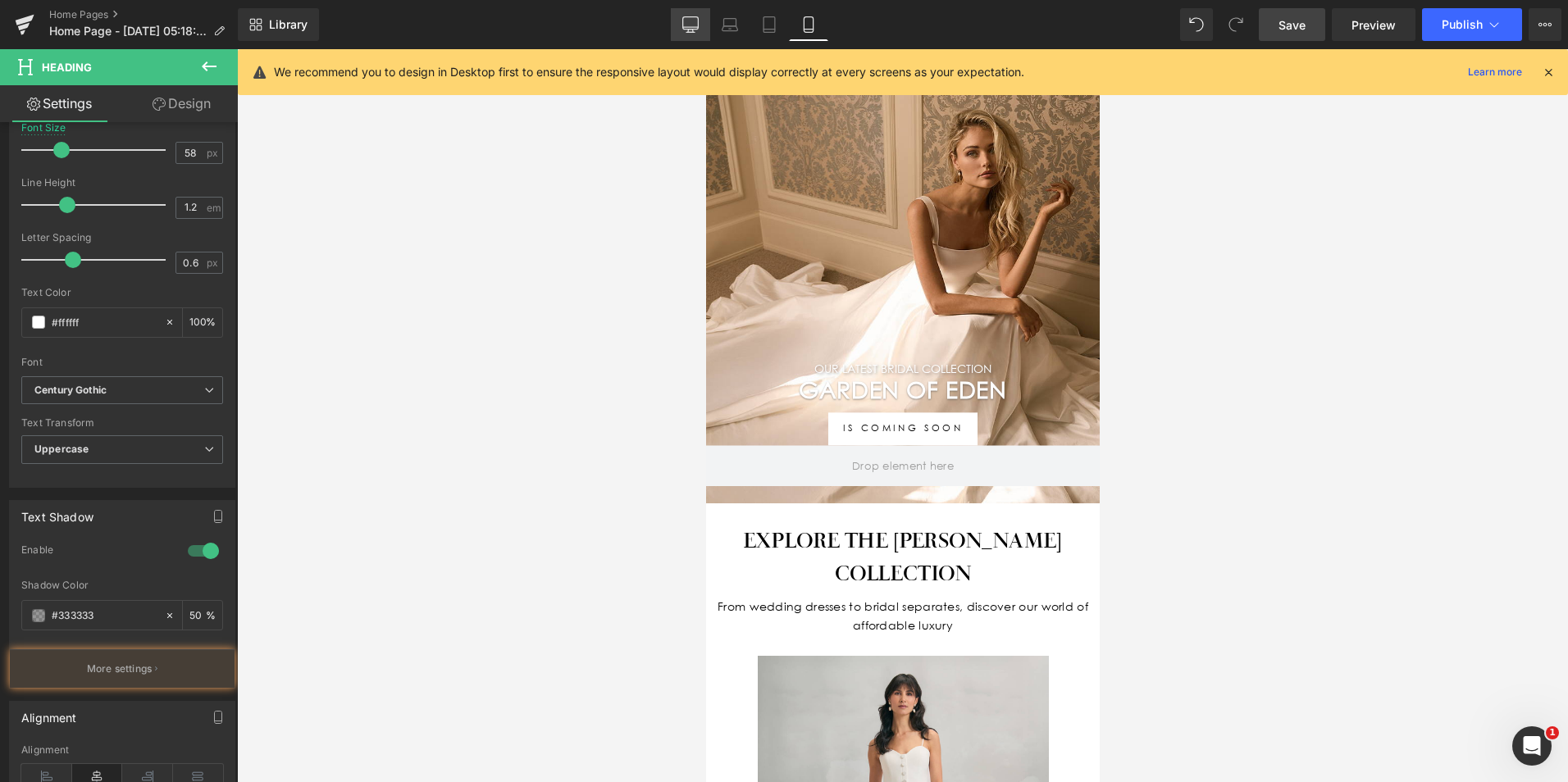
click at [688, 23] on icon at bounding box center [690, 24] width 17 height 17
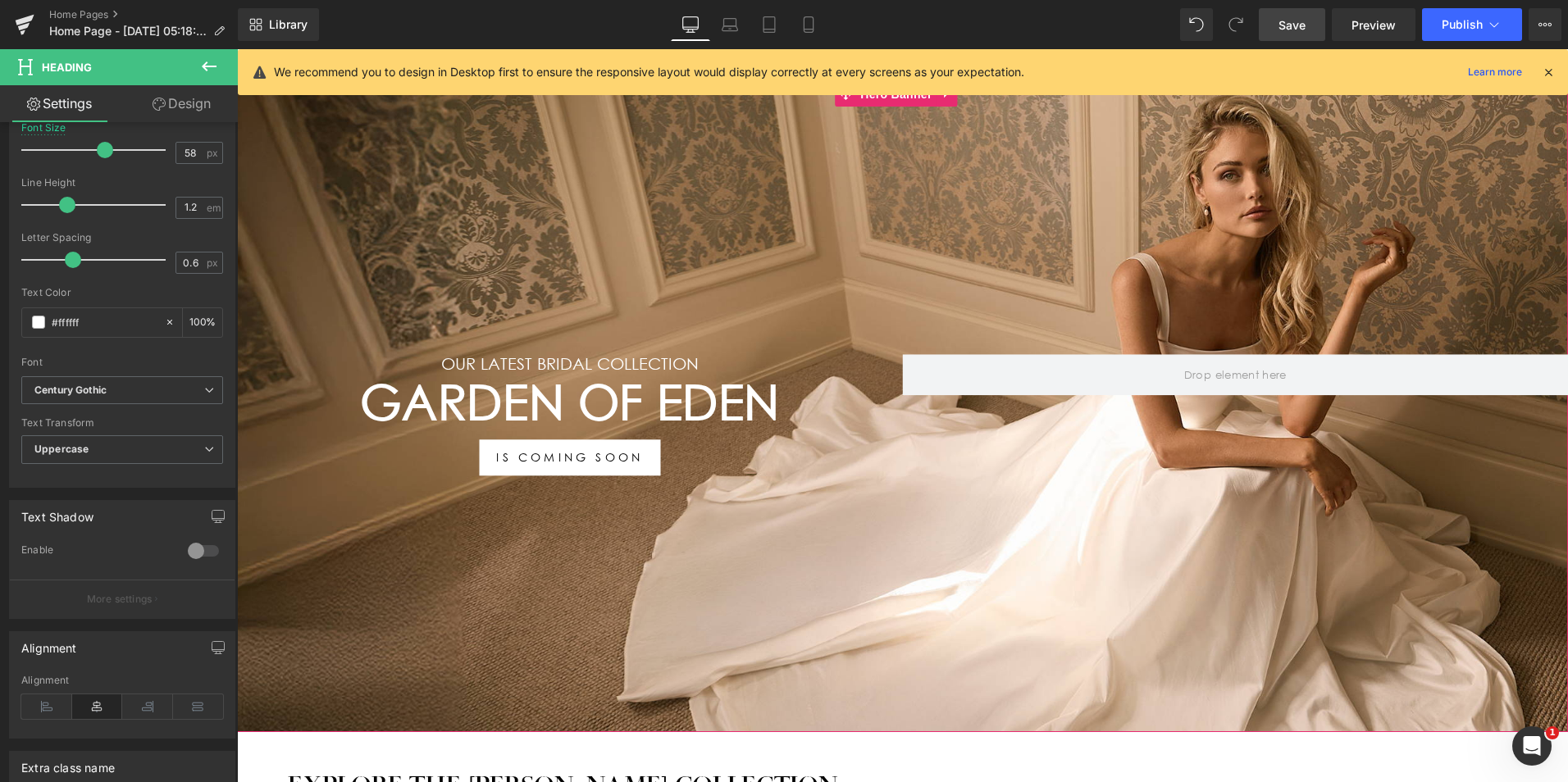
scroll to position [164, 0]
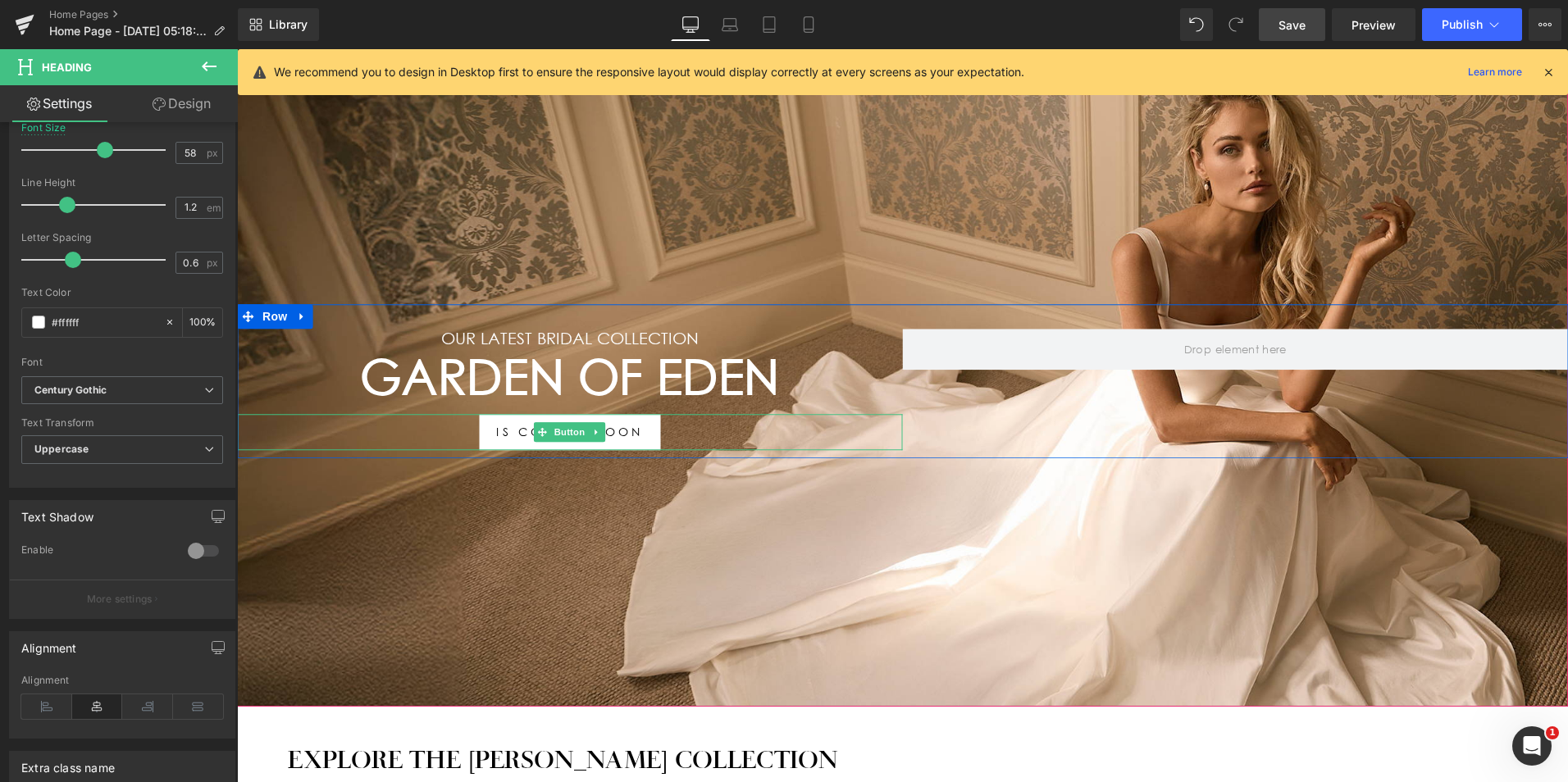
click at [655, 434] on div "IS COMING SOON" at bounding box center [570, 432] width 666 height 36
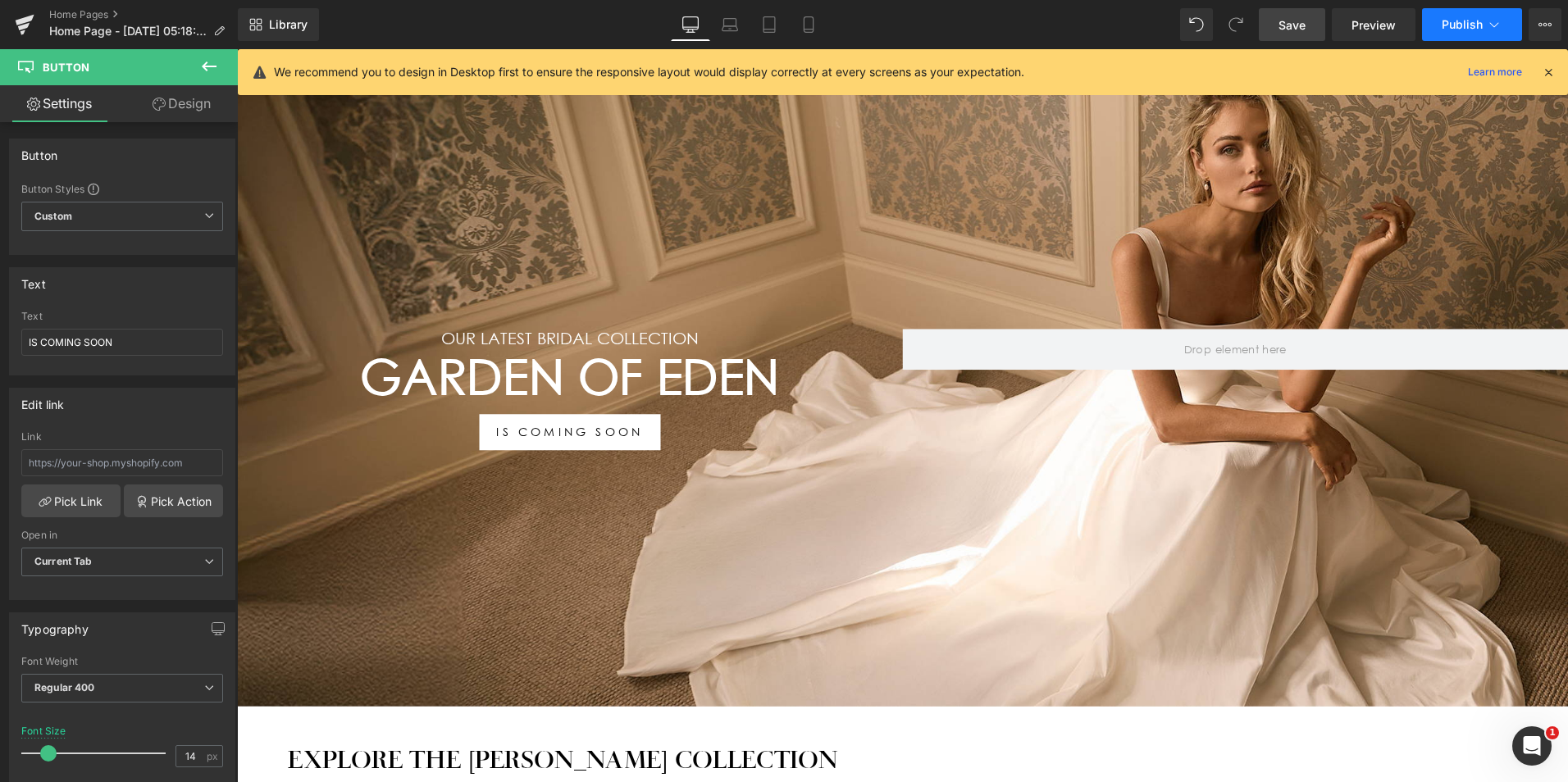
click at [1475, 25] on span "Publish" at bounding box center [1462, 24] width 41 height 13
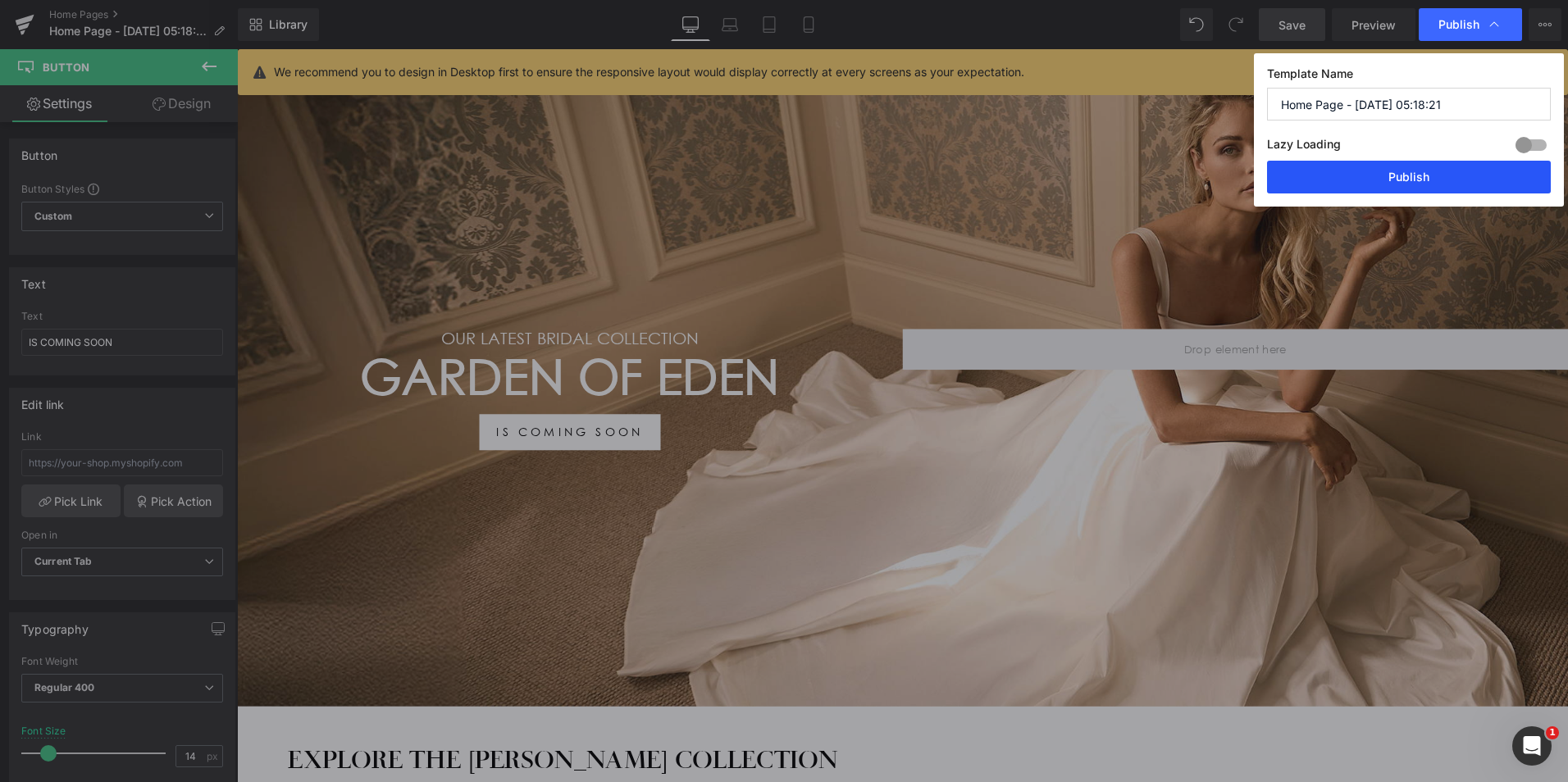
click at [1355, 182] on button "Publish" at bounding box center [1409, 177] width 284 height 33
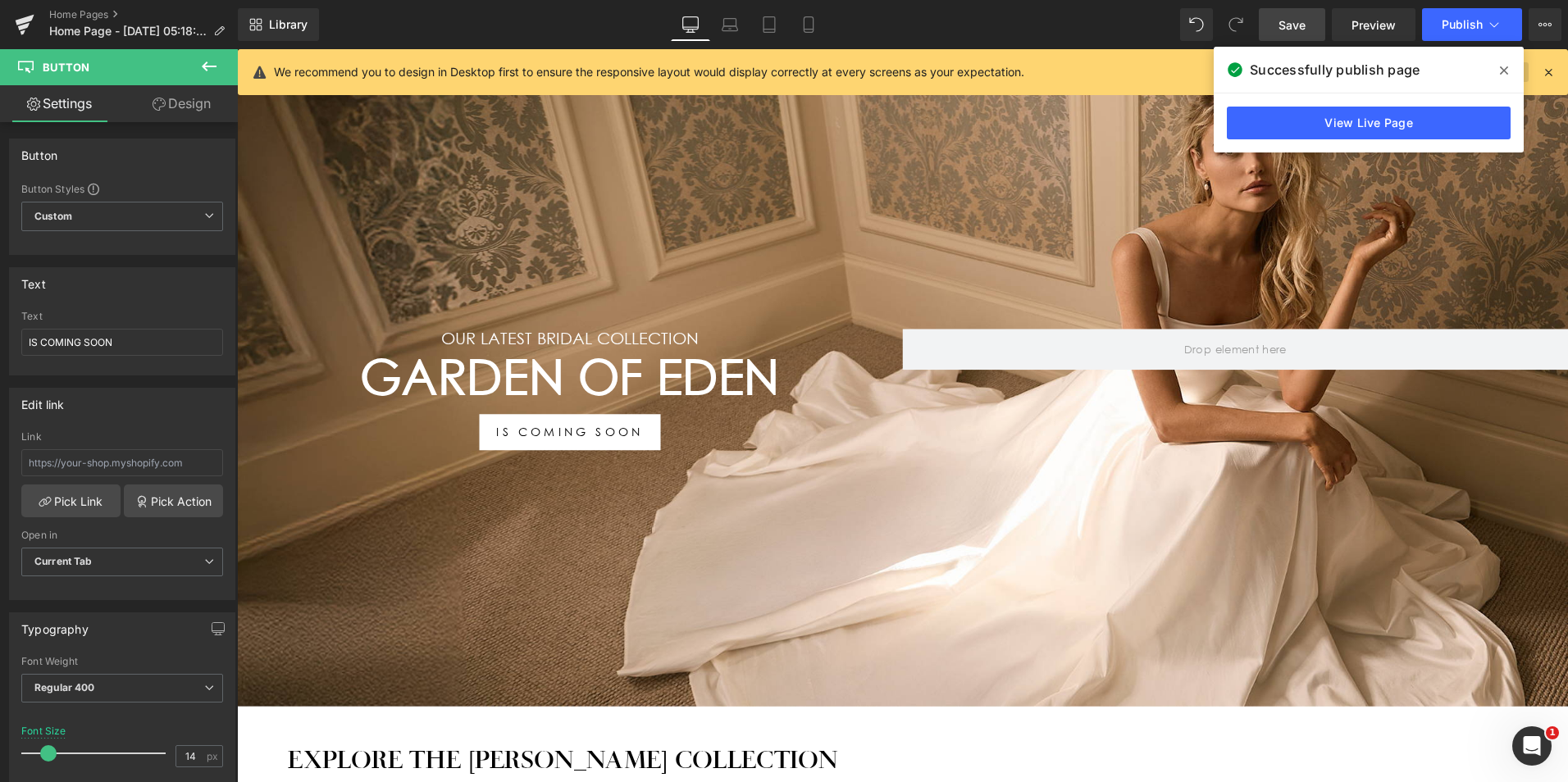
drag, startPoint x: 1509, startPoint y: 65, endPoint x: 1479, endPoint y: 69, distance: 30.3
click at [1509, 64] on span at bounding box center [1504, 70] width 26 height 26
